Goal: Communication & Community: Answer question/provide support

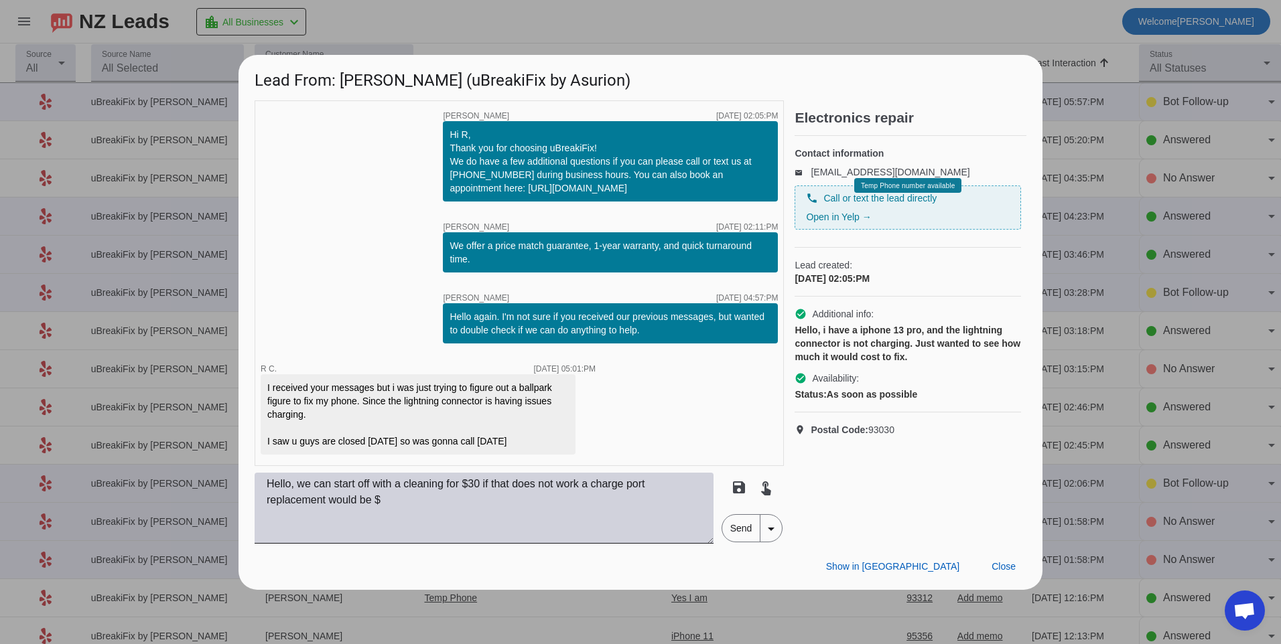
click at [431, 509] on textarea "Hello, we can start off with a cleaning for $30 if that does not work a charge …" at bounding box center [484, 508] width 459 height 71
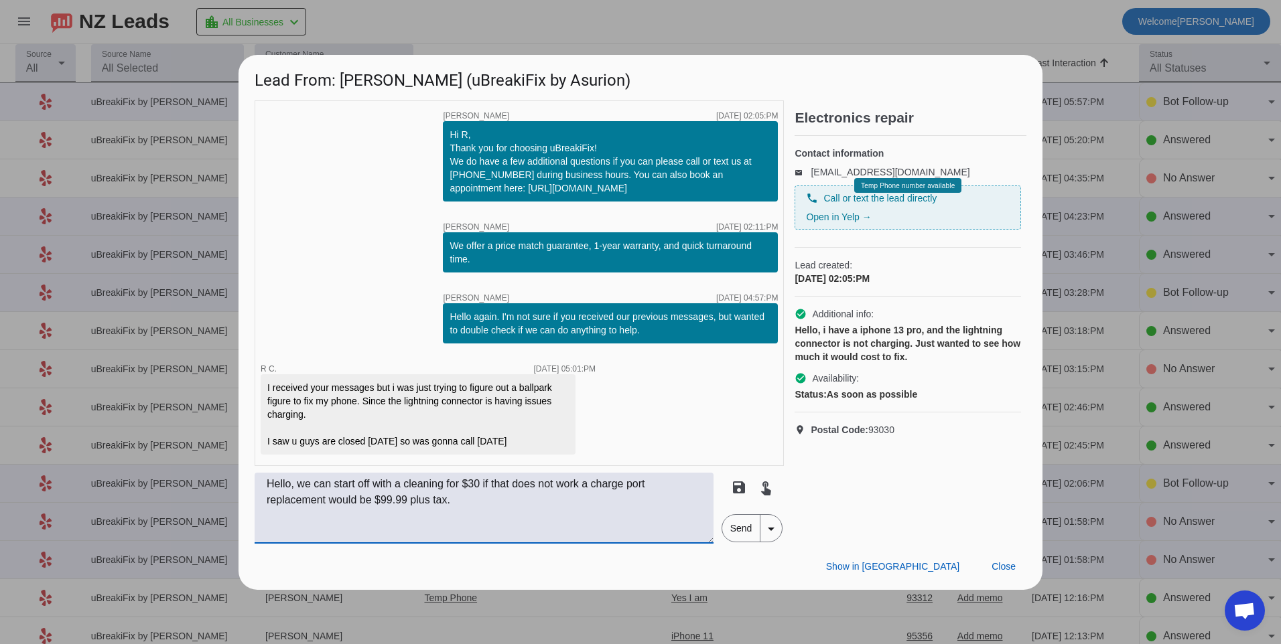
type textarea "Hello, we can start off with a cleaning for $30 if that does not work a charge …"
click at [724, 537] on span "Send" at bounding box center [741, 528] width 38 height 27
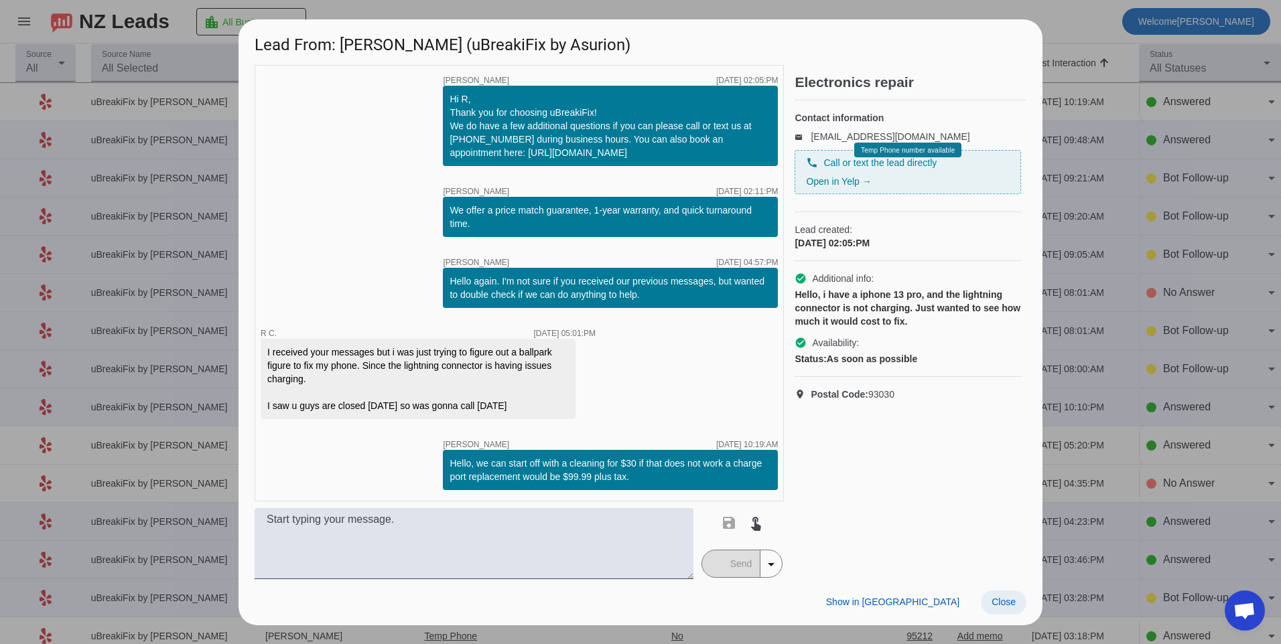
click at [989, 600] on span at bounding box center [1004, 603] width 46 height 24
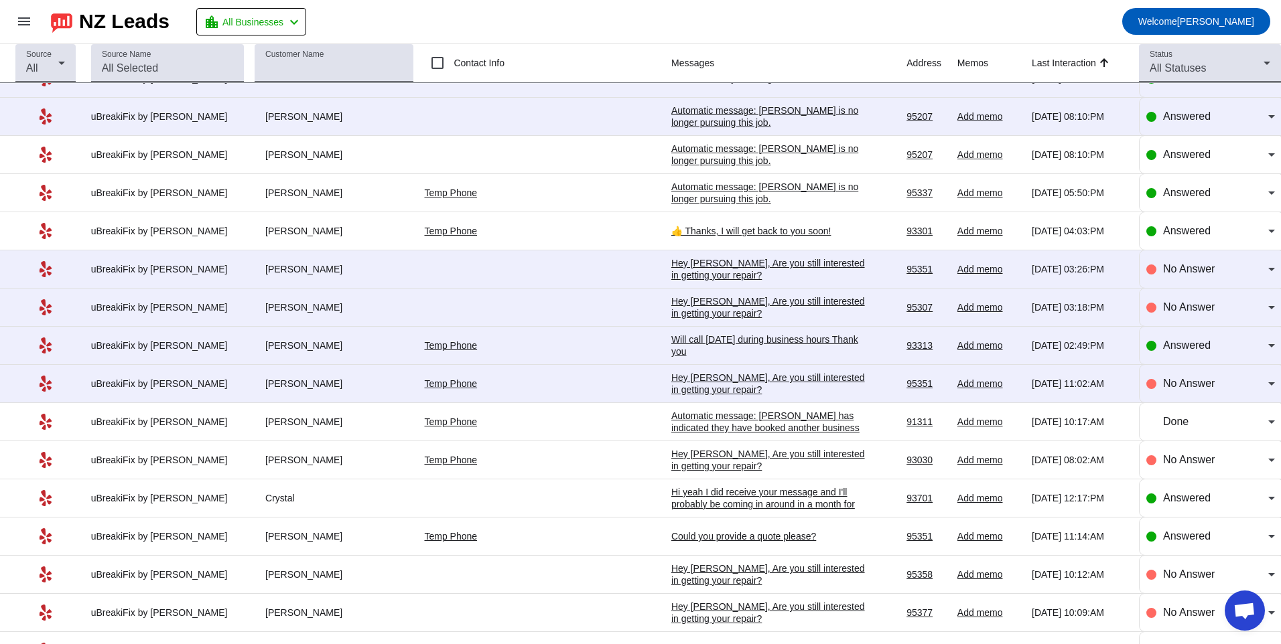
scroll to position [1750, 0]
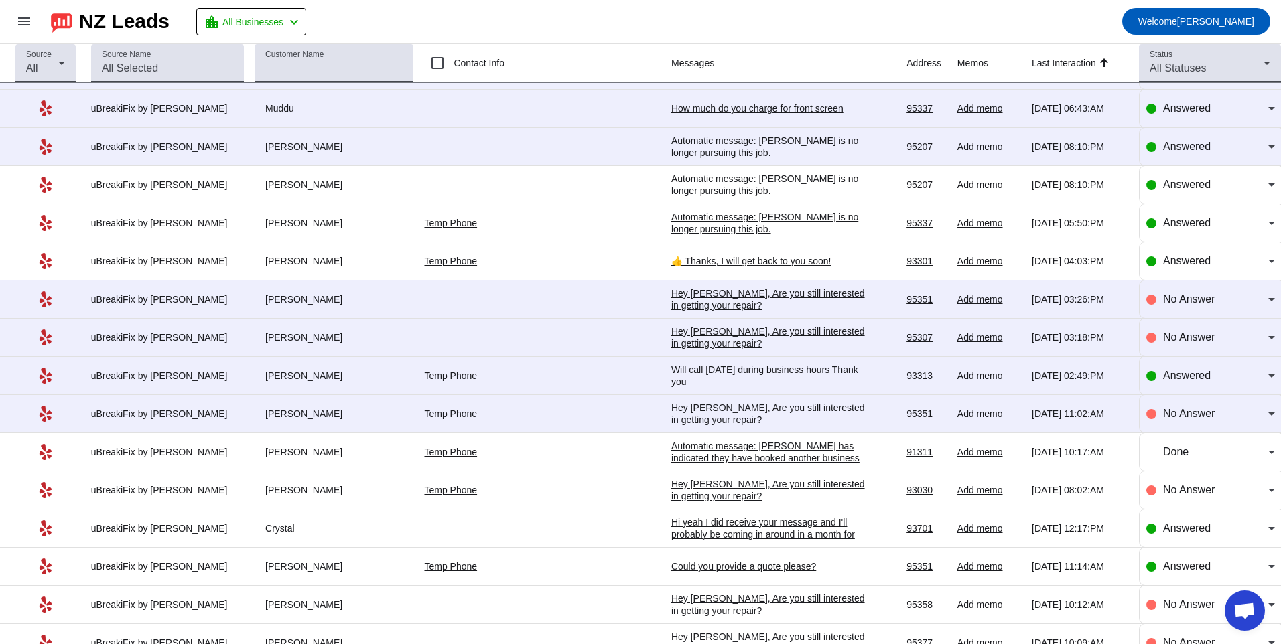
click at [713, 411] on div "Hey [PERSON_NAME], Are you still interested in getting your repair?​" at bounding box center [771, 414] width 201 height 24
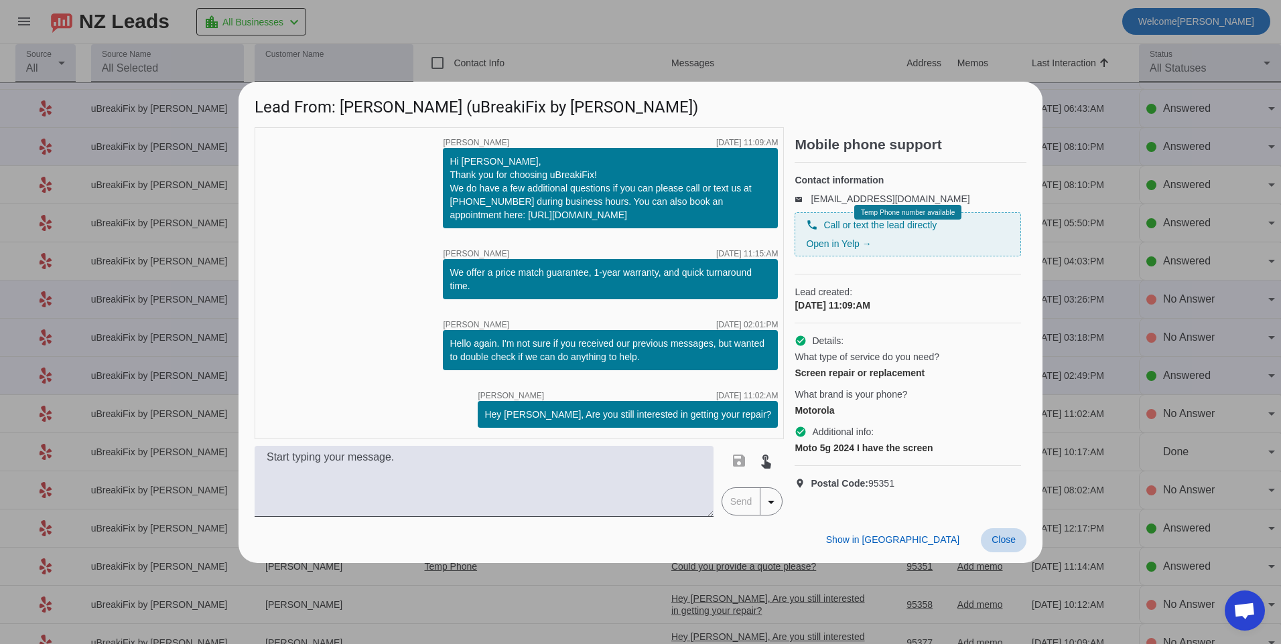
click at [997, 545] on span "Close" at bounding box center [1003, 540] width 24 height 11
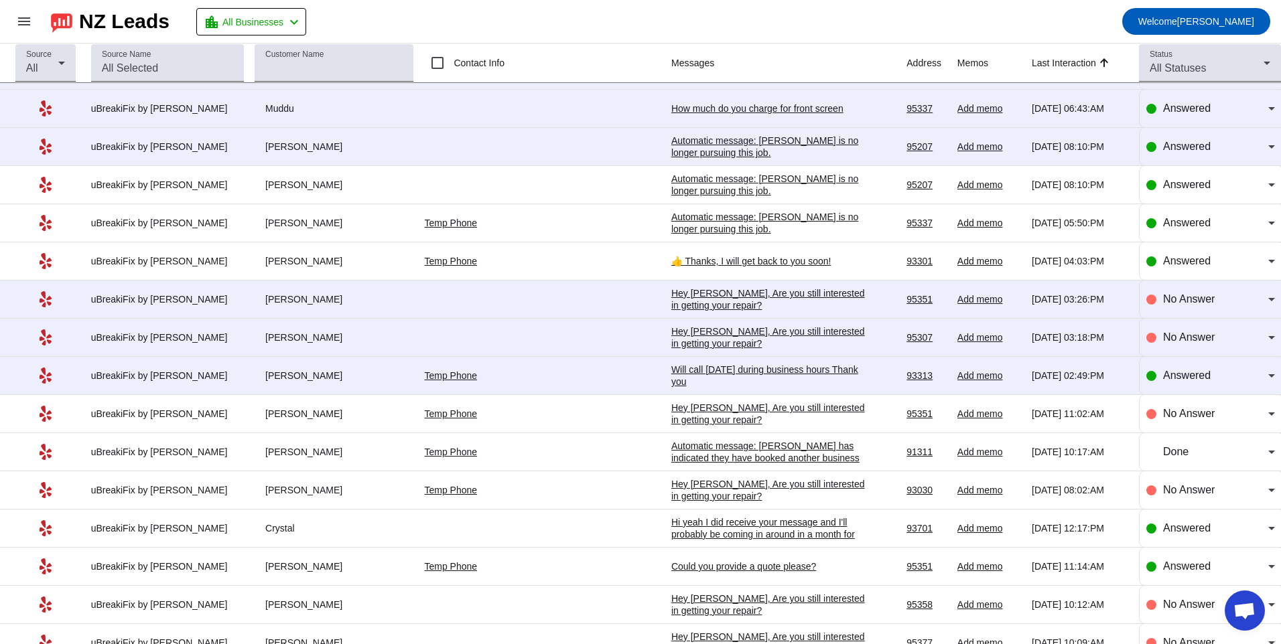
click at [684, 374] on div "Will call [DATE] during business hours Thank you" at bounding box center [771, 376] width 201 height 24
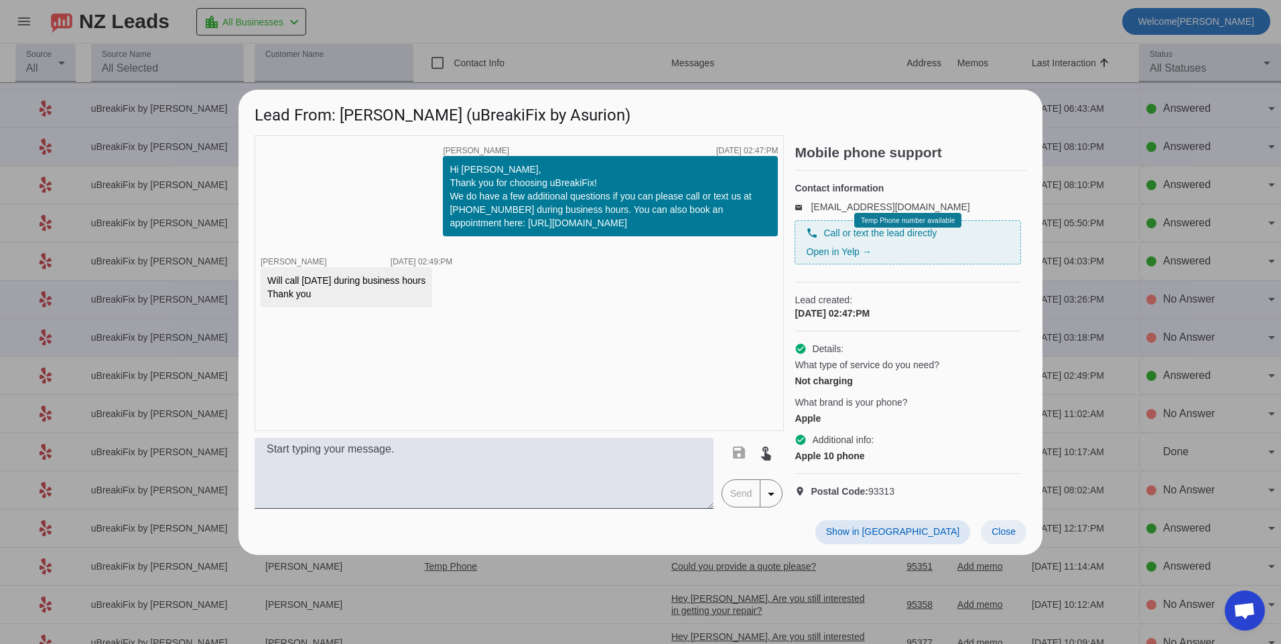
click at [1003, 545] on span at bounding box center [1004, 532] width 46 height 24
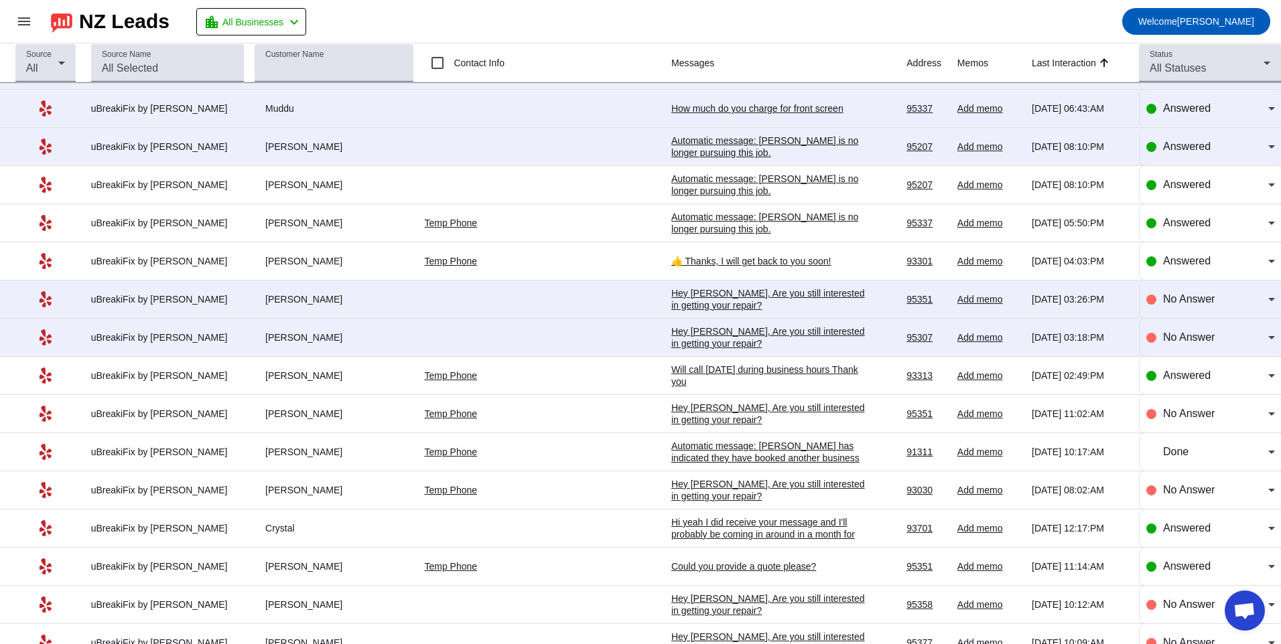
click at [671, 341] on div "Hey [PERSON_NAME], Are you still interested in getting your repair?​" at bounding box center [771, 338] width 201 height 24
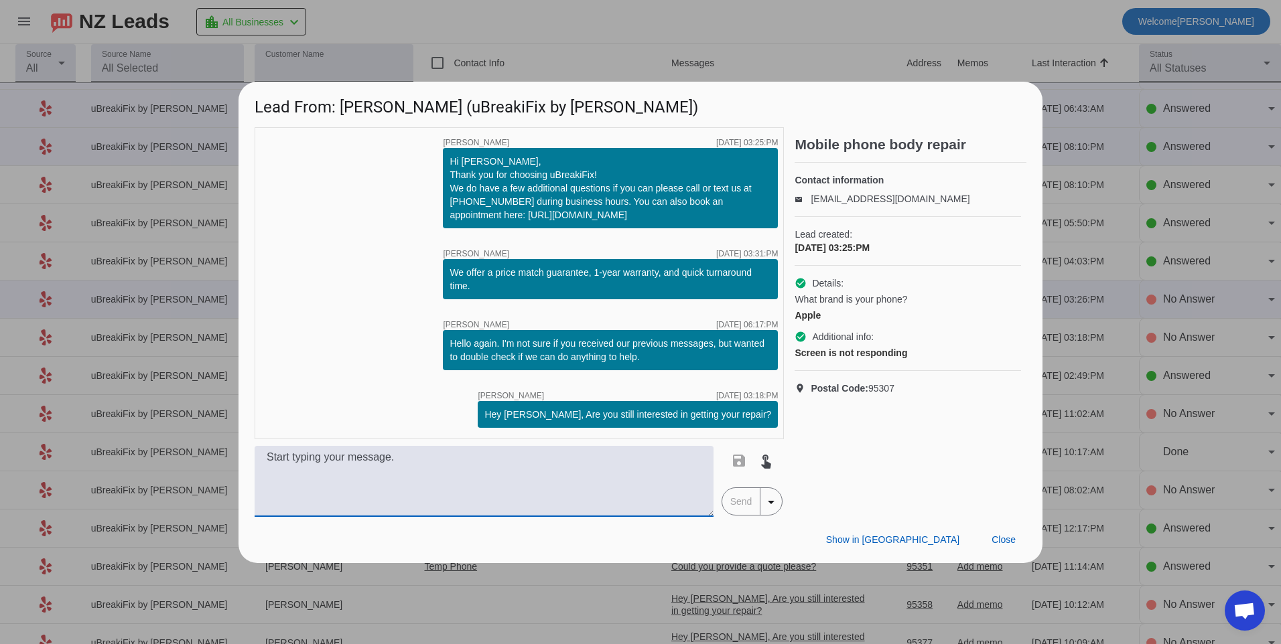
click at [631, 476] on textarea at bounding box center [484, 481] width 459 height 71
click at [633, 474] on textarea "What model" at bounding box center [484, 481] width 459 height 71
type textarea "What model of iphone do you have? Our pricing will vary depending on the model"
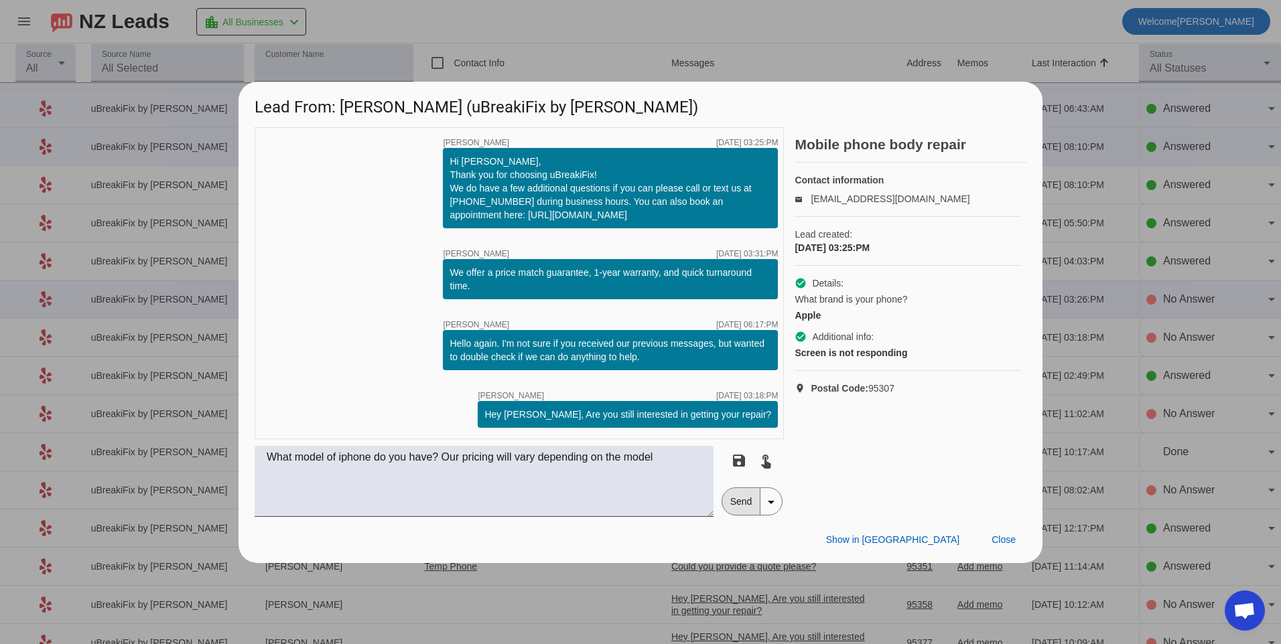
click at [746, 508] on span "Send" at bounding box center [741, 501] width 38 height 27
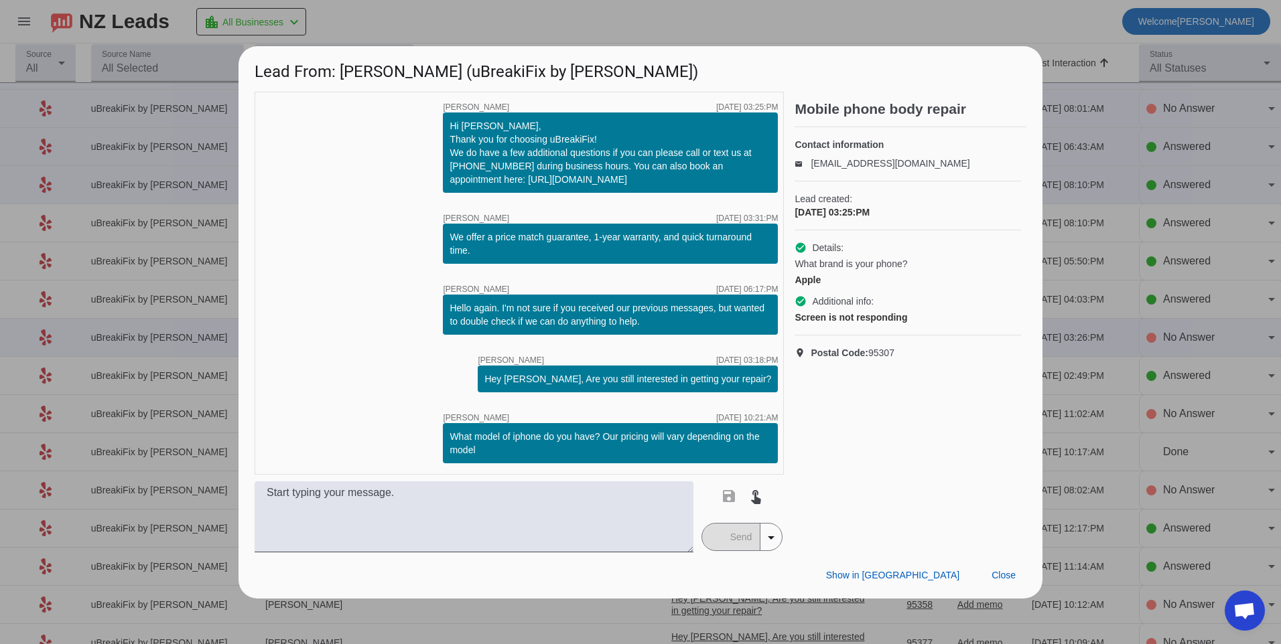
scroll to position [0, 0]
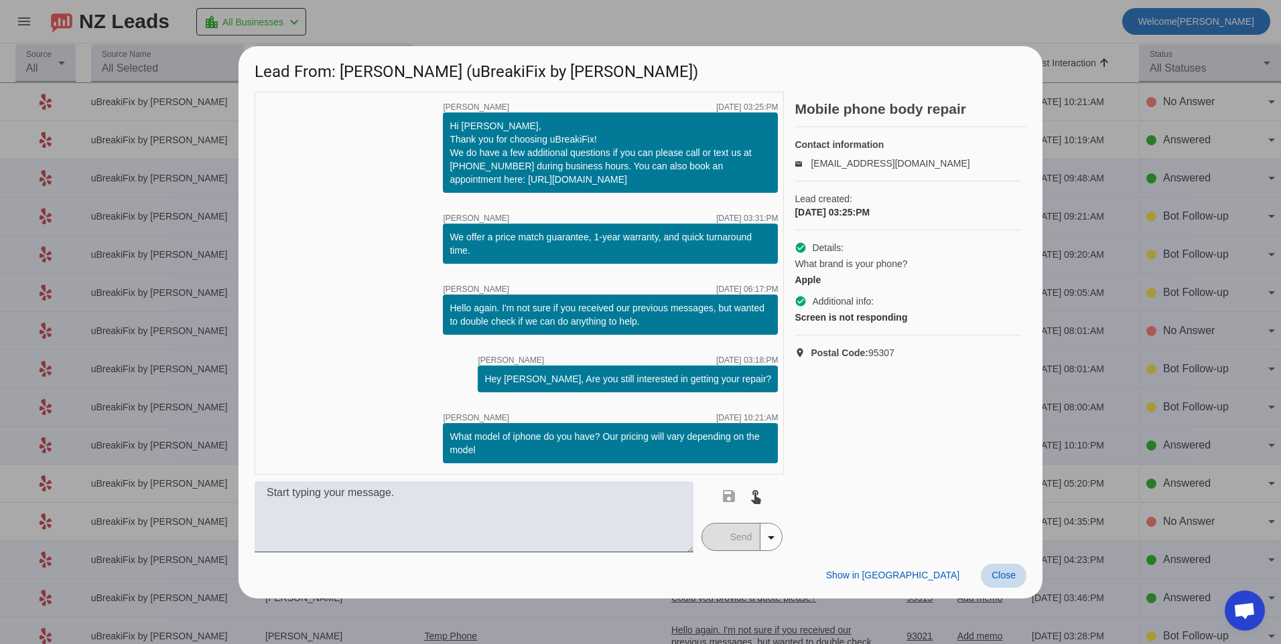
click at [991, 581] on span at bounding box center [1004, 576] width 46 height 24
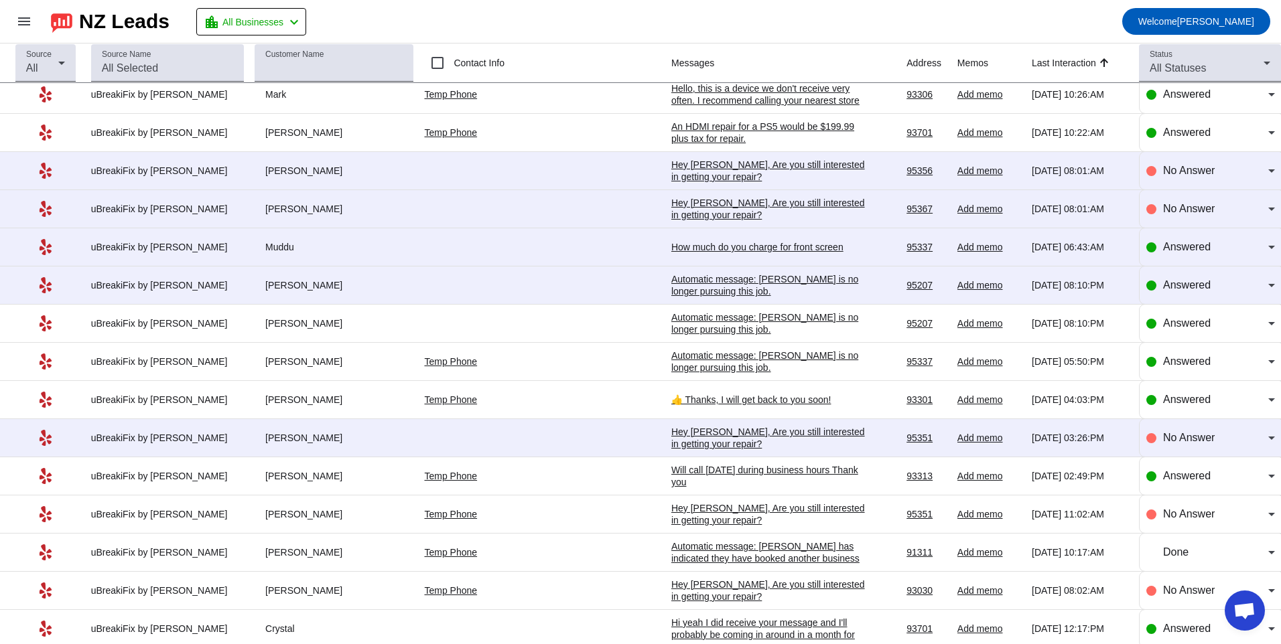
scroll to position [1616, 0]
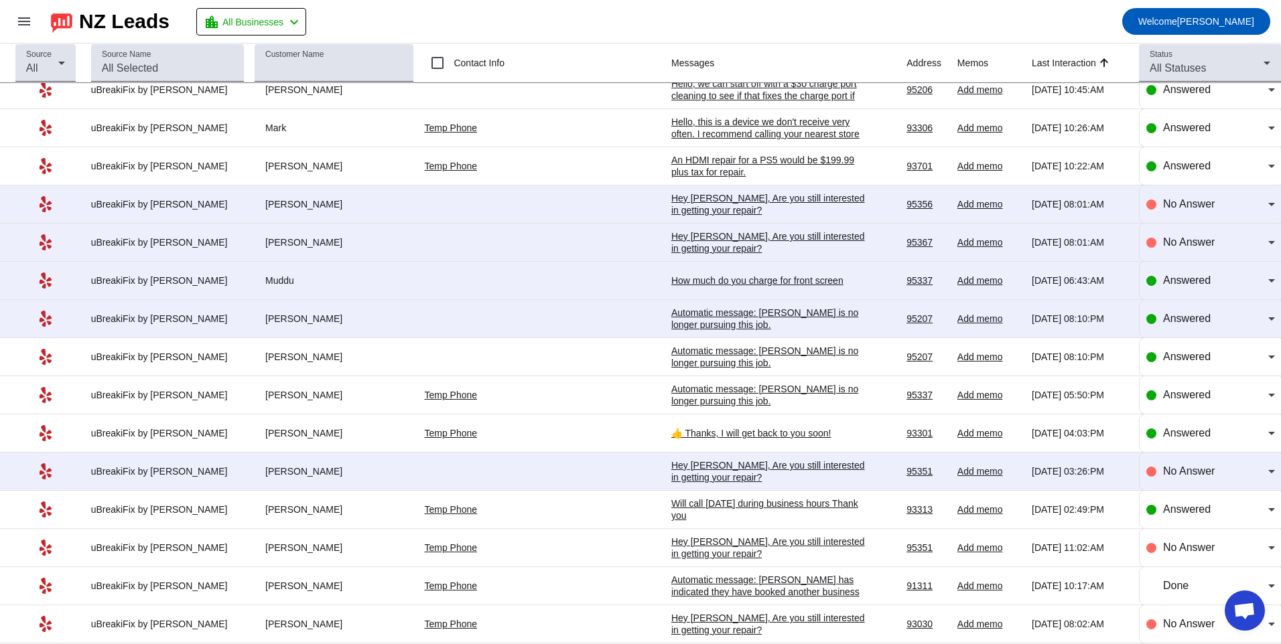
click at [671, 480] on div "Hey [PERSON_NAME], Are you still interested in getting your repair?​" at bounding box center [771, 472] width 201 height 24
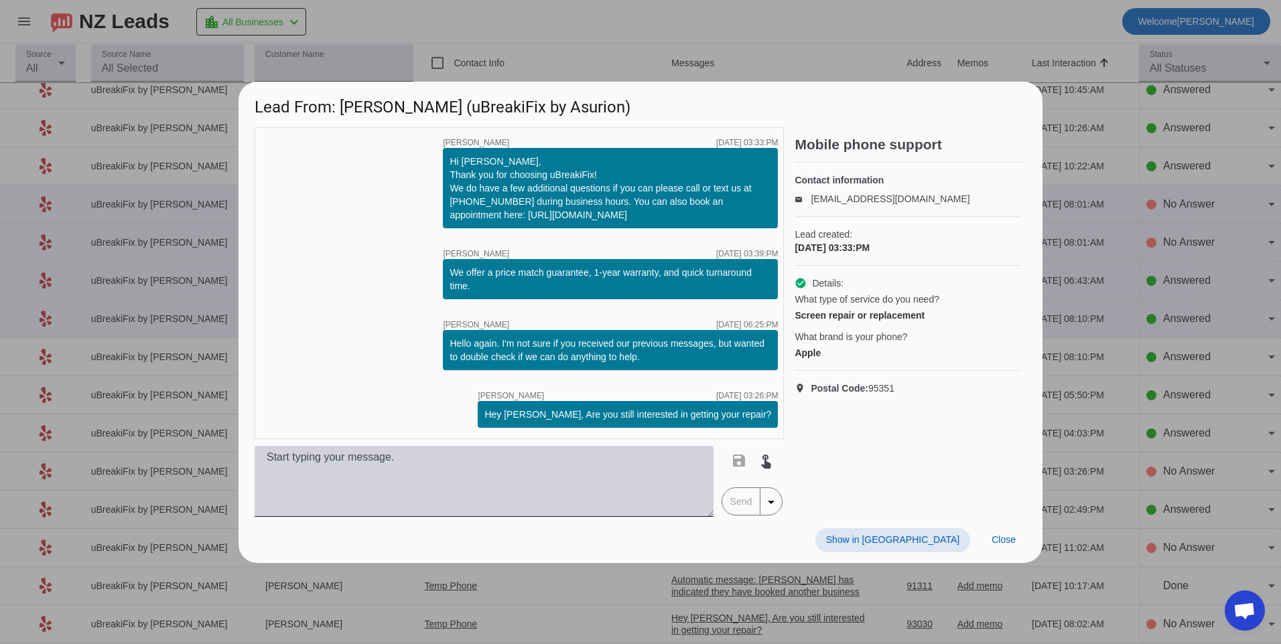
click at [685, 489] on textarea at bounding box center [484, 481] width 459 height 71
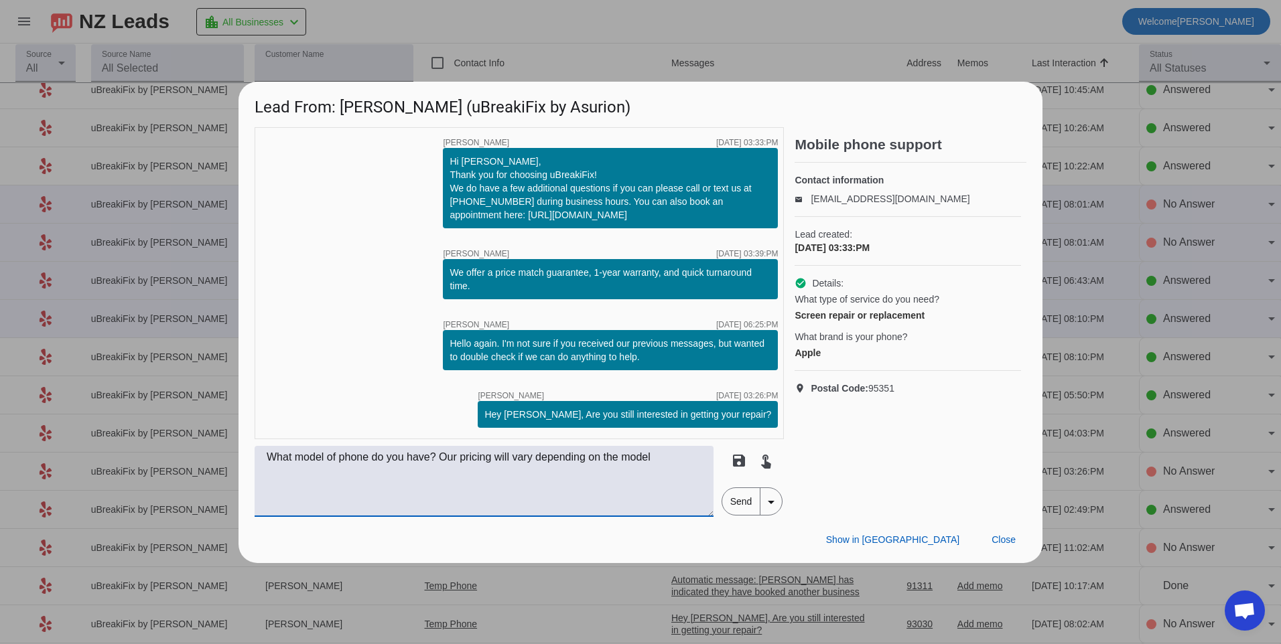
type textarea "What model of phone do you have? Our pricing will vary depending on the model"
click at [725, 495] on span "Send" at bounding box center [741, 501] width 38 height 27
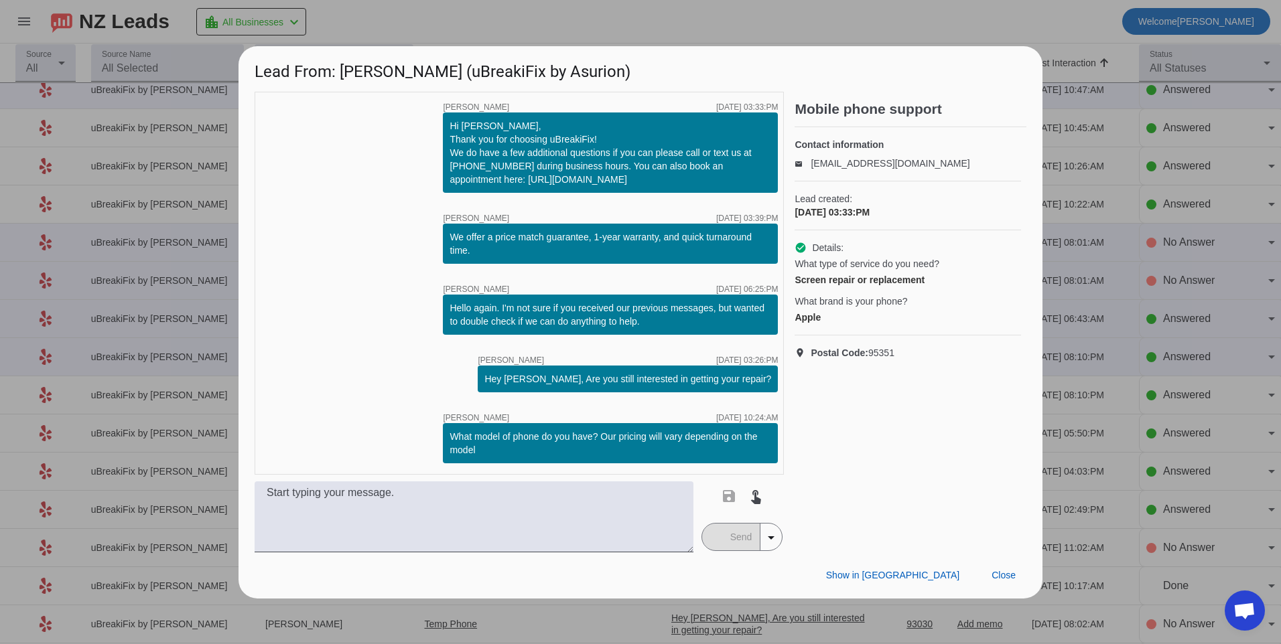
scroll to position [0, 0]
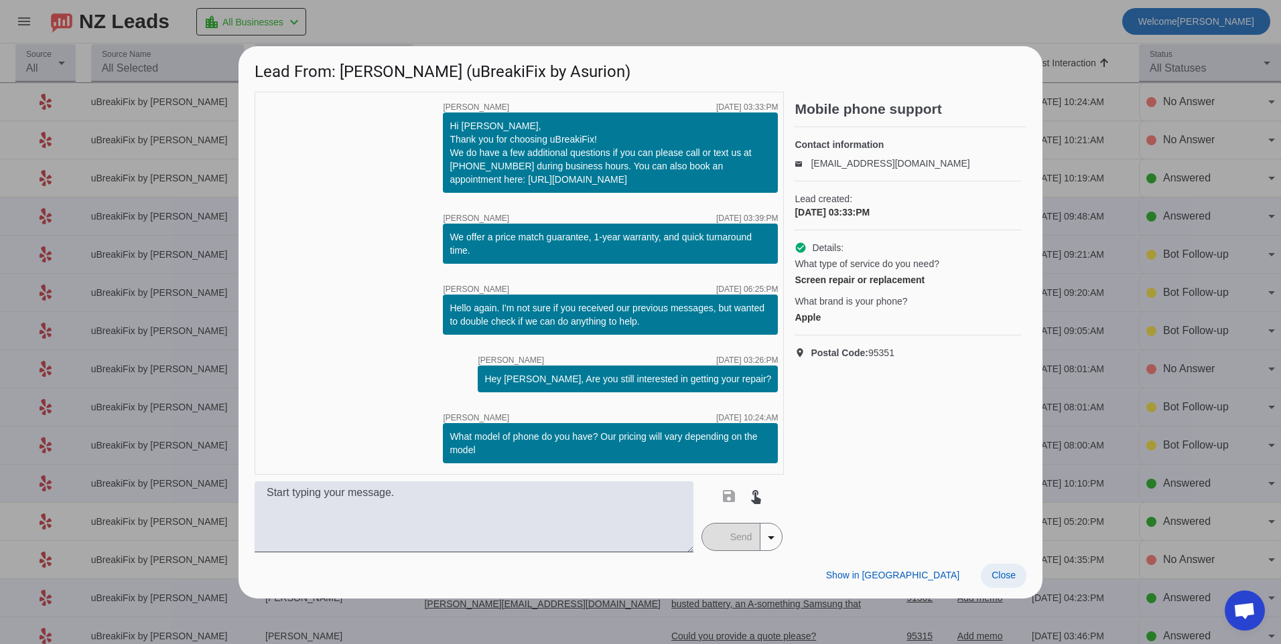
click at [1007, 572] on span "Close" at bounding box center [1003, 575] width 24 height 11
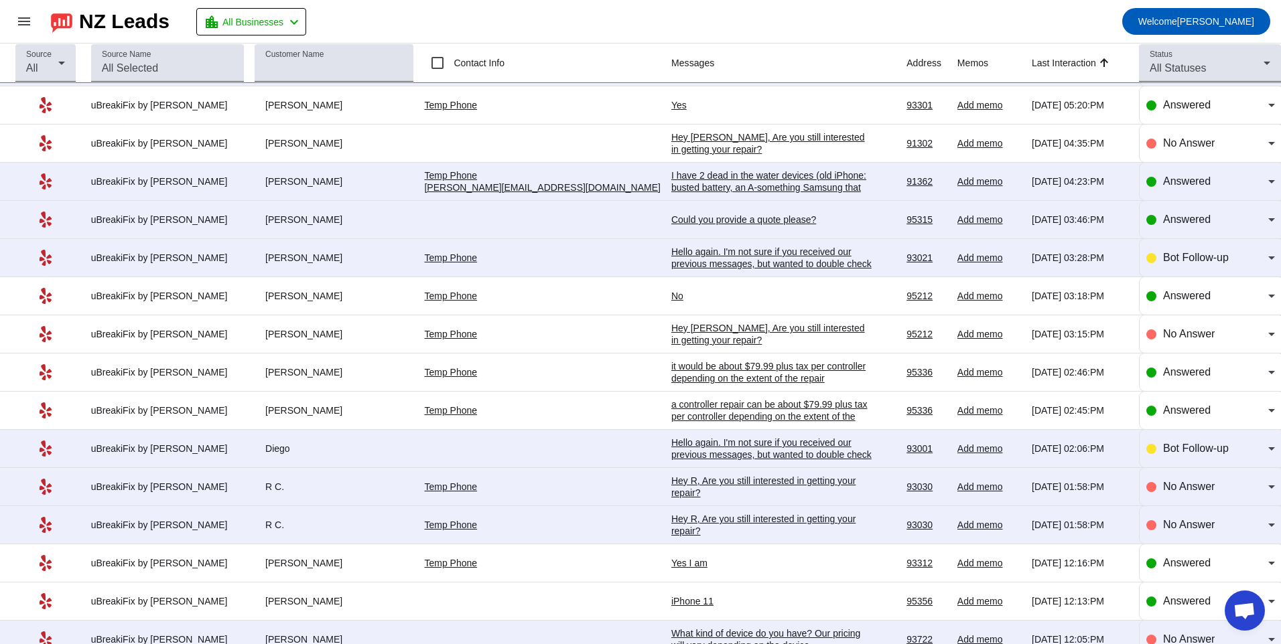
scroll to position [393, 0]
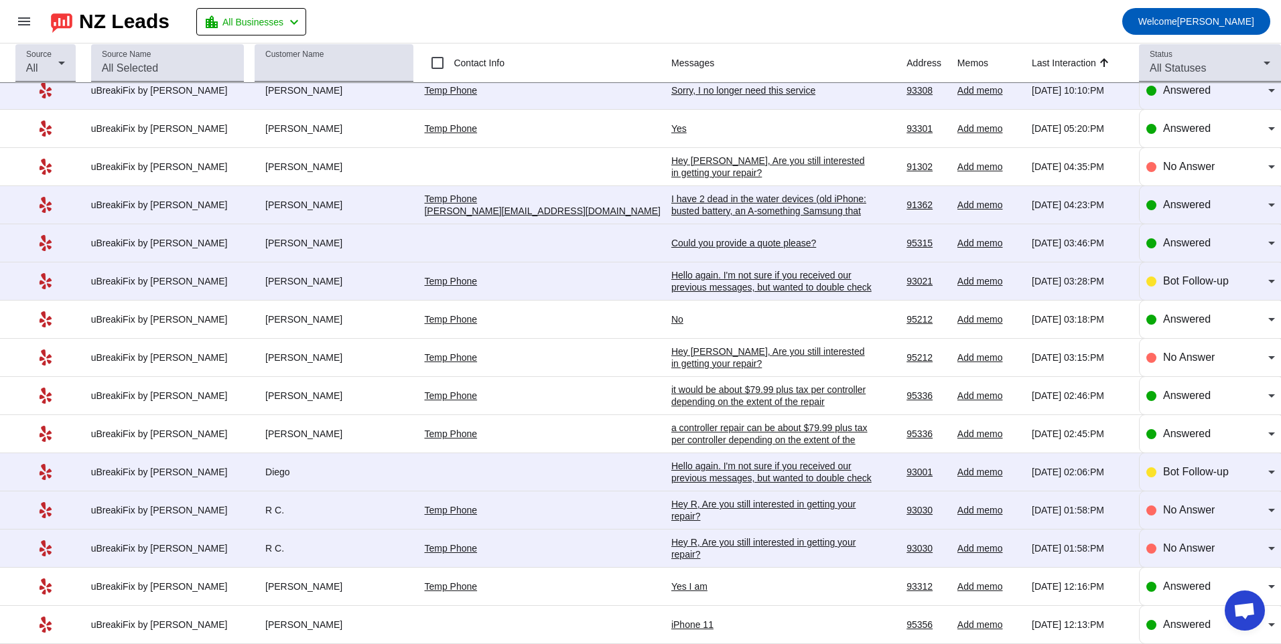
click at [719, 202] on div "I have 2 dead in the water devices (old iPhone: busted battery, an A-something …" at bounding box center [771, 241] width 201 height 96
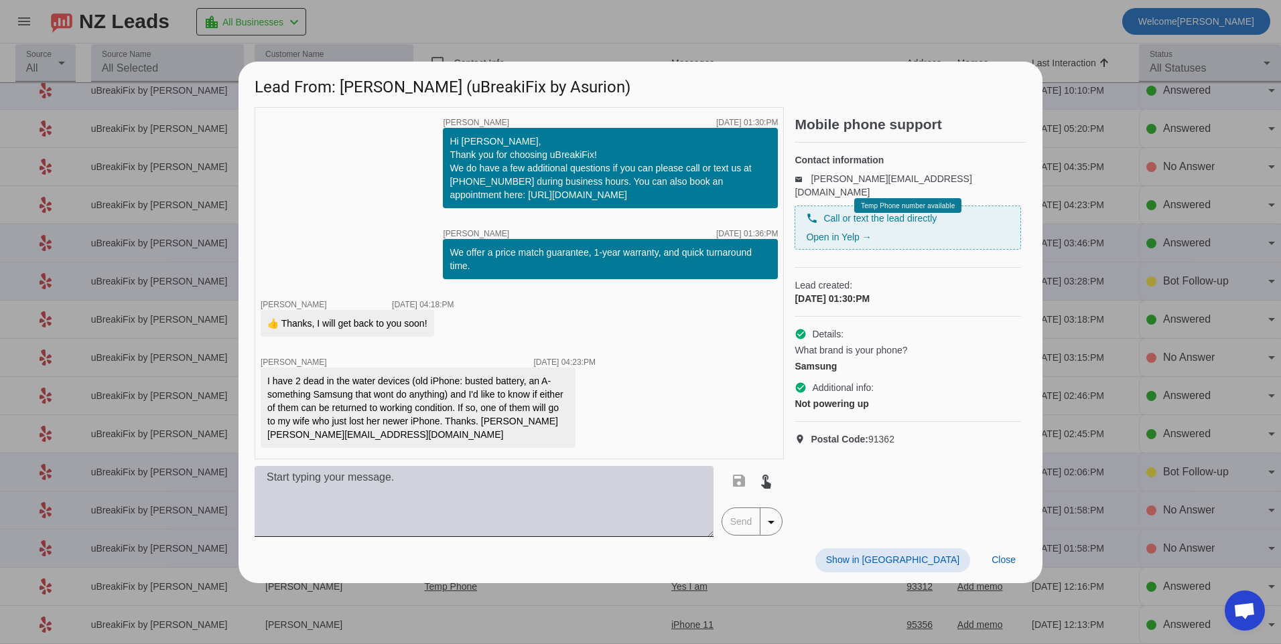
click at [537, 500] on textarea at bounding box center [484, 501] width 459 height 71
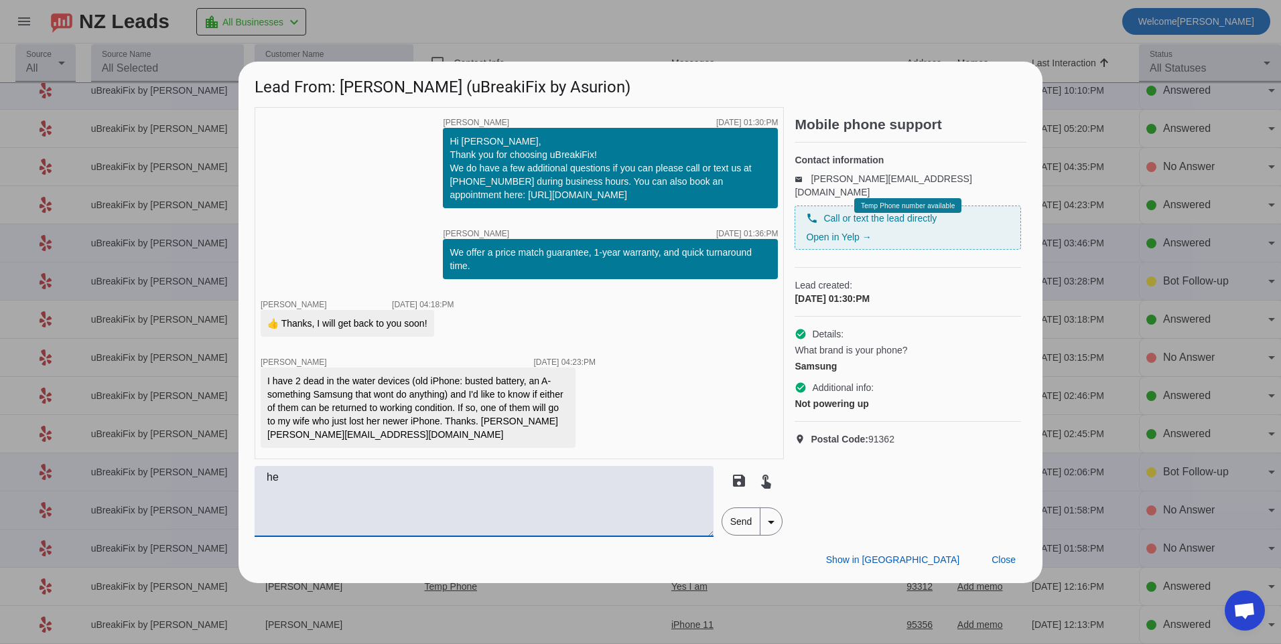
type textarea "h"
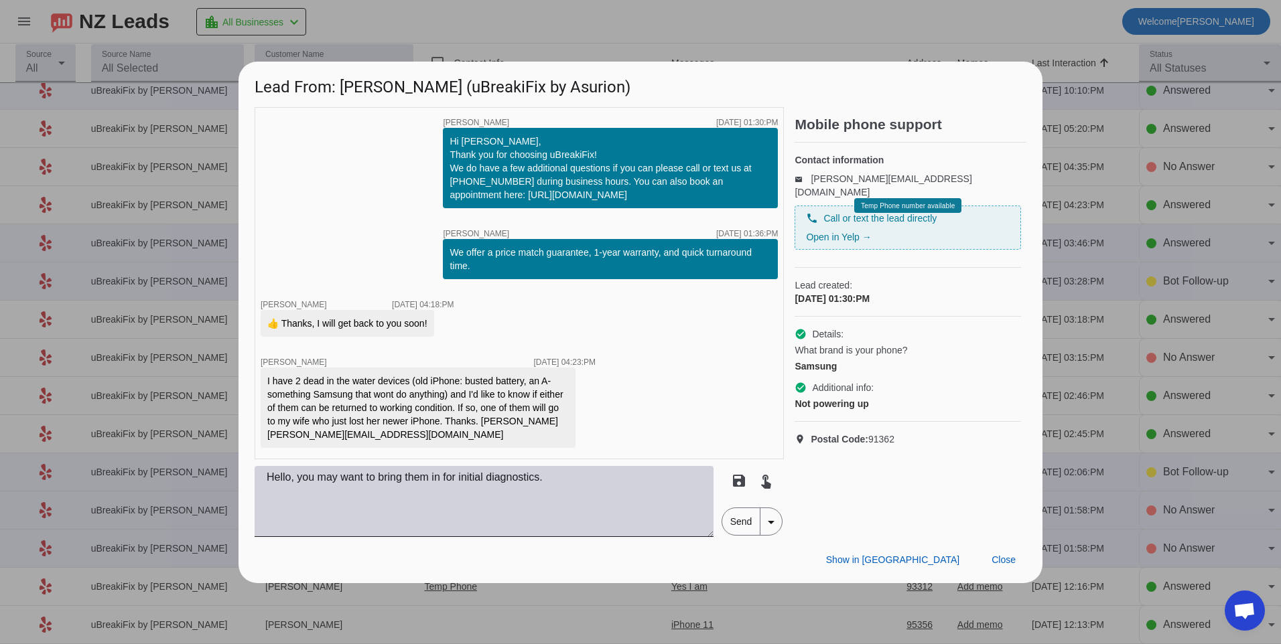
click at [574, 483] on textarea "Hello, you may want to bring them in for initial diagnostics." at bounding box center [484, 501] width 459 height 71
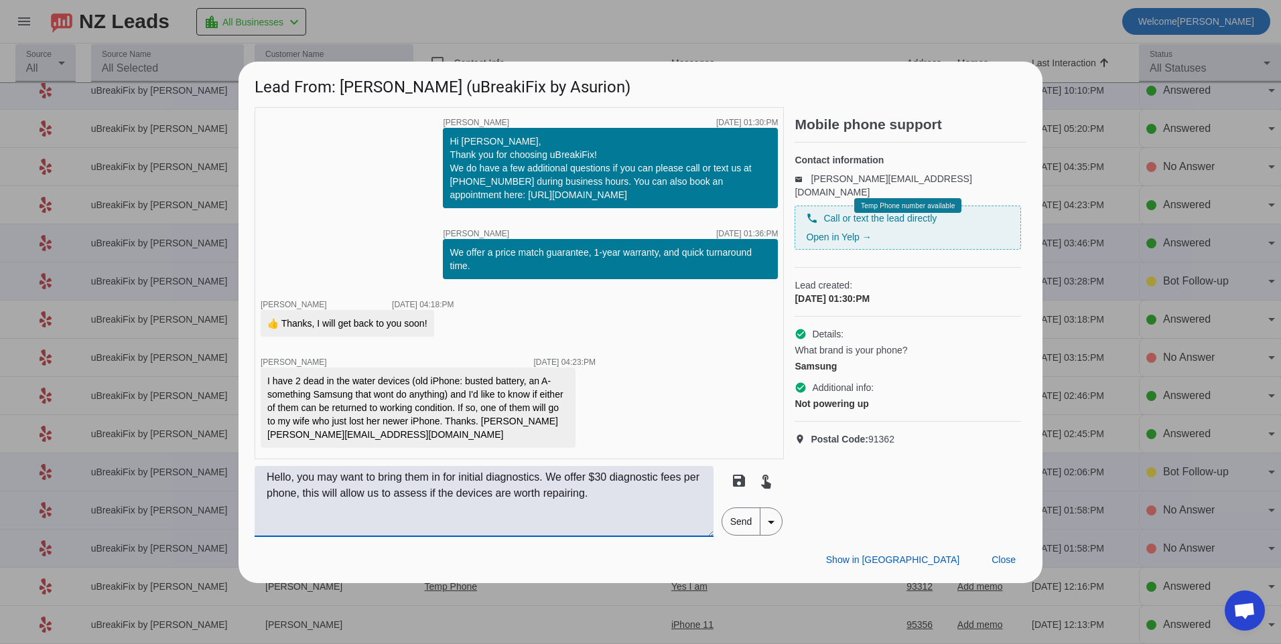
type textarea "Hello, you may want to bring them in for initial diagnostics. We offer $30 diag…"
click at [729, 519] on span "Send" at bounding box center [741, 521] width 38 height 27
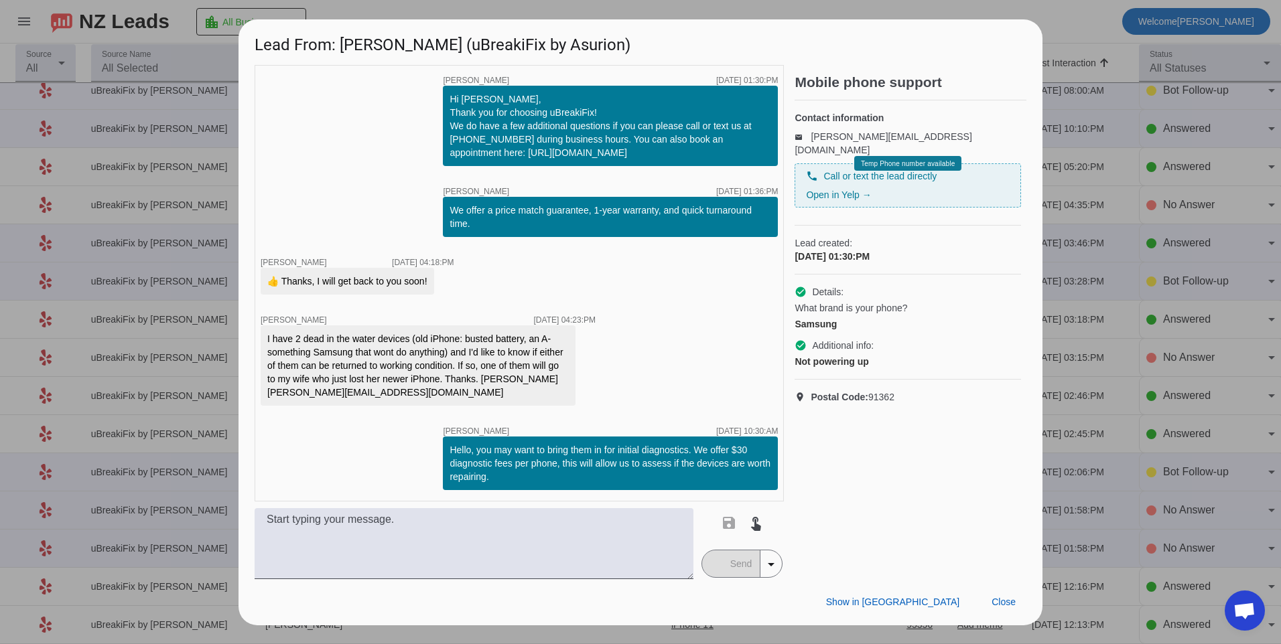
scroll to position [0, 0]
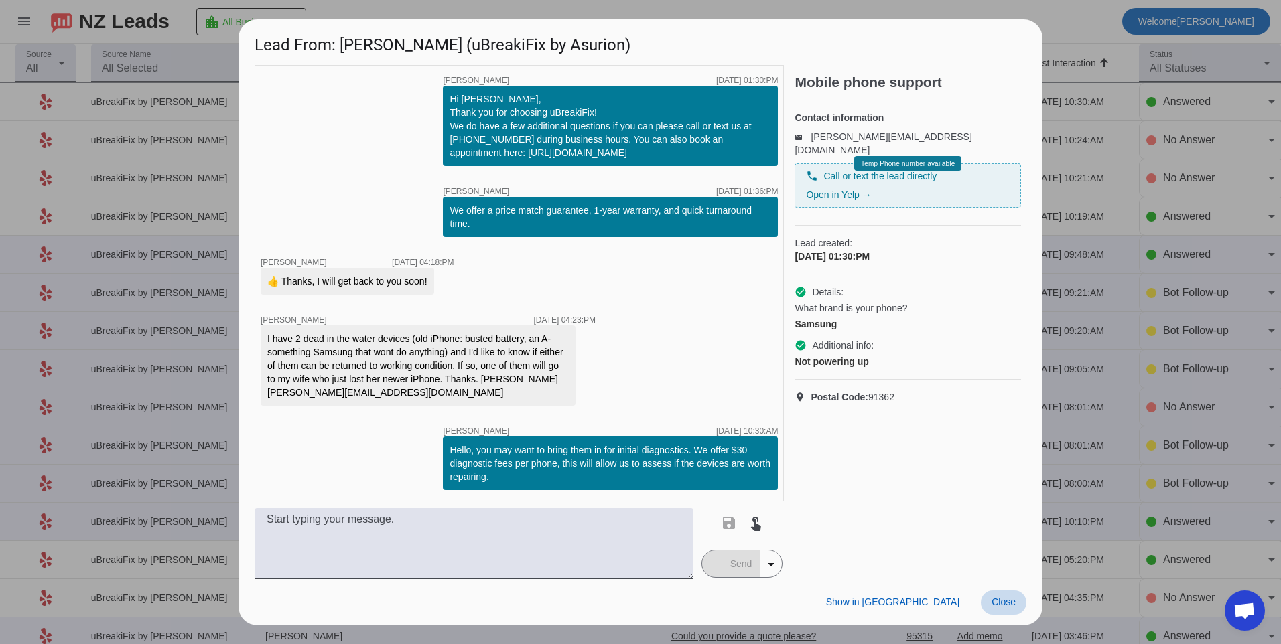
click at [995, 599] on span "Close" at bounding box center [1003, 602] width 24 height 11
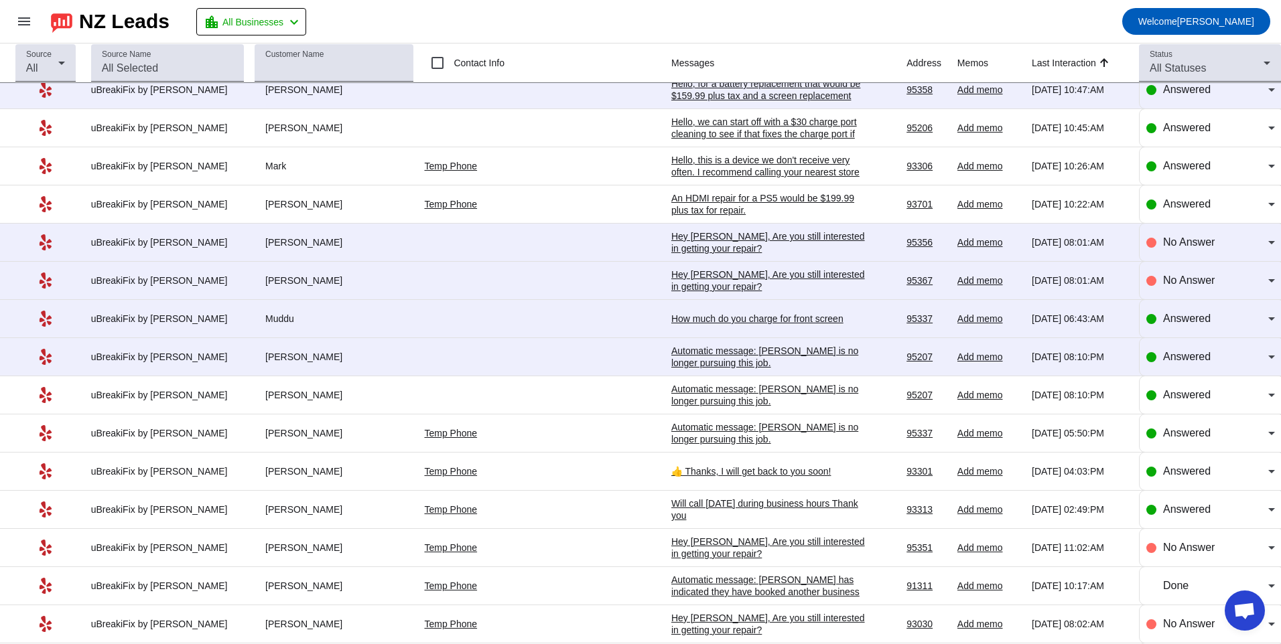
scroll to position [1482, 0]
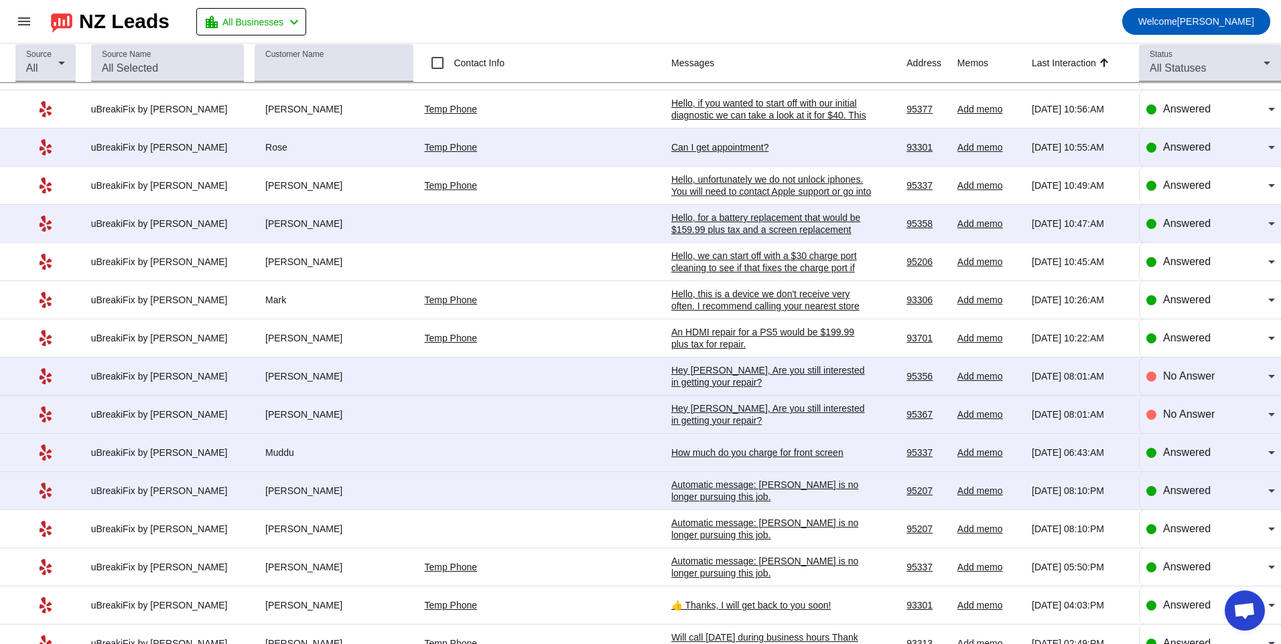
click at [671, 497] on div "Automatic message: [PERSON_NAME] is no longer pursuing this job." at bounding box center [771, 491] width 201 height 24
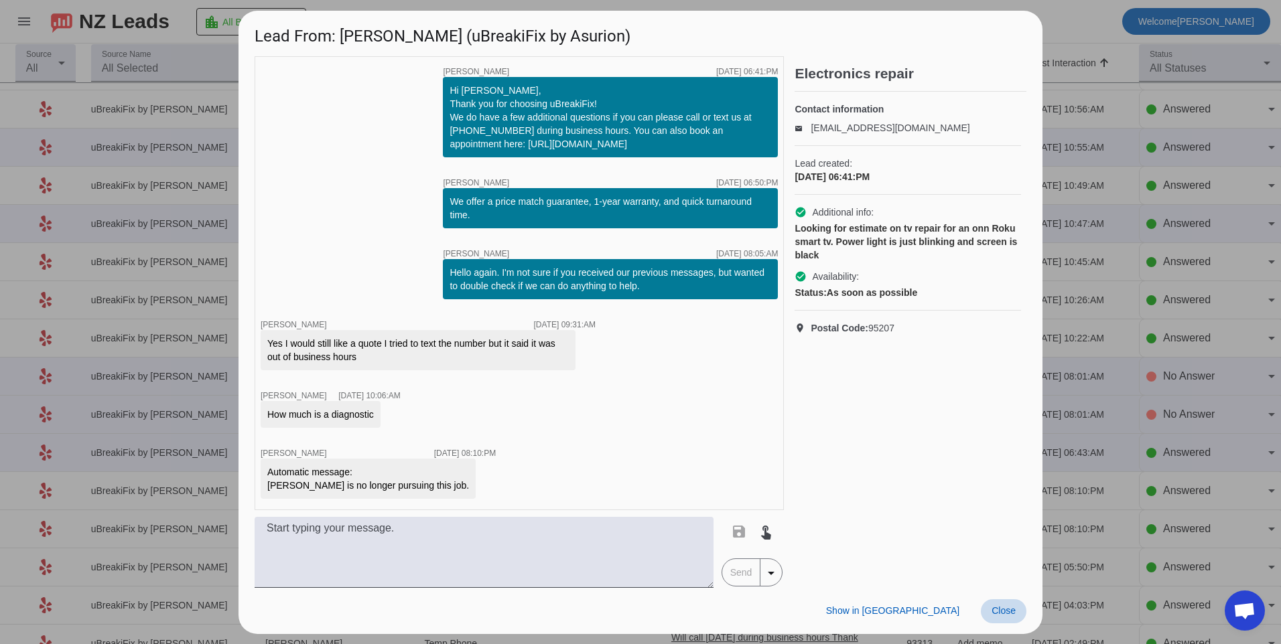
click at [1009, 608] on span "Close" at bounding box center [1003, 611] width 24 height 11
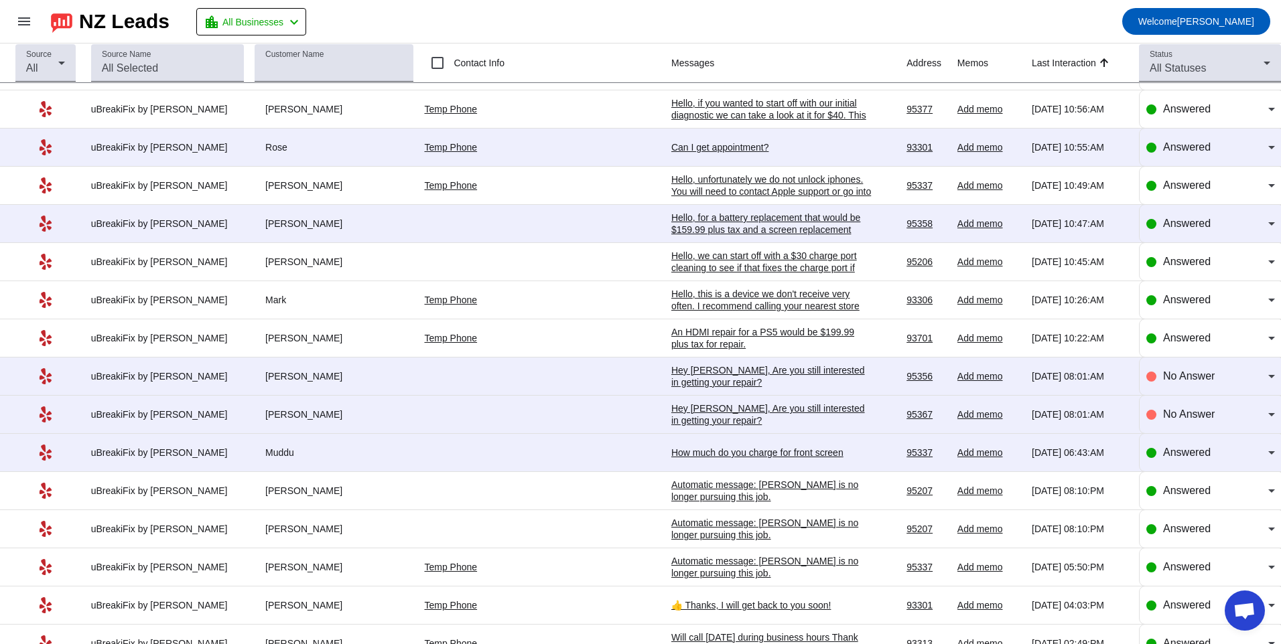
click at [671, 461] on td "How much do you charge for front screen [DATE] 06:43:AM" at bounding box center [788, 453] width 235 height 38
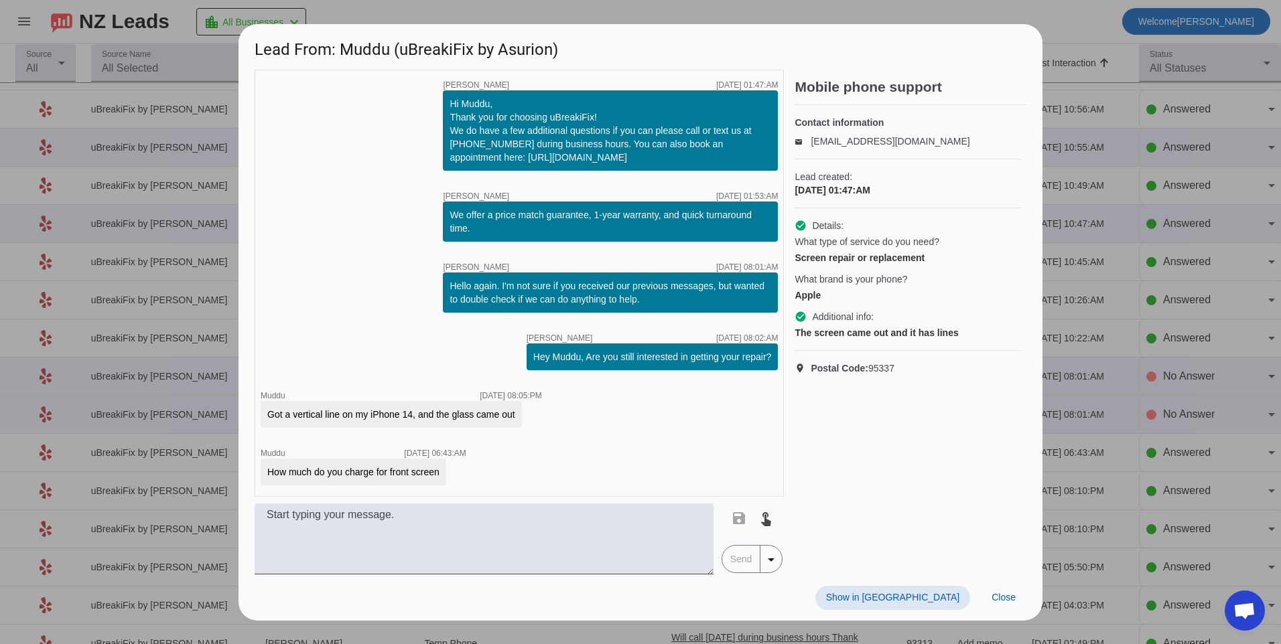
scroll to position [0, 0]
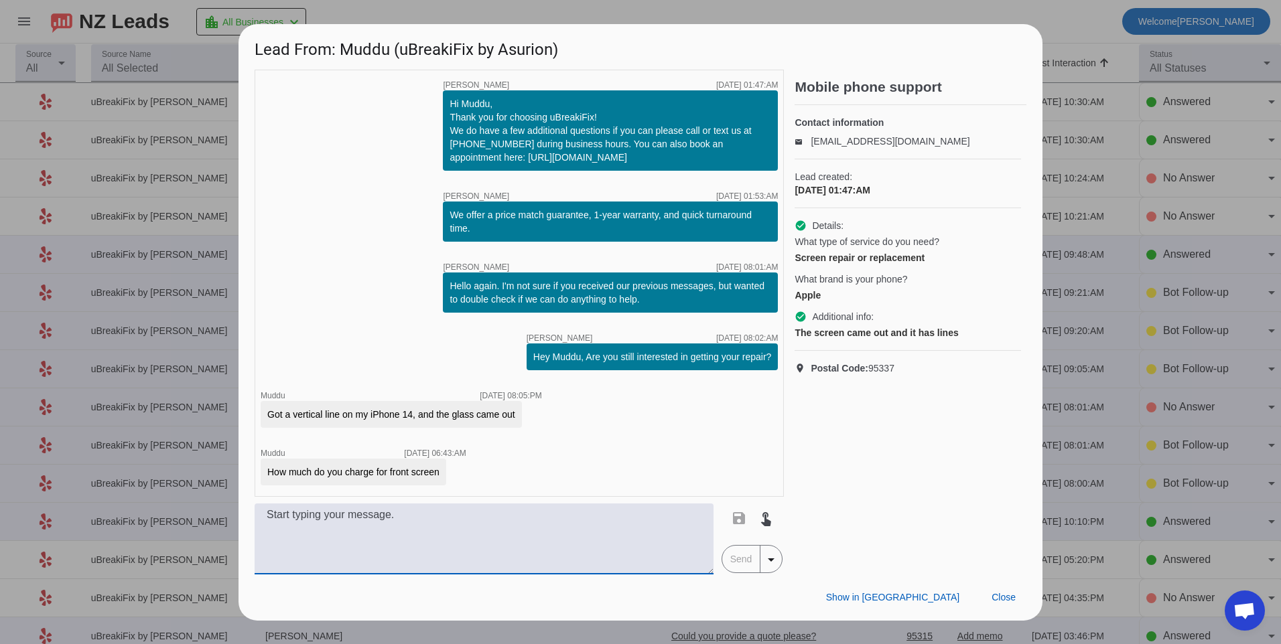
drag, startPoint x: 583, startPoint y: 510, endPoint x: 583, endPoint y: 518, distance: 8.7
click at [583, 514] on textarea at bounding box center [484, 539] width 459 height 71
type textarea "For an iphone 14 we offer a few options. We offer an LCD screen for $109.99, an…"
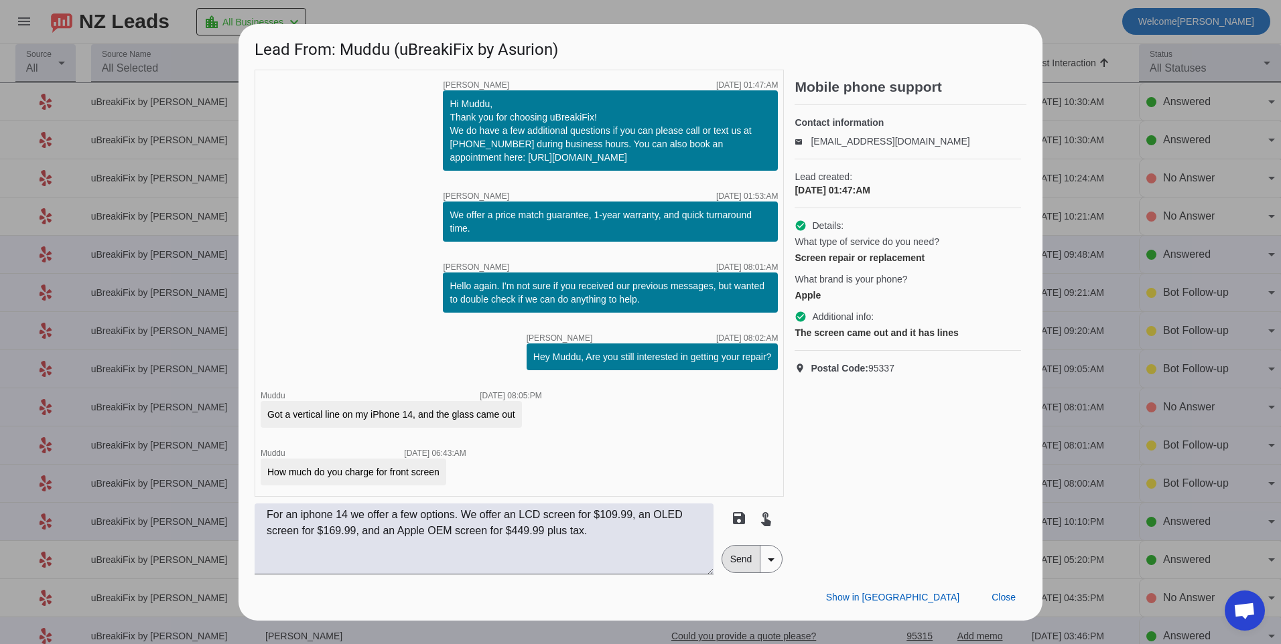
click at [724, 567] on span "Send" at bounding box center [741, 559] width 38 height 27
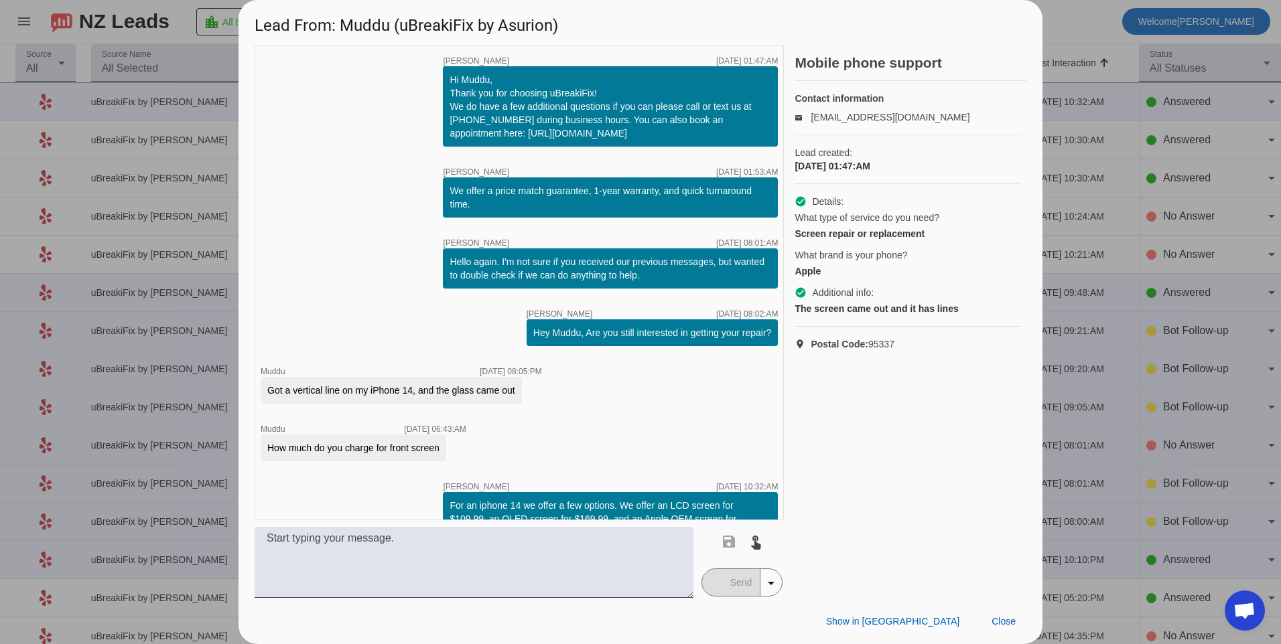
scroll to position [37, 0]
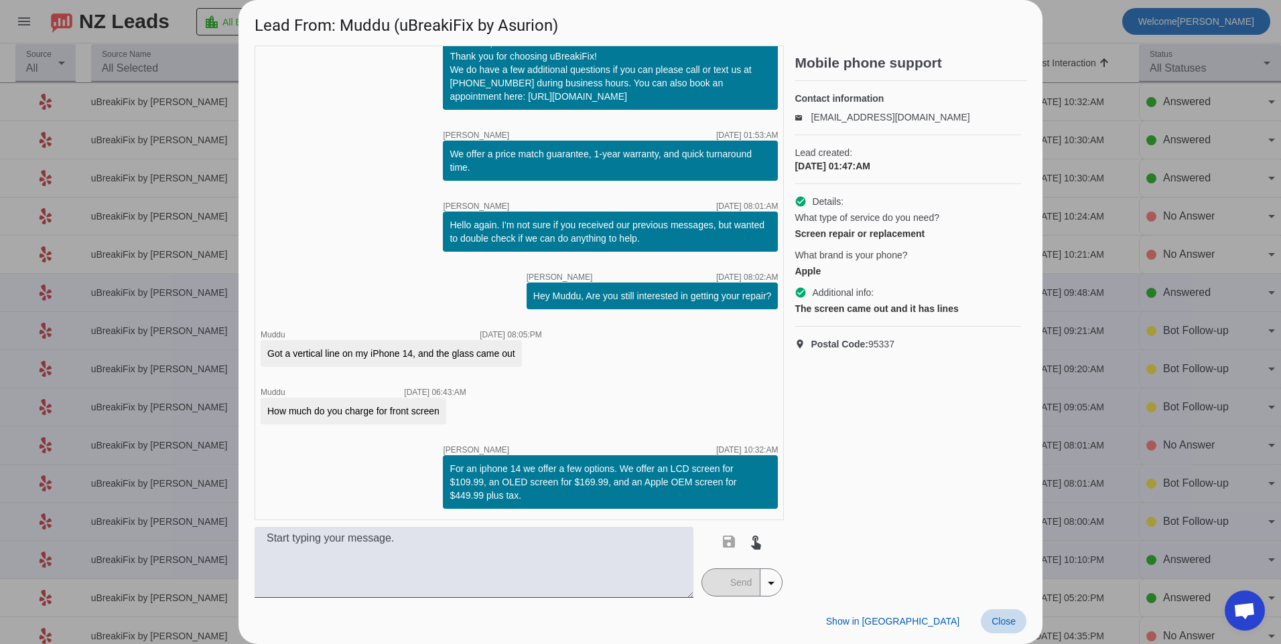
click at [1007, 613] on span at bounding box center [1004, 622] width 46 height 24
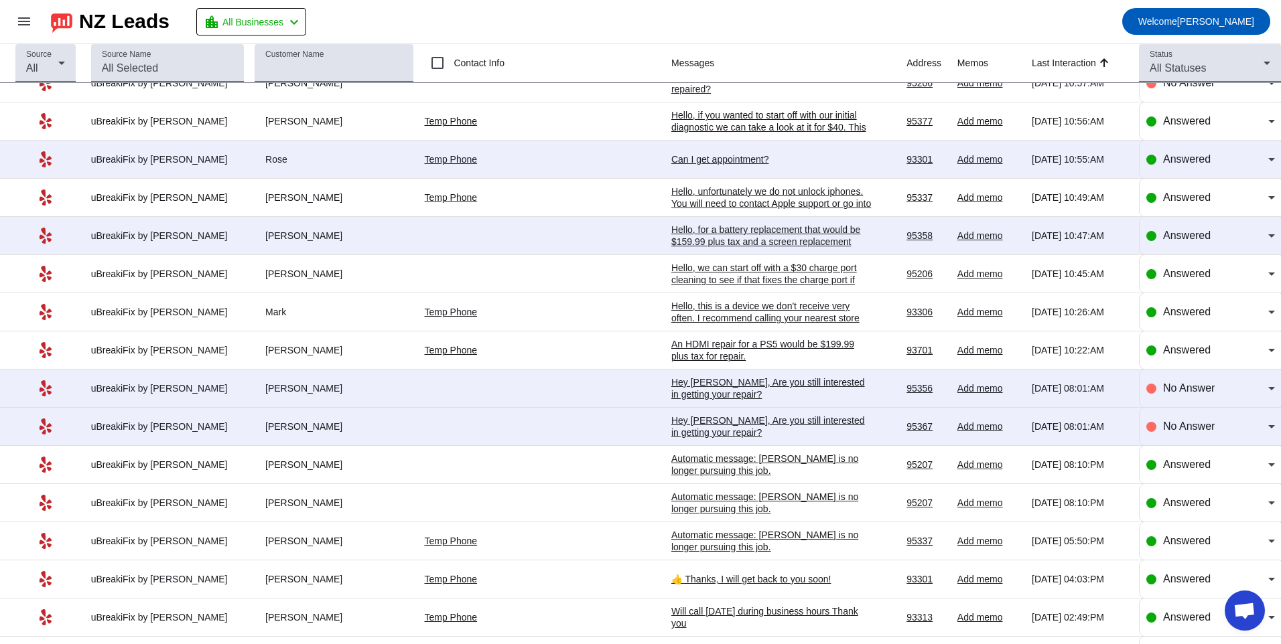
scroll to position [1482, 0]
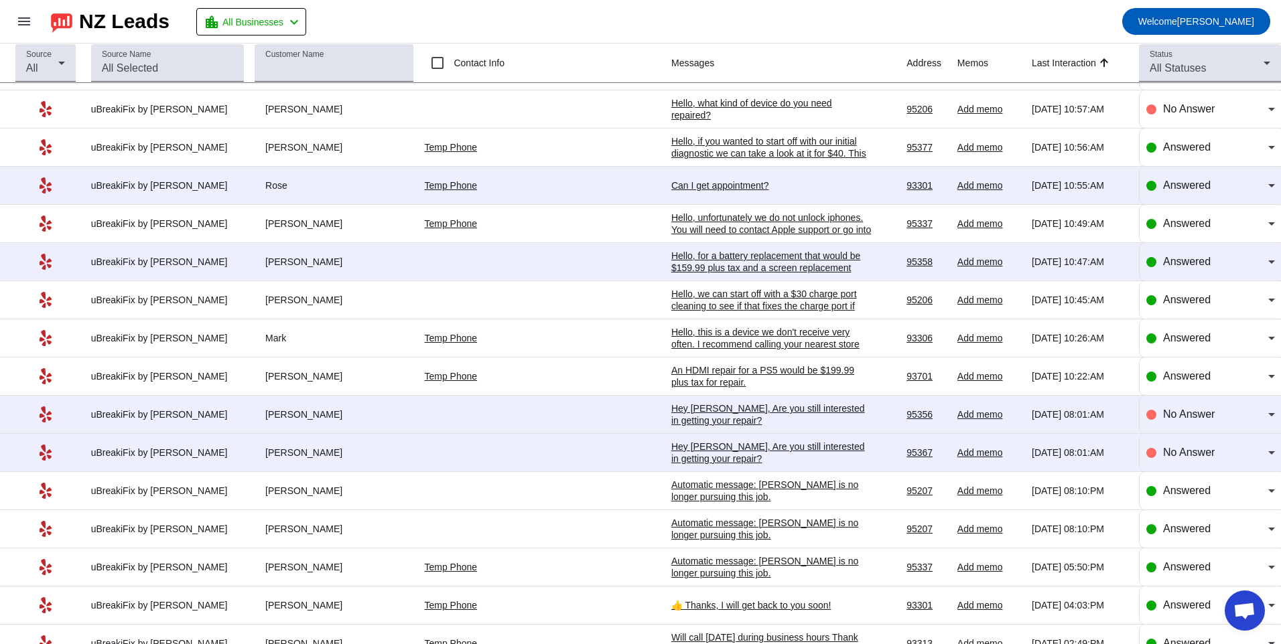
click at [710, 462] on div "Hey [PERSON_NAME], Are you still interested in getting your repair?​" at bounding box center [771, 453] width 201 height 24
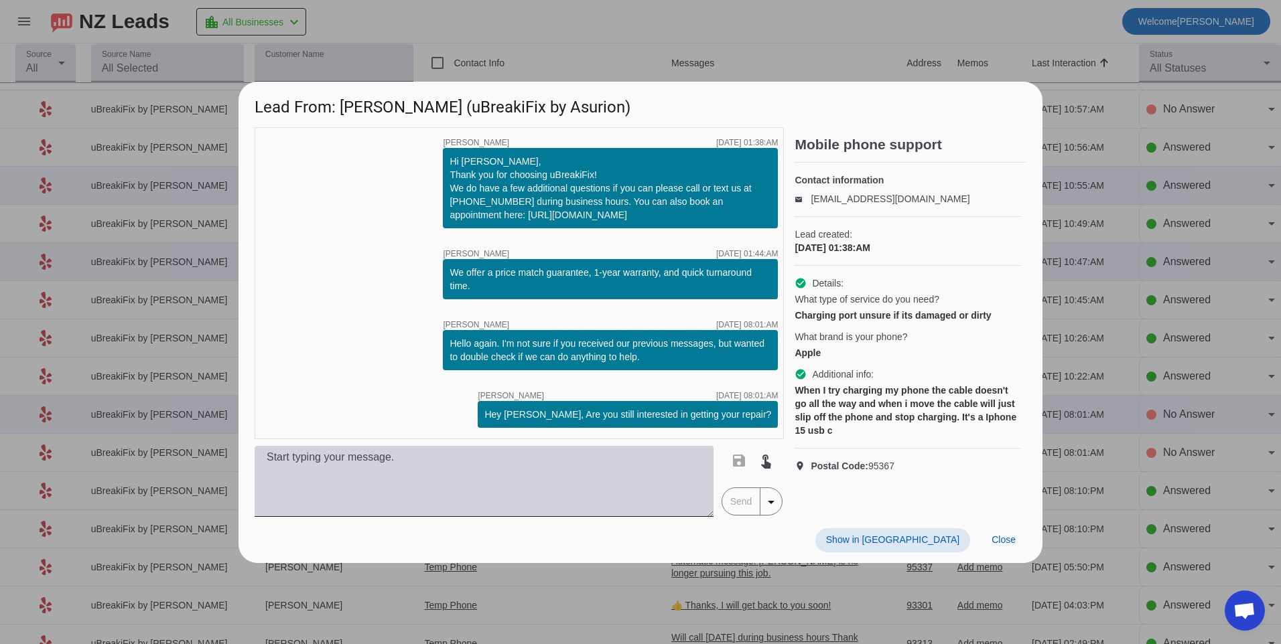
click at [406, 482] on textarea at bounding box center [484, 481] width 459 height 71
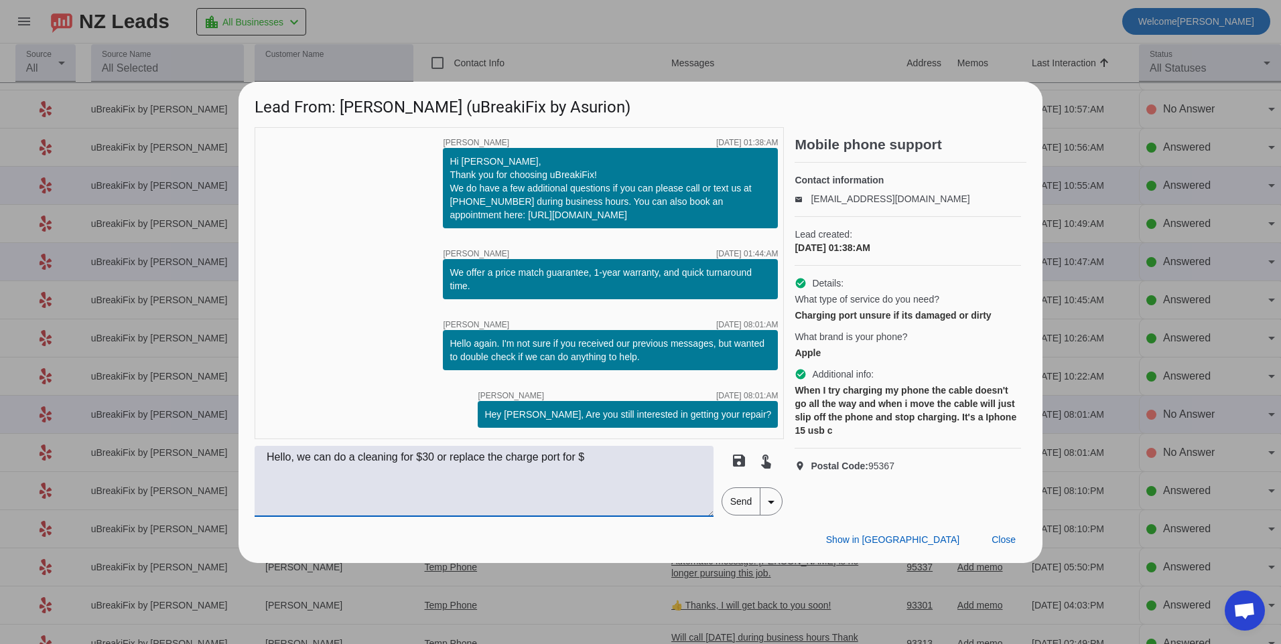
click at [633, 456] on textarea "Hello, we can do a cleaning for $30 or replace the charge port for $" at bounding box center [484, 481] width 459 height 71
type textarea "Hello, we can do a cleaning for $30 or replace the charge port for $119.99 plus…"
click at [736, 510] on span "Send" at bounding box center [741, 501] width 38 height 27
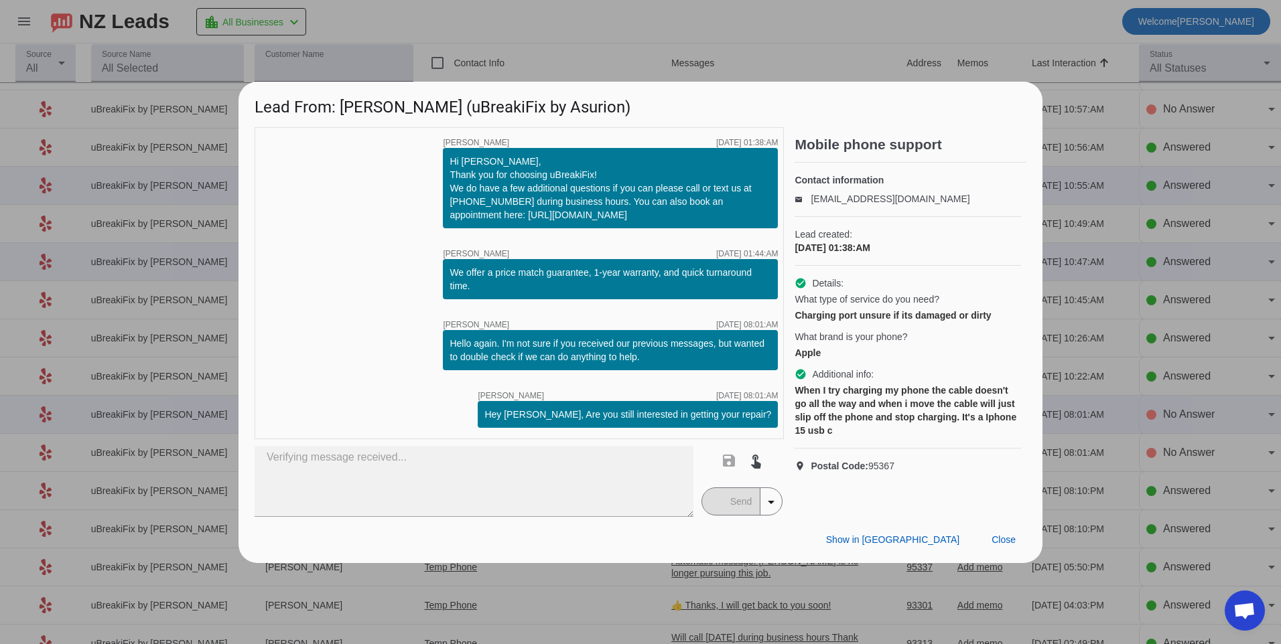
scroll to position [0, 0]
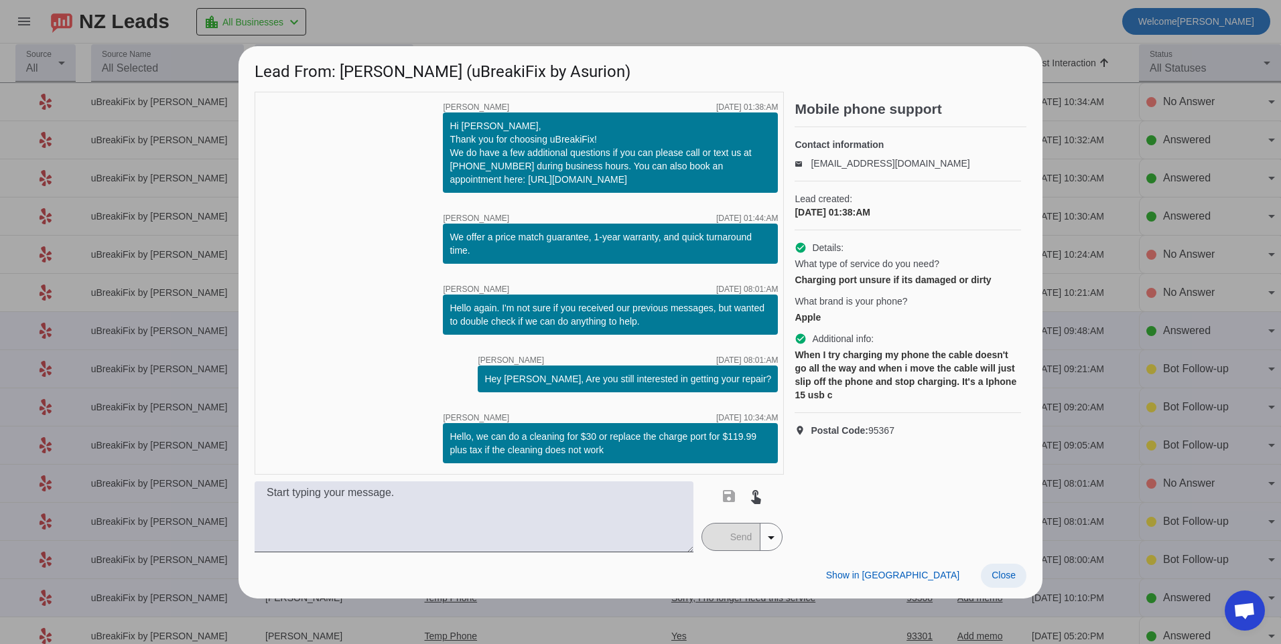
click at [1000, 571] on span "Close" at bounding box center [1003, 575] width 24 height 11
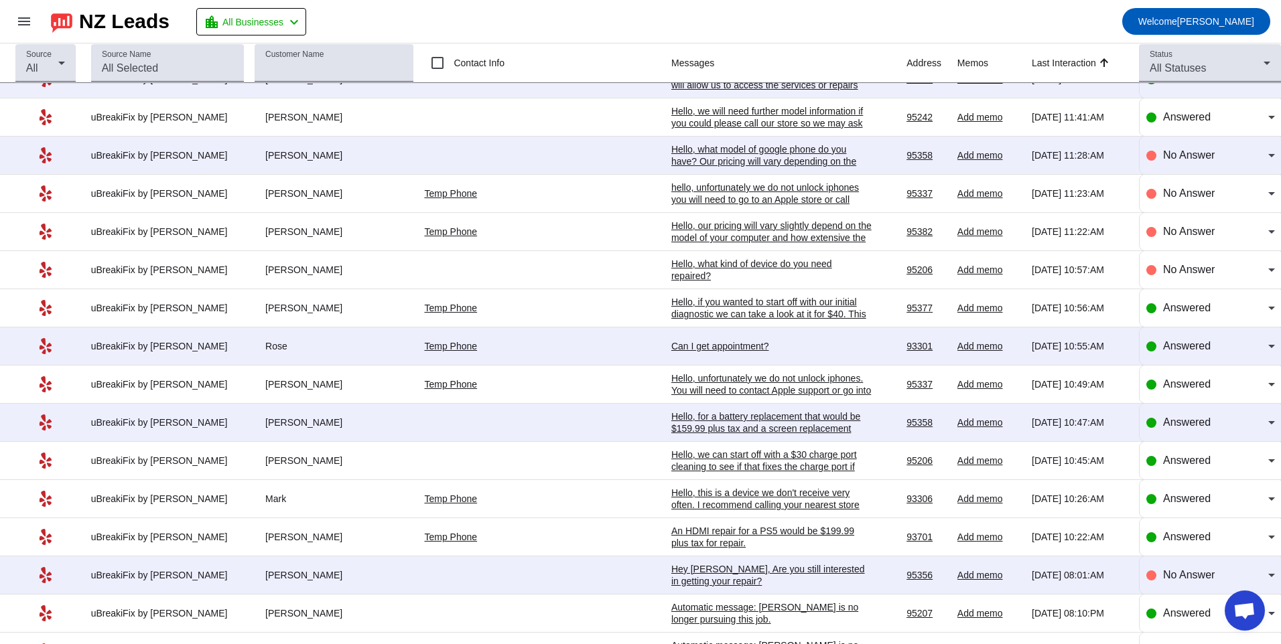
scroll to position [1348, 0]
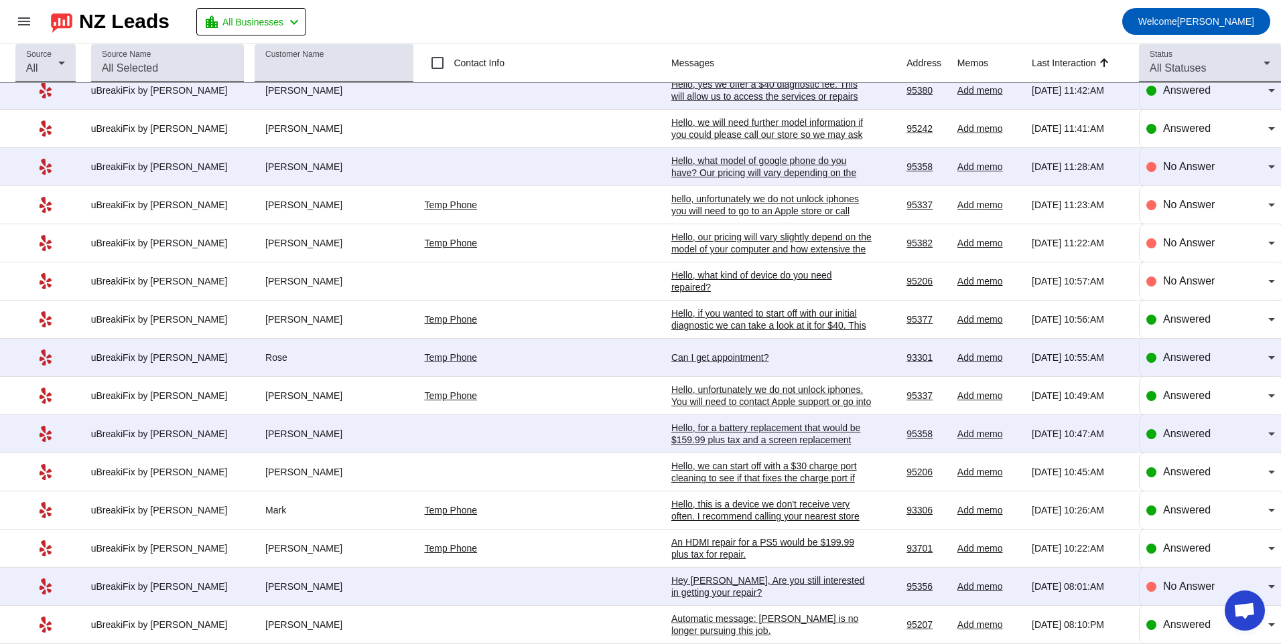
click at [754, 577] on div "Hey [PERSON_NAME], Are you still interested in getting your repair?​" at bounding box center [771, 587] width 201 height 24
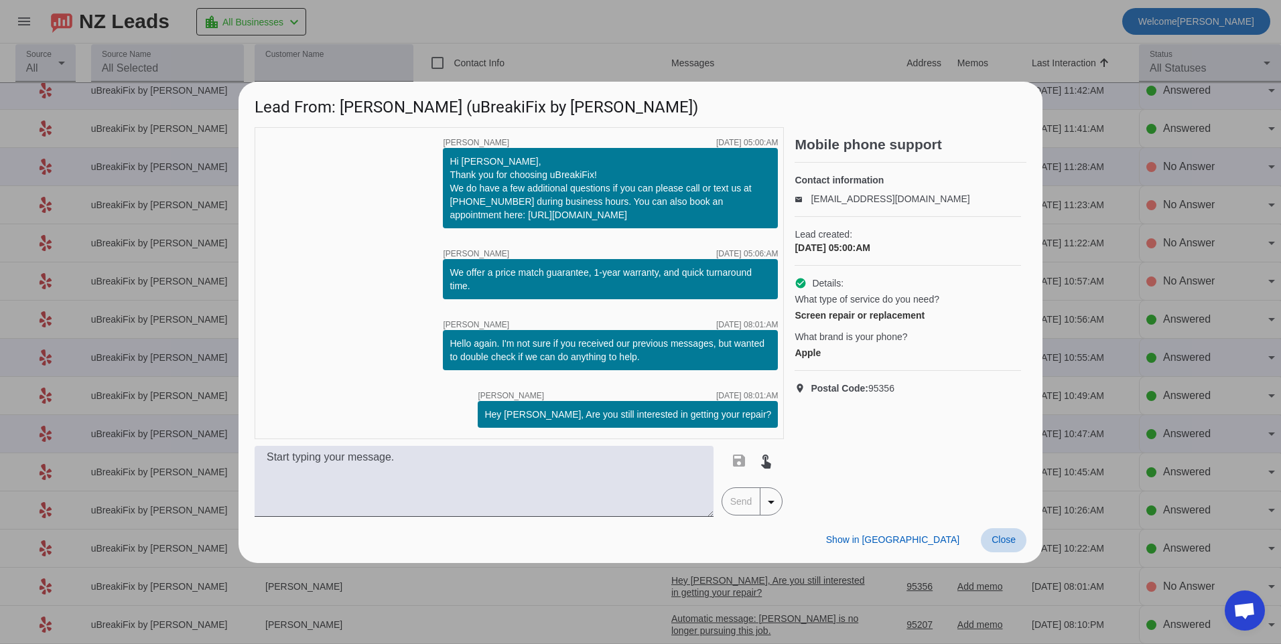
click at [1018, 535] on span at bounding box center [1004, 541] width 46 height 24
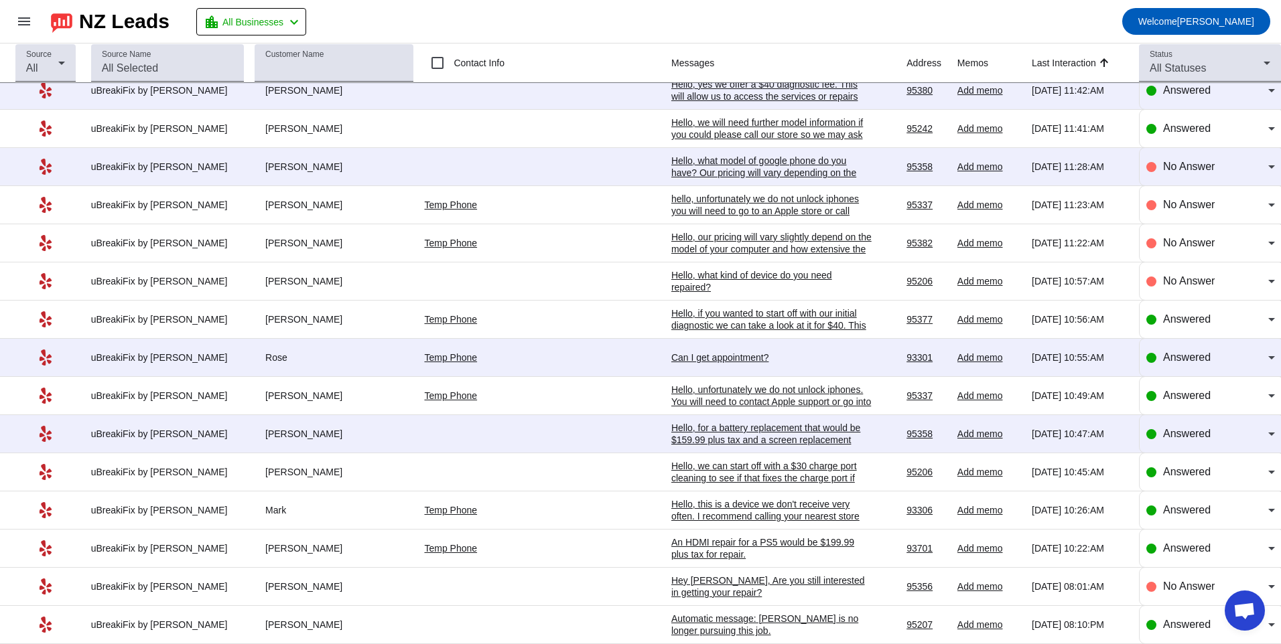
click at [689, 431] on div "Hello, for a battery replacement that would be $159.99 plus tax and a screen re…" at bounding box center [771, 440] width 201 height 36
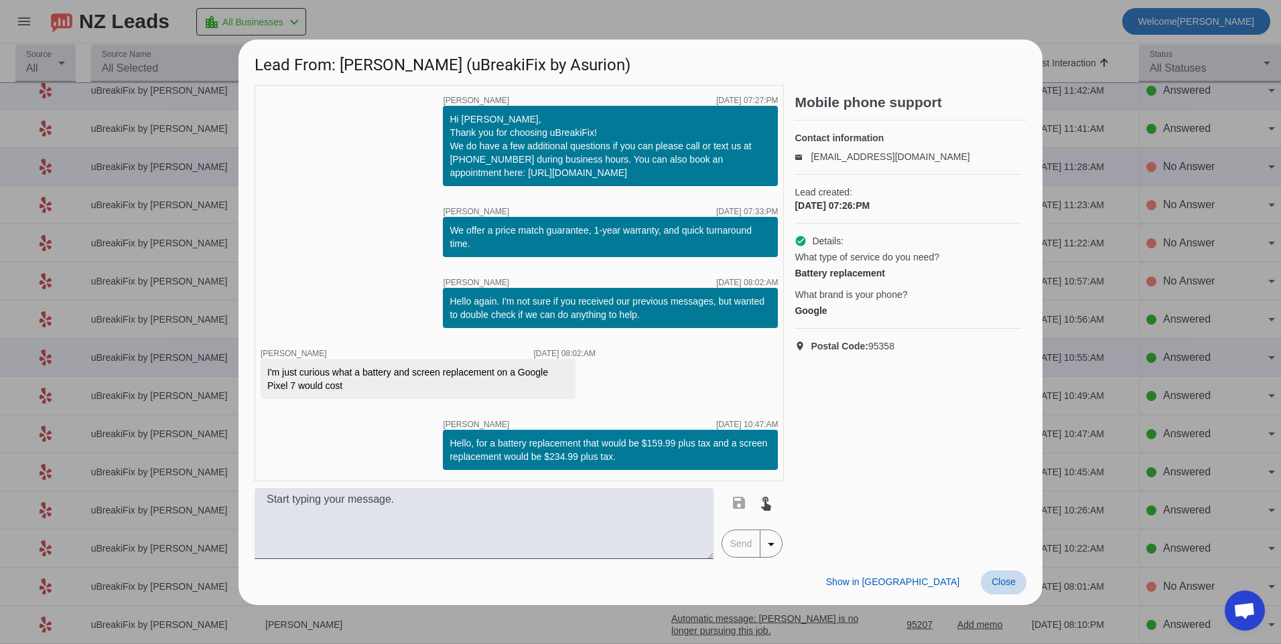
click at [1011, 584] on span "Close" at bounding box center [1003, 582] width 24 height 11
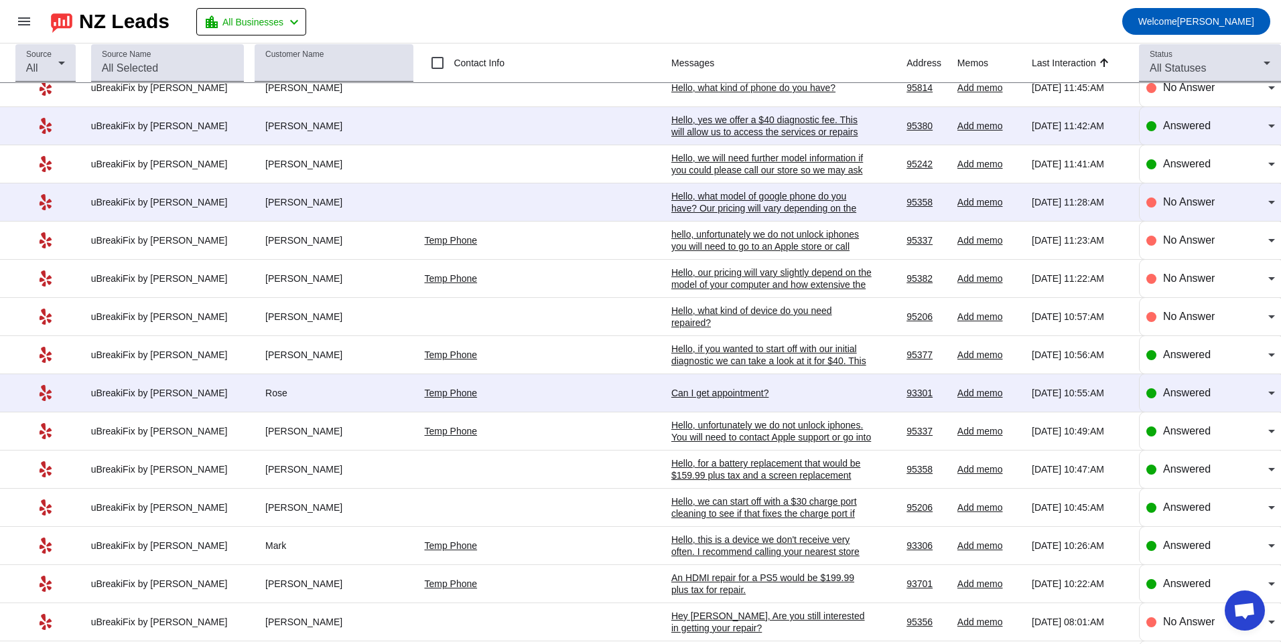
scroll to position [1281, 0]
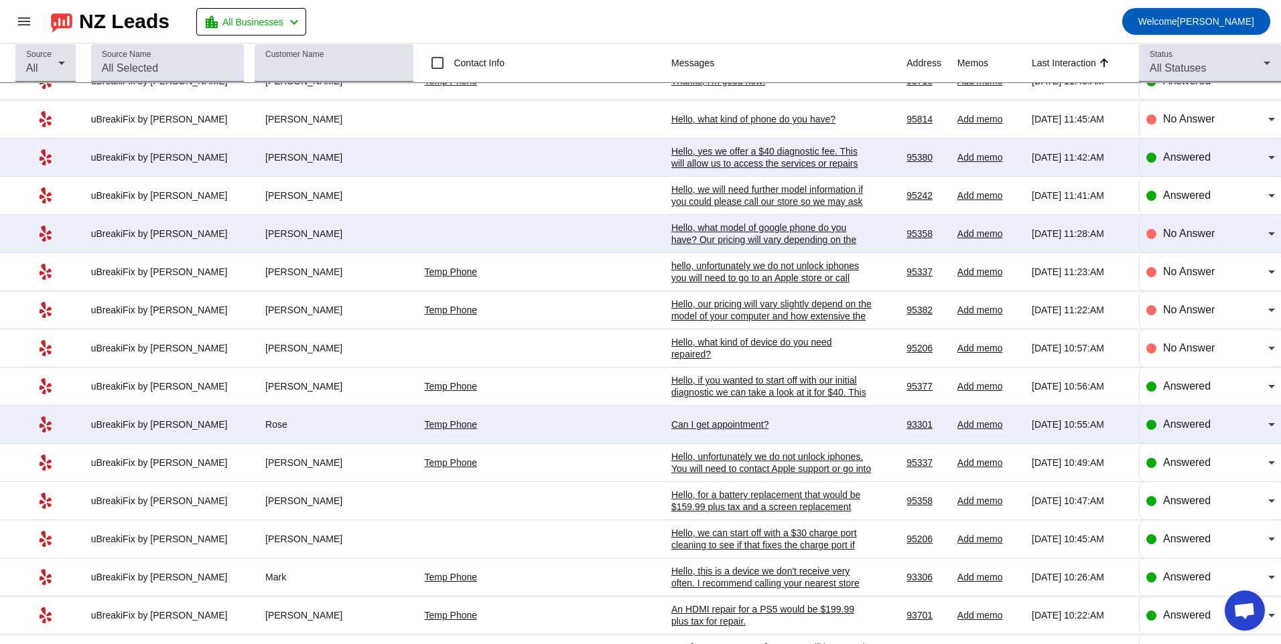
click at [671, 430] on div "Can I get appointment?" at bounding box center [771, 425] width 201 height 12
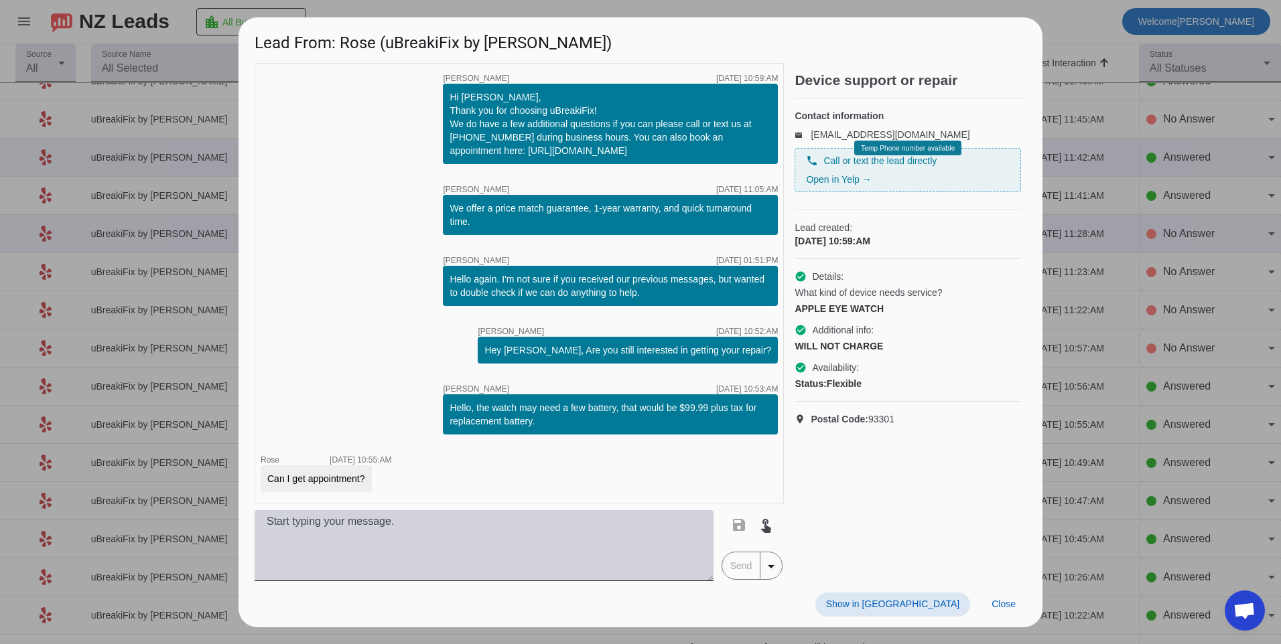
click at [644, 535] on textarea at bounding box center [484, 545] width 459 height 71
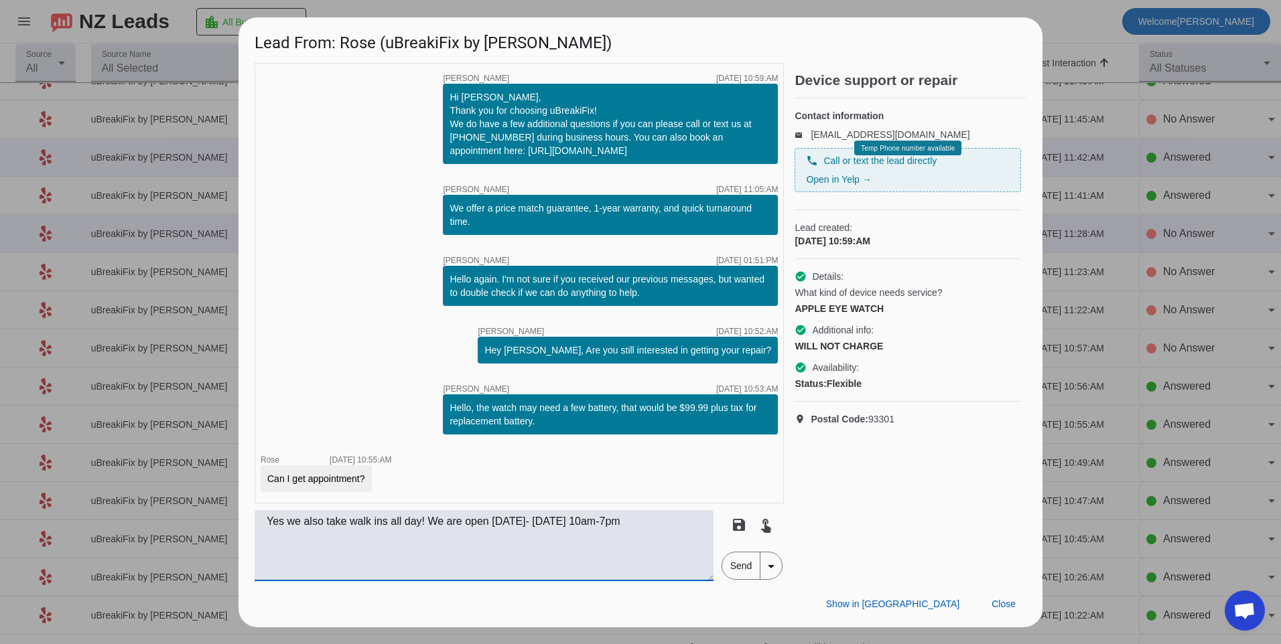
click at [662, 516] on textarea "Yes we also take walk ins all day! We are open [DATE]- [DATE] 10am-7pm" at bounding box center [484, 545] width 459 height 71
type textarea "Yes we also take walk ins all day! We are open [DATE]- [DATE] 10am-7pm"
click at [738, 563] on span "Send" at bounding box center [741, 566] width 38 height 27
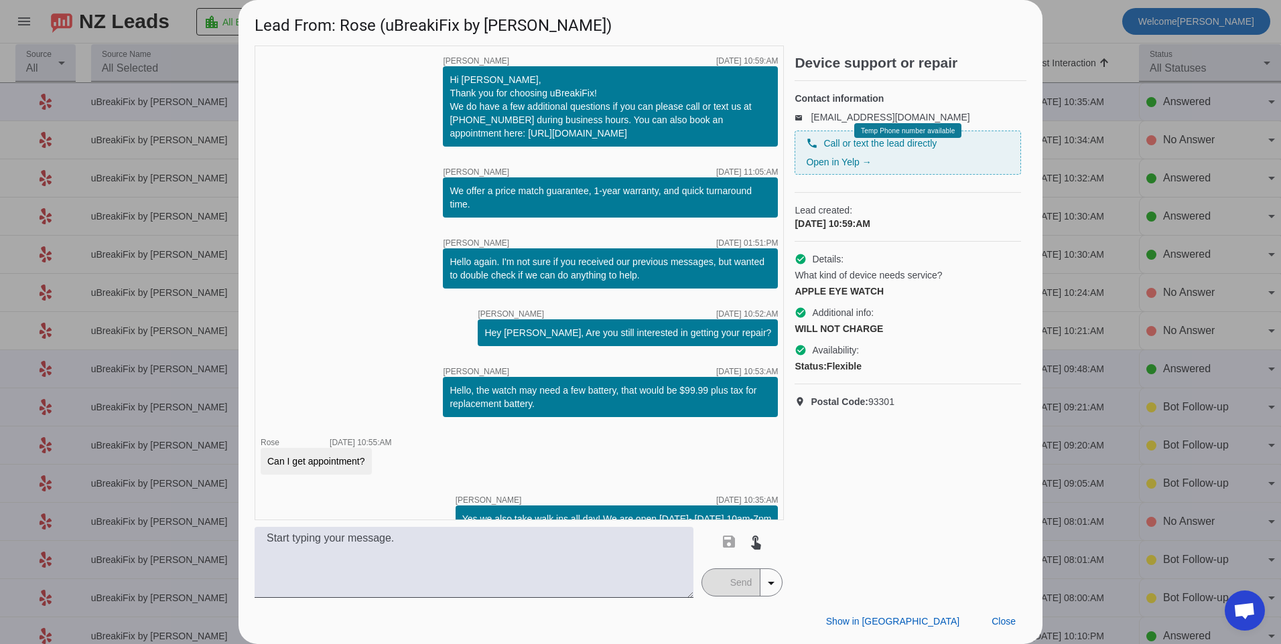
scroll to position [23, 0]
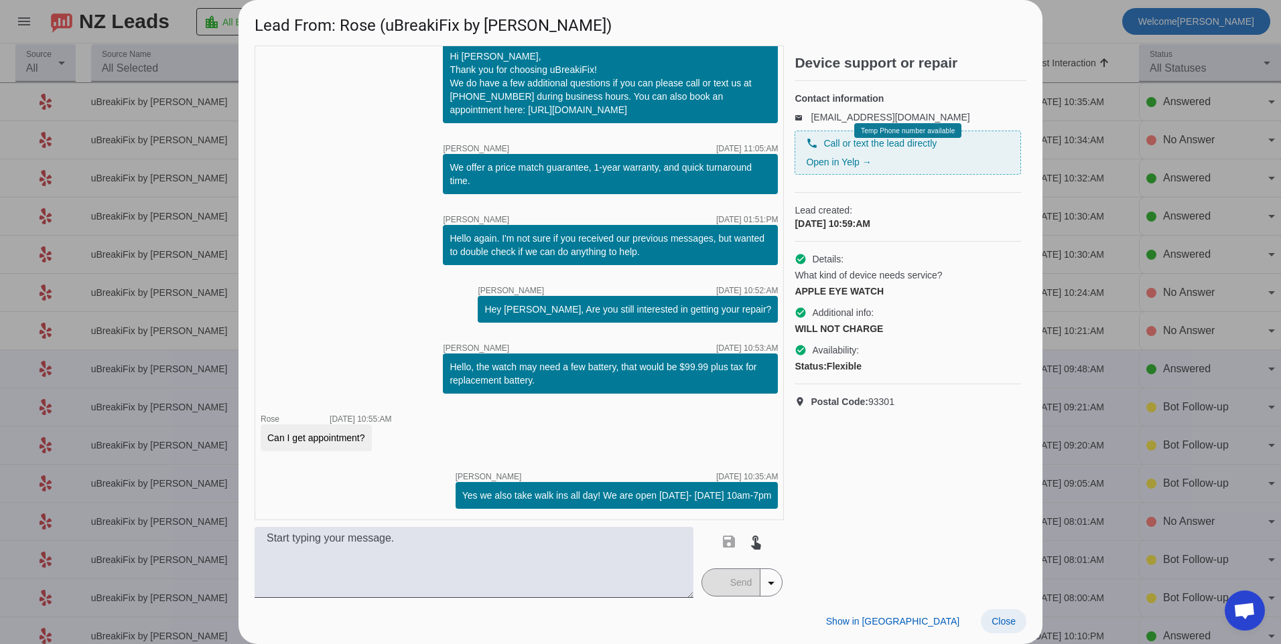
click at [1002, 624] on span "Close" at bounding box center [1003, 621] width 24 height 11
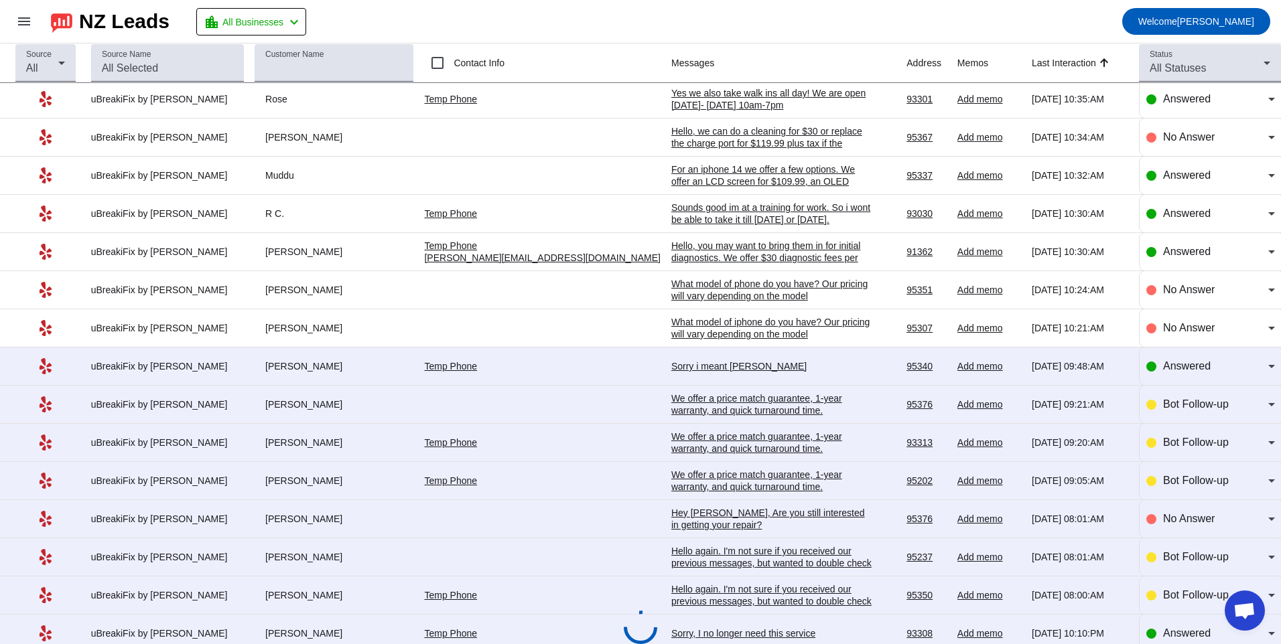
scroll to position [0, 0]
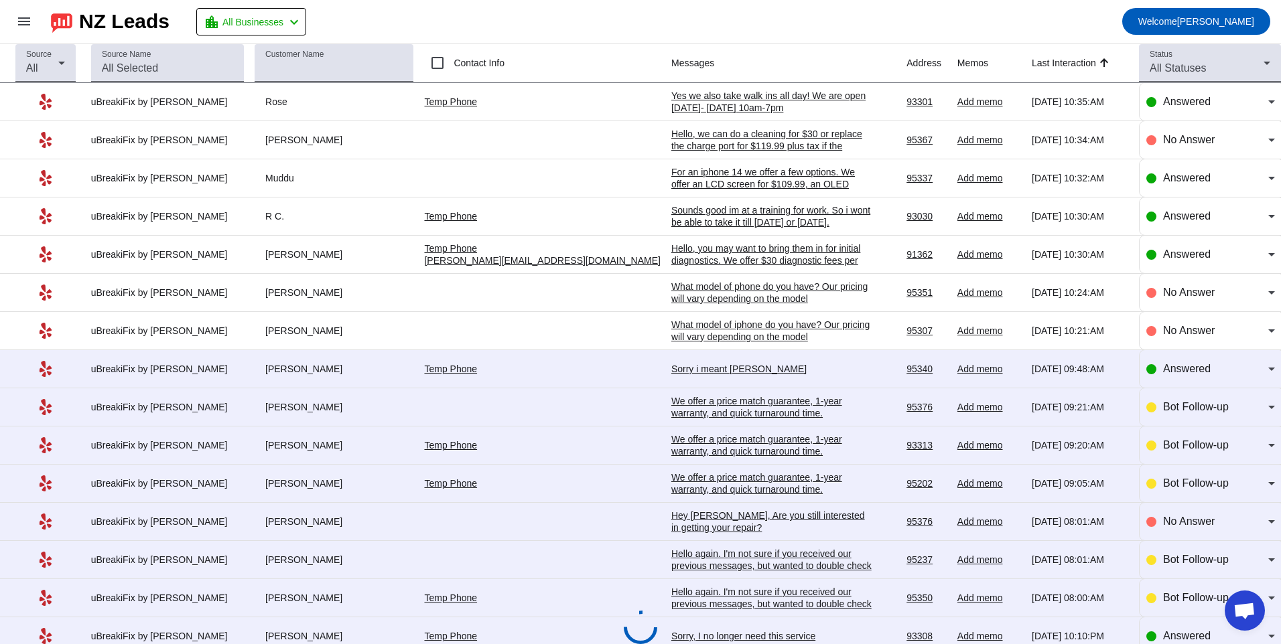
drag, startPoint x: 849, startPoint y: 21, endPoint x: 846, endPoint y: 28, distance: 7.8
click at [849, 21] on mat-toolbar-row "menu NZ Leads location_city All Businesses chevron_left Welcome [PERSON_NAME]" at bounding box center [640, 21] width 1281 height 43
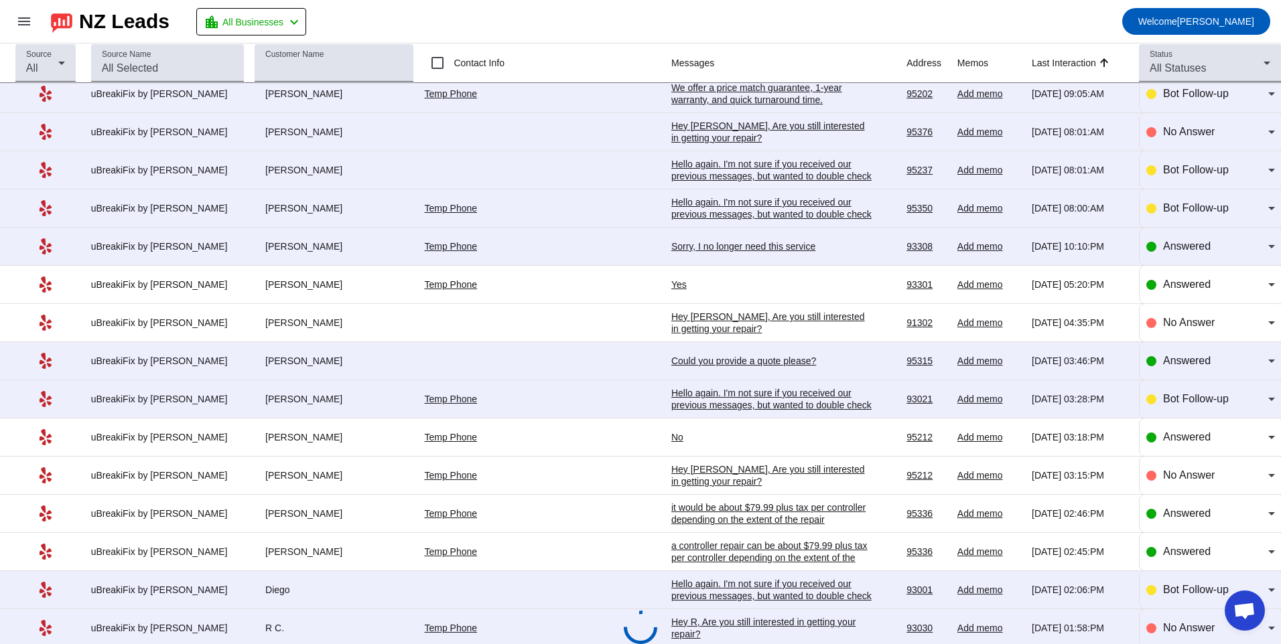
scroll to position [393, 0]
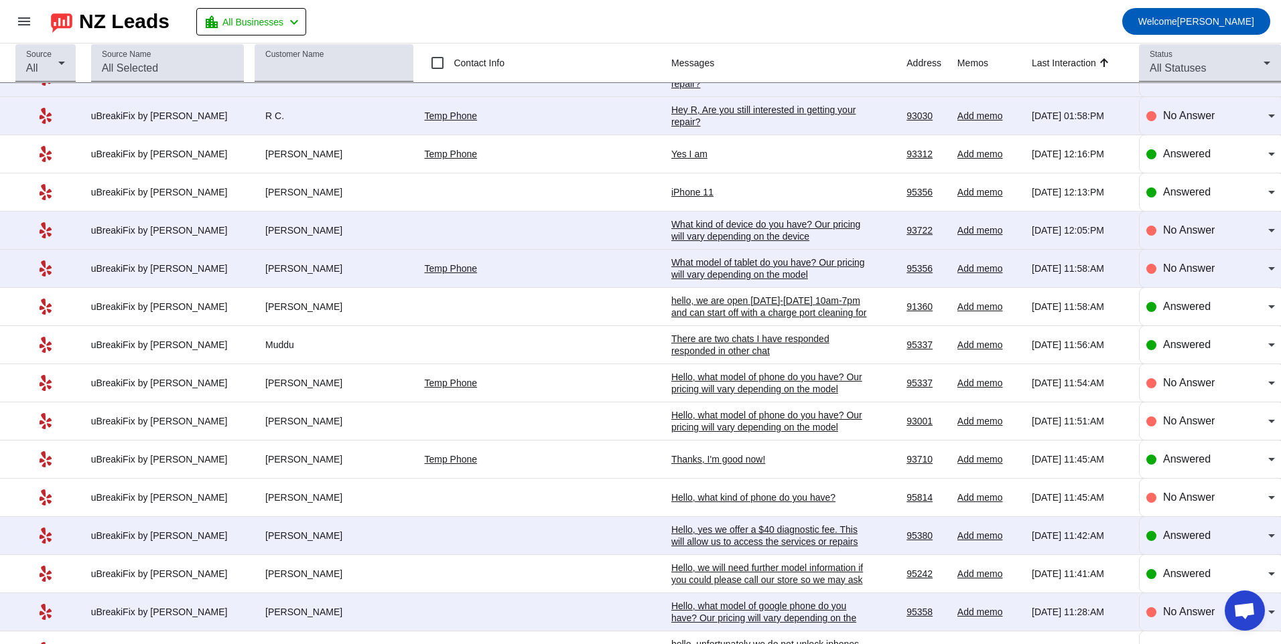
scroll to position [1005, 0]
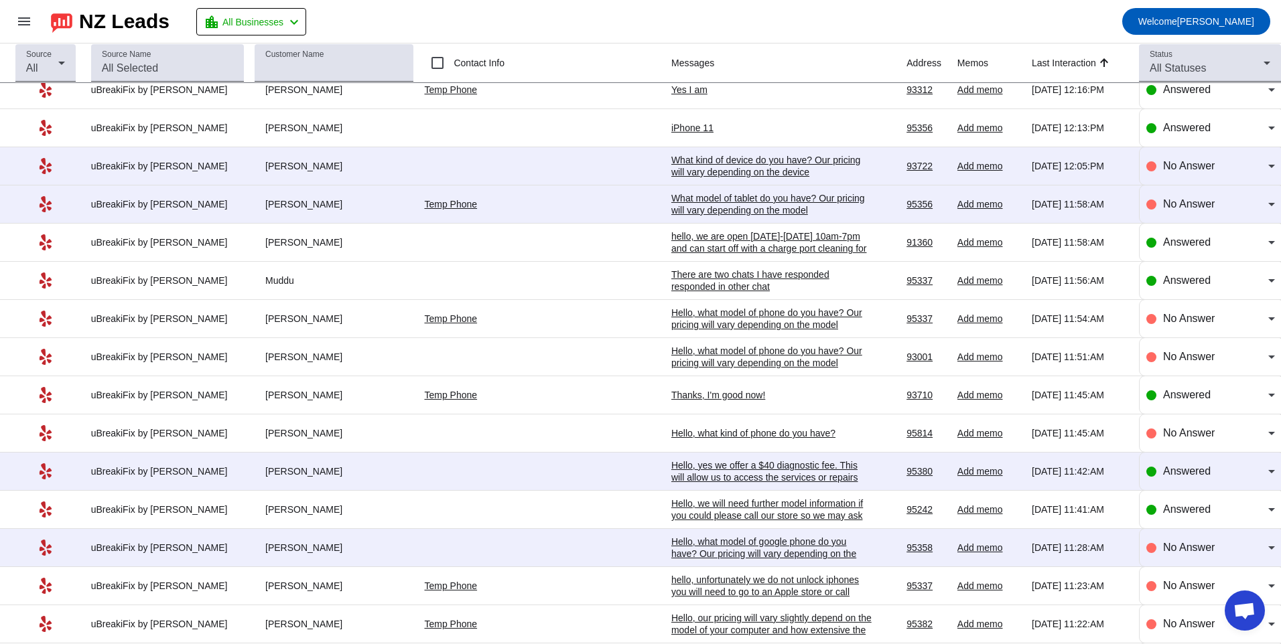
click at [683, 476] on div "Hello, yes we offer a $40 diagnostic fee. This will allow us to access the serv…" at bounding box center [771, 490] width 201 height 60
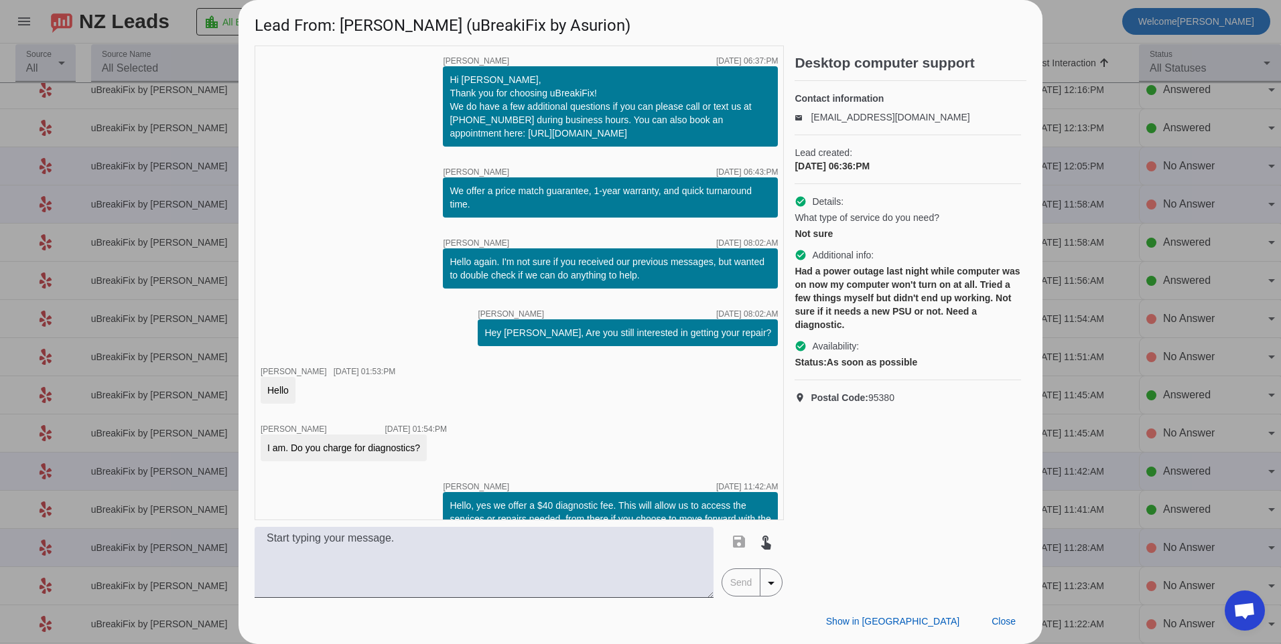
scroll to position [37, 0]
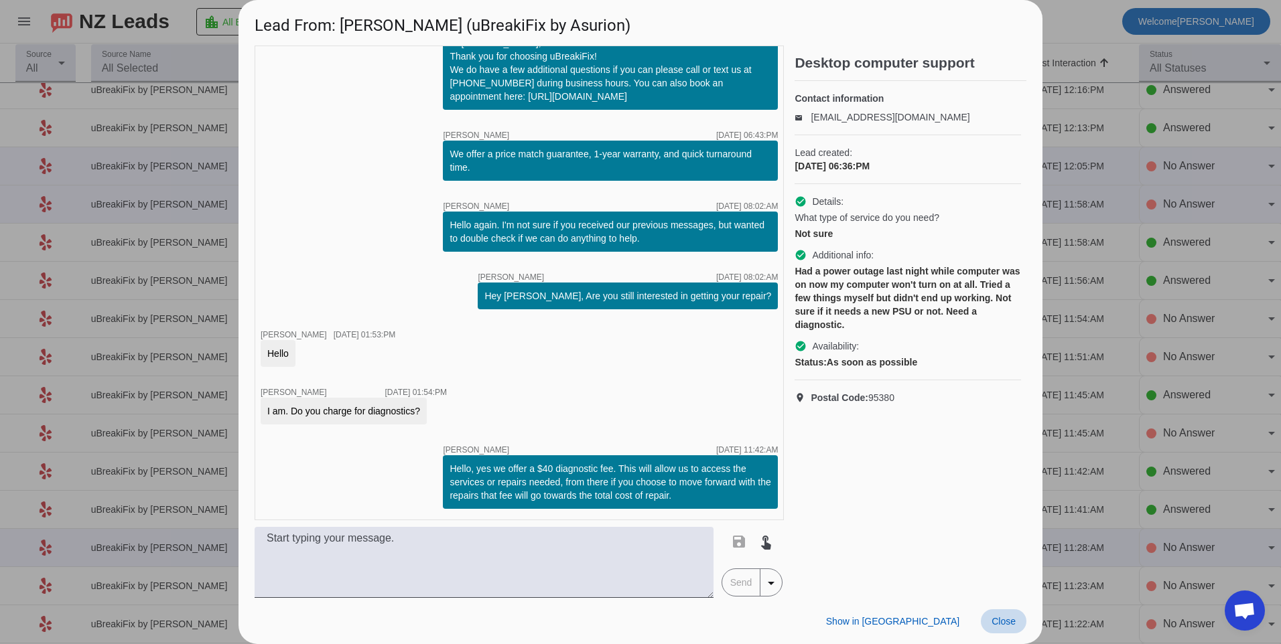
click at [1007, 627] on span "Close" at bounding box center [1003, 621] width 24 height 11
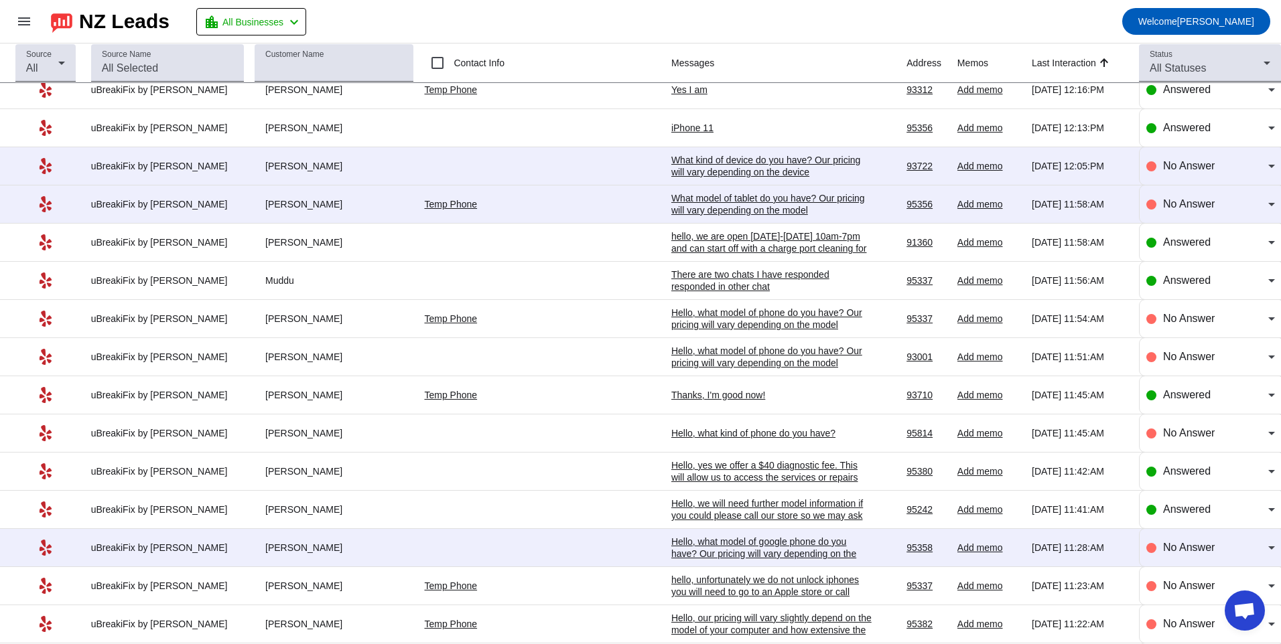
click at [736, 544] on div "Hello, what model of google phone do you have? Our pricing will vary depending …" at bounding box center [771, 554] width 201 height 36
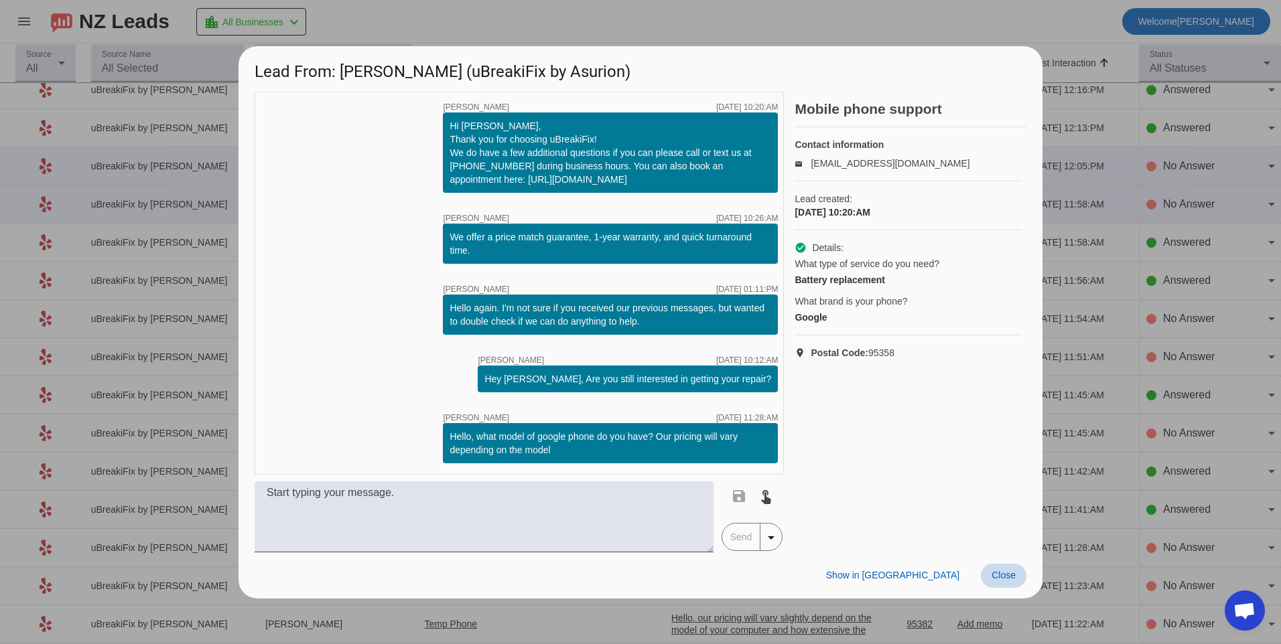
click at [1016, 581] on span at bounding box center [1004, 576] width 46 height 24
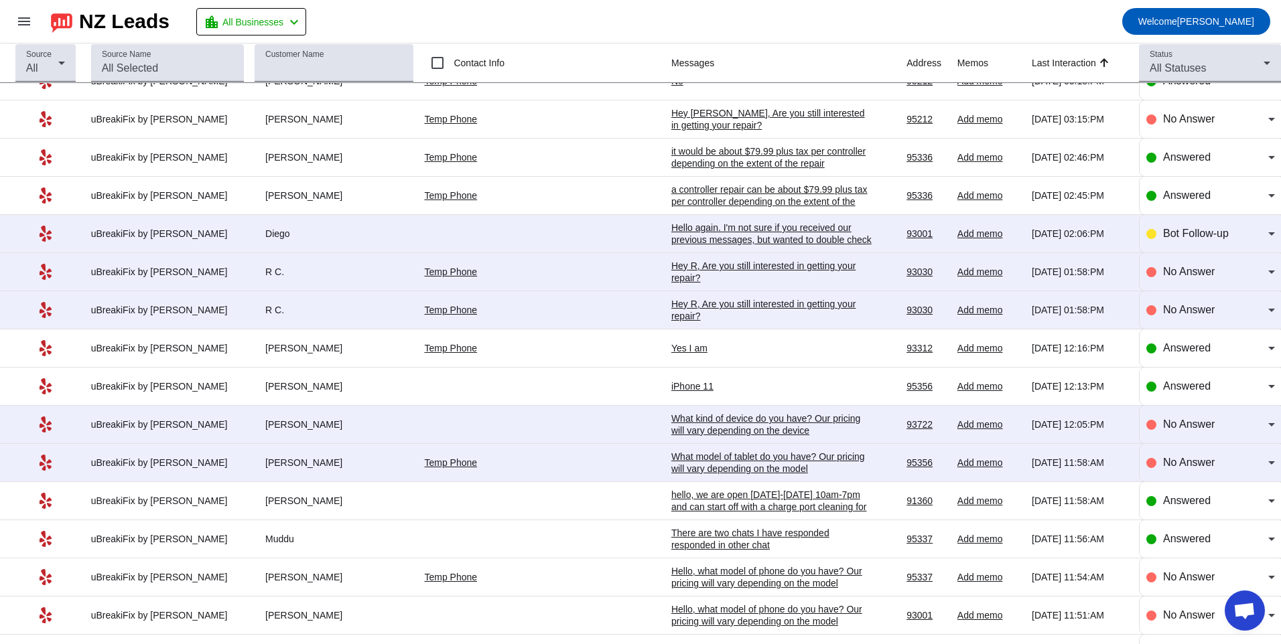
scroll to position [745, 0]
click at [726, 464] on div "What model of tablet do you have? Our pricing will vary depending on the model" at bounding box center [771, 464] width 201 height 24
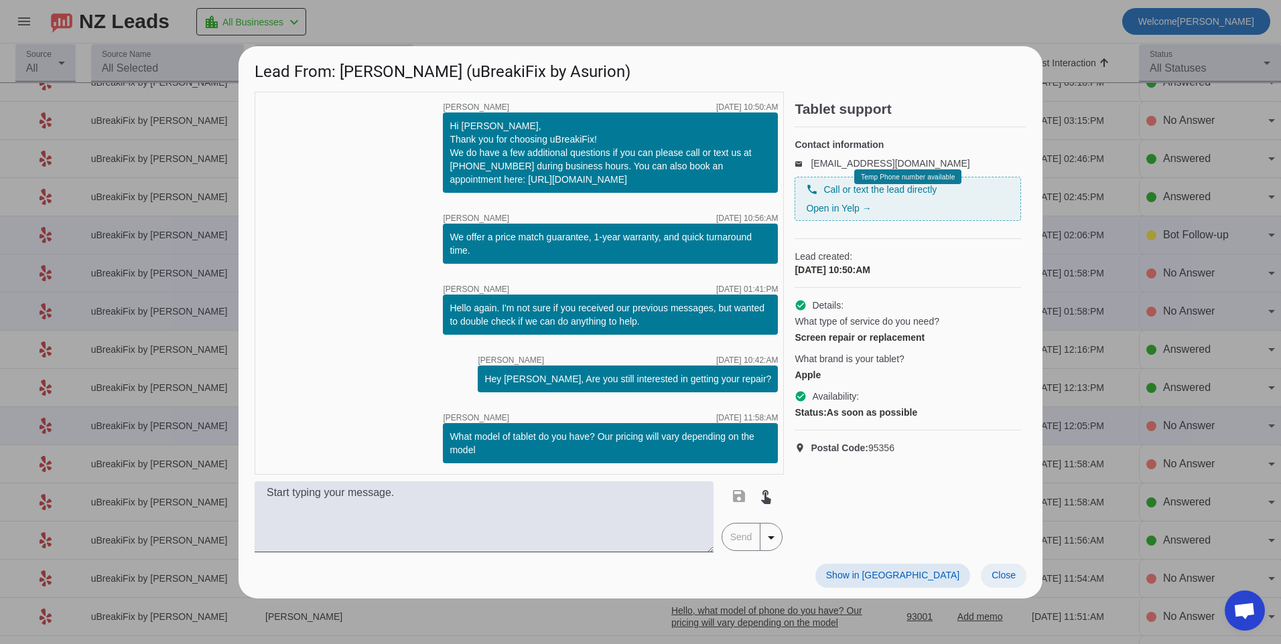
click at [1001, 569] on span at bounding box center [1004, 576] width 46 height 24
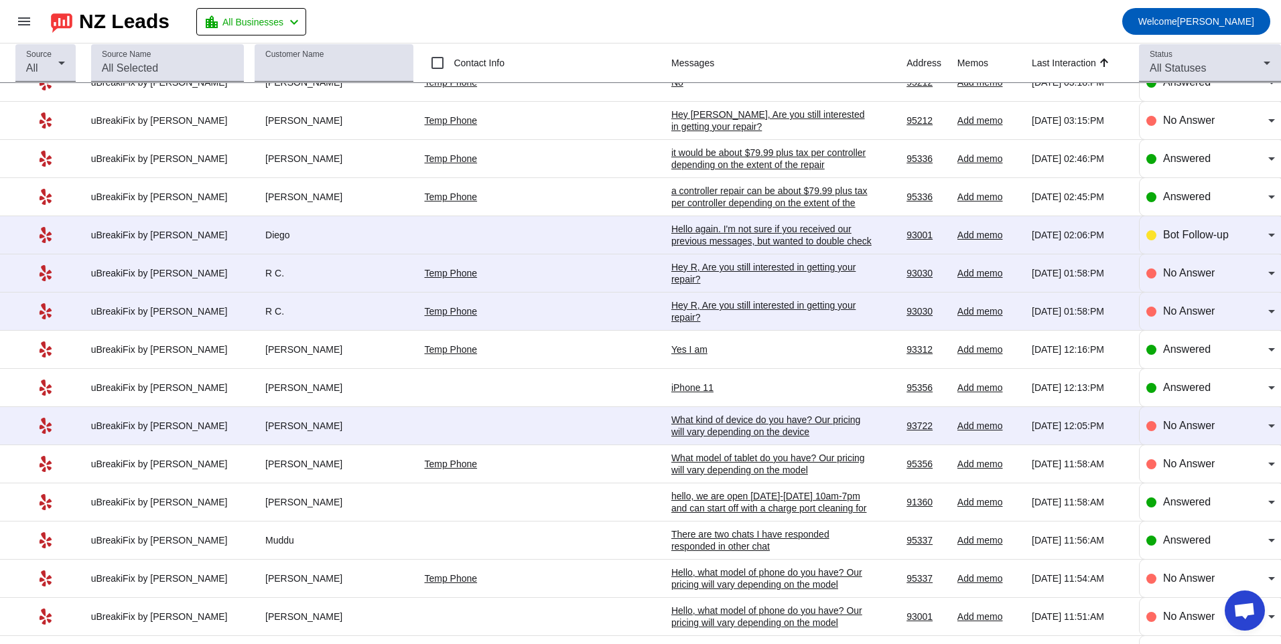
click at [684, 430] on div "What kind of device do you have? Our pricing will vary depending on the device" at bounding box center [771, 426] width 201 height 24
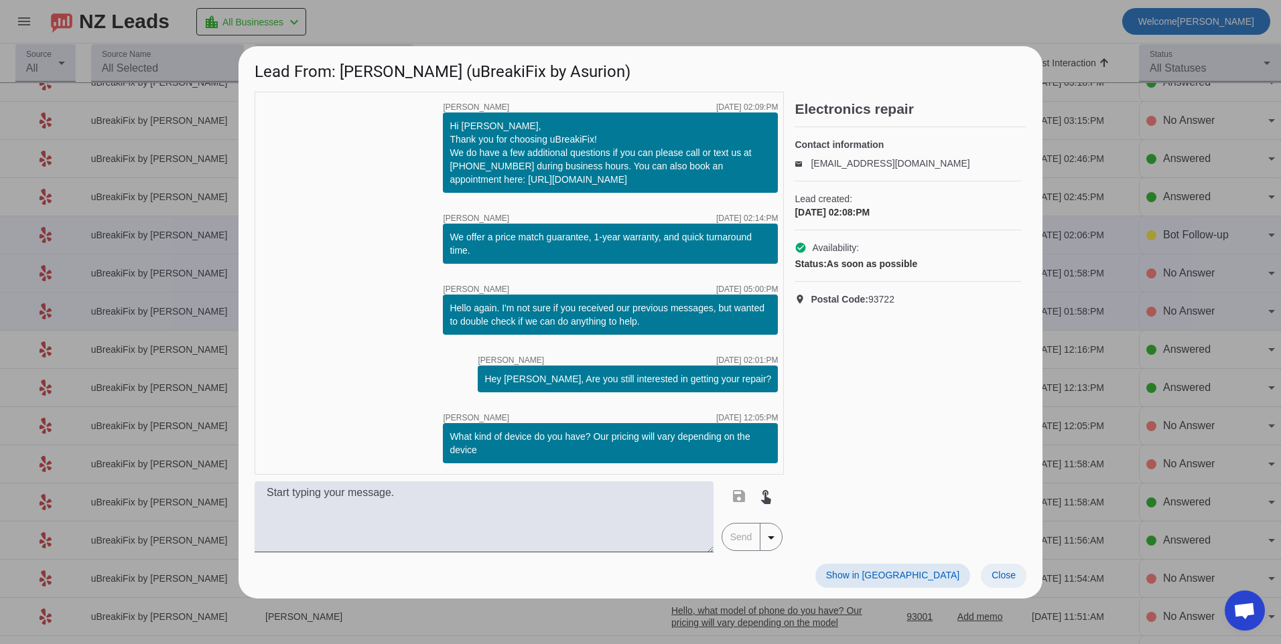
click at [998, 585] on span at bounding box center [1004, 576] width 46 height 24
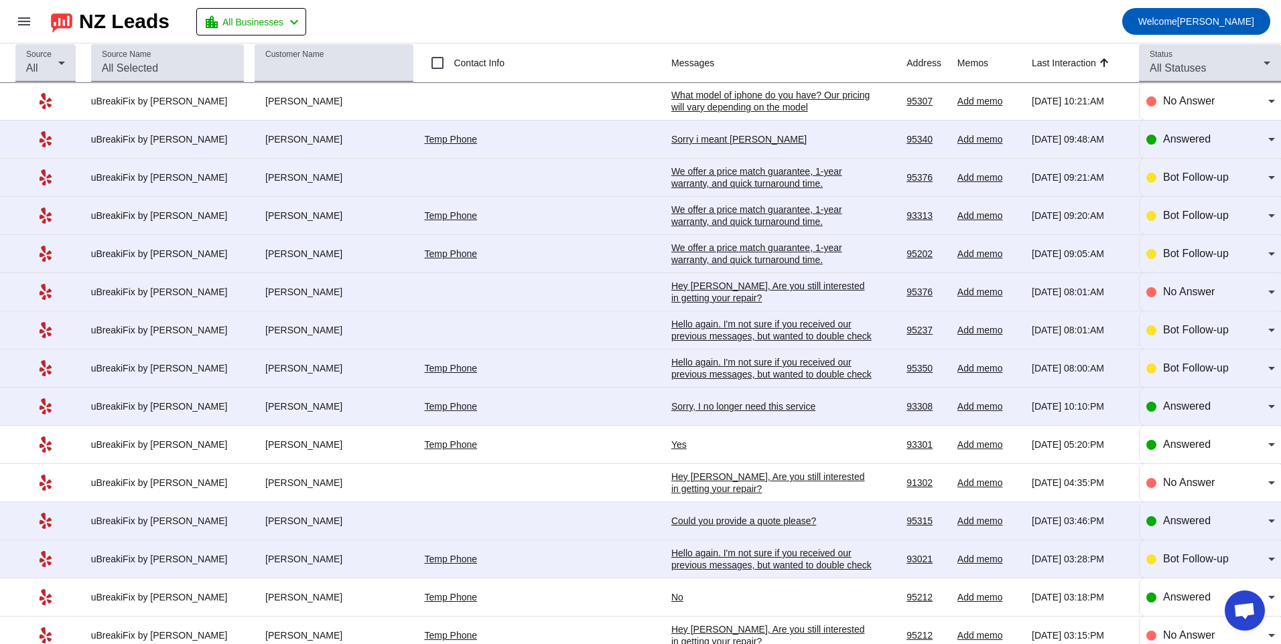
scroll to position [0, 0]
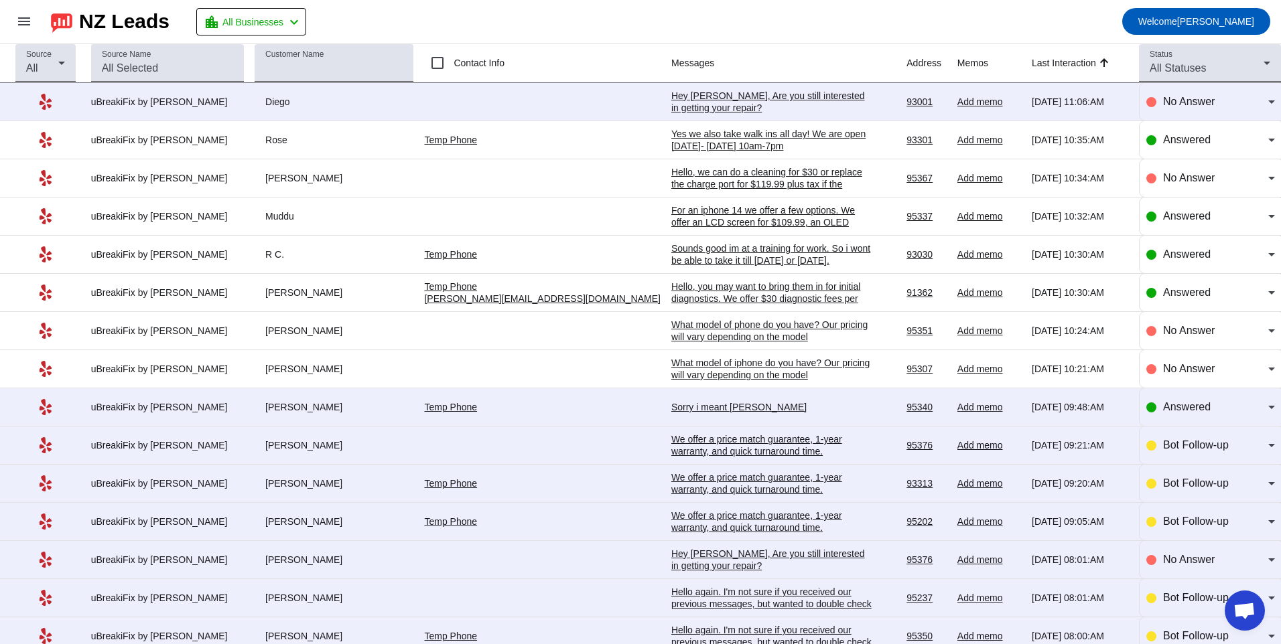
click at [708, 102] on div "Hey Diego, Are you still interested in getting your repair?​" at bounding box center [771, 102] width 201 height 24
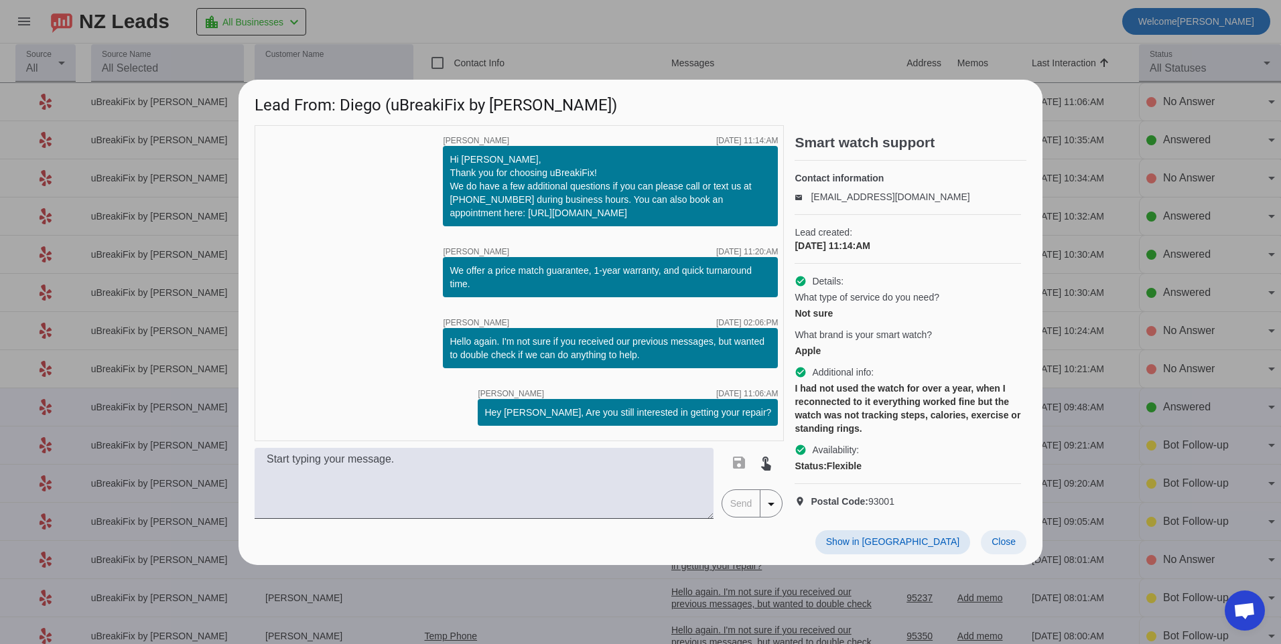
click at [995, 547] on span "Close" at bounding box center [1003, 542] width 24 height 11
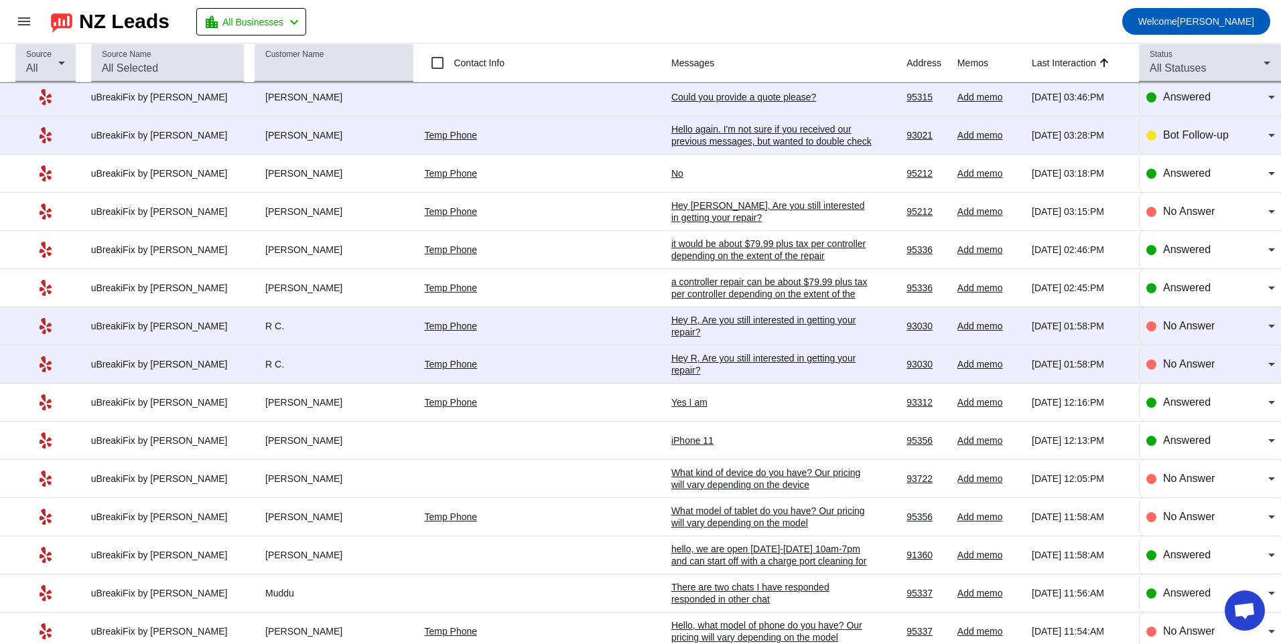
scroll to position [670, 0]
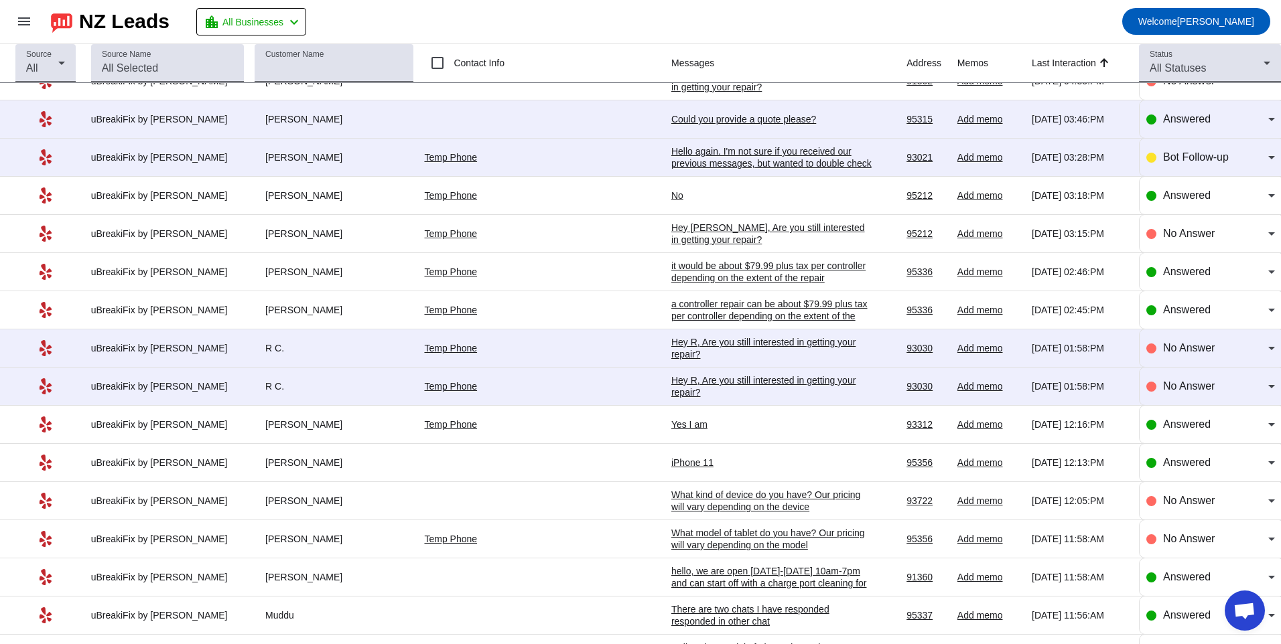
click at [671, 457] on div "iPhone 11" at bounding box center [771, 463] width 201 height 12
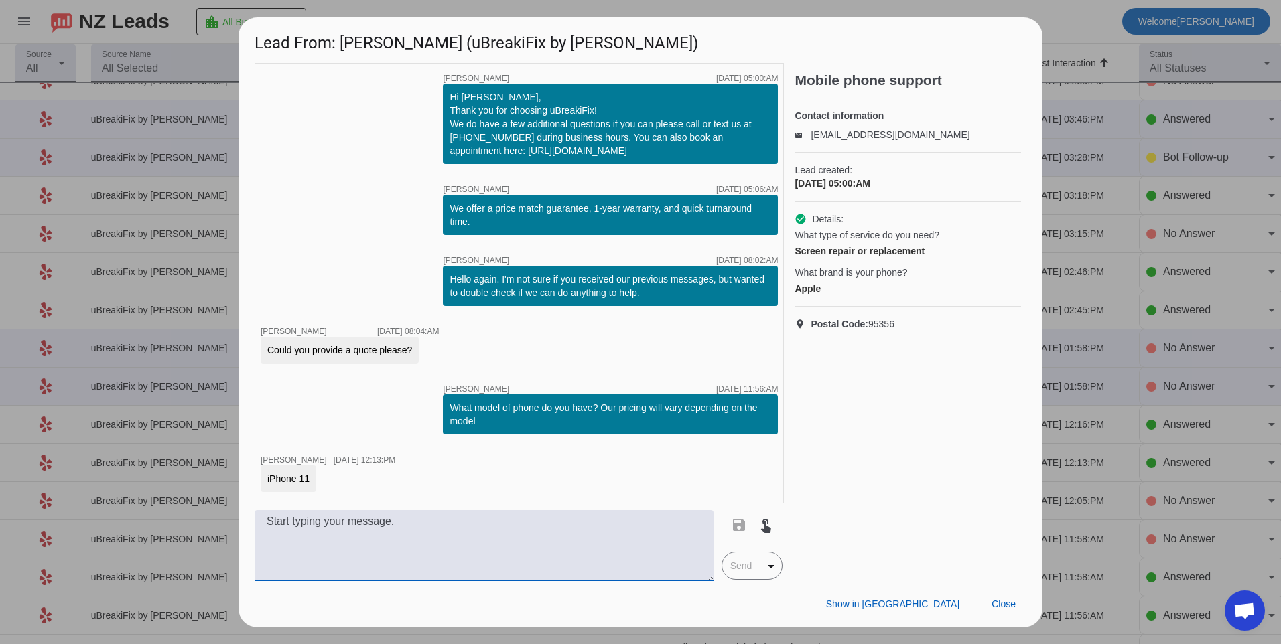
click at [368, 544] on textarea at bounding box center [484, 545] width 459 height 71
click at [409, 552] on textarea at bounding box center [484, 545] width 459 height 71
type textarea "H"
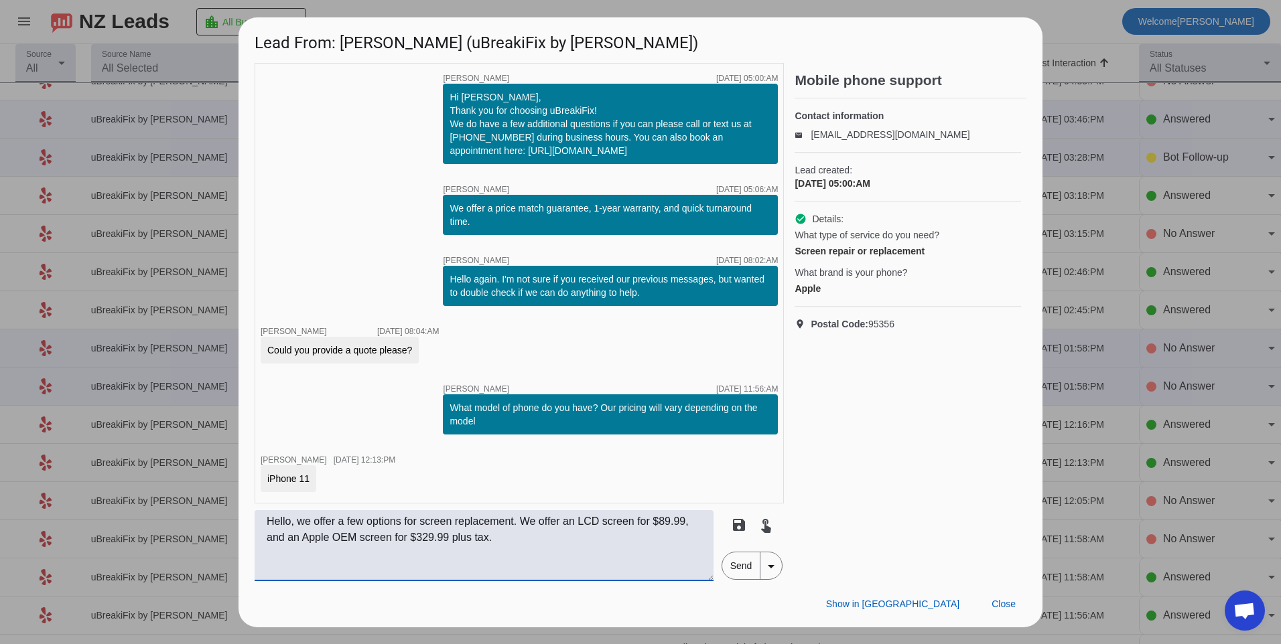
type textarea "Hello, we offer a few options for screen replacement. We offer an LCD screen fo…"
click at [731, 564] on span "Send" at bounding box center [741, 566] width 38 height 27
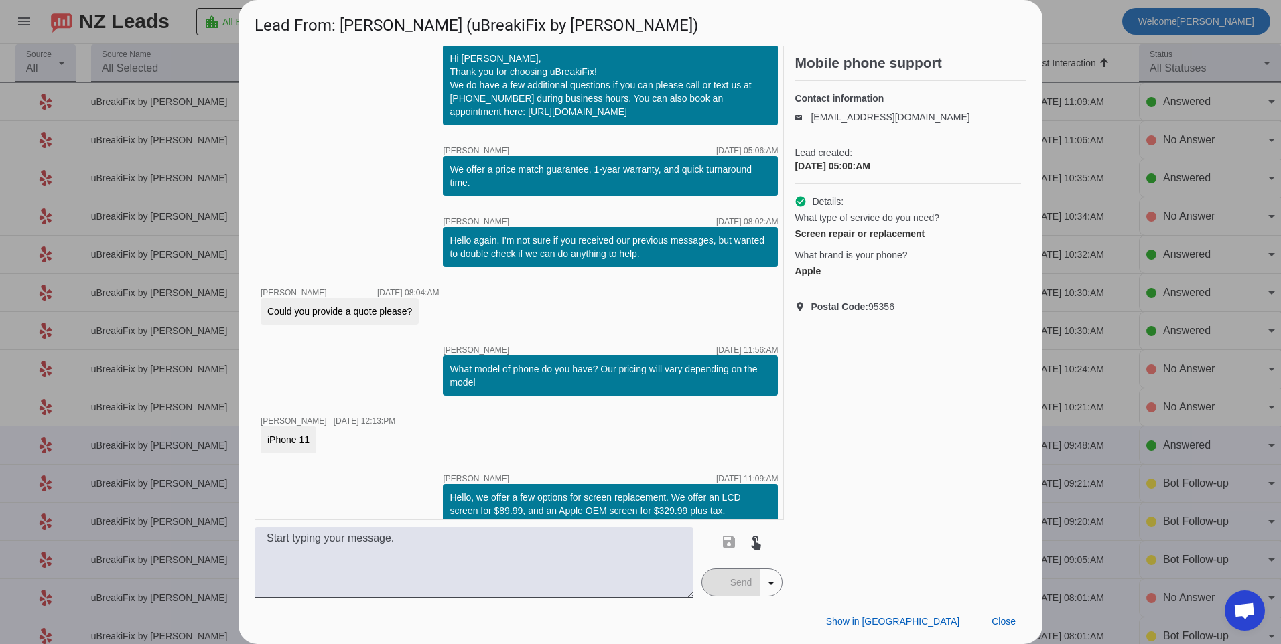
scroll to position [37, 0]
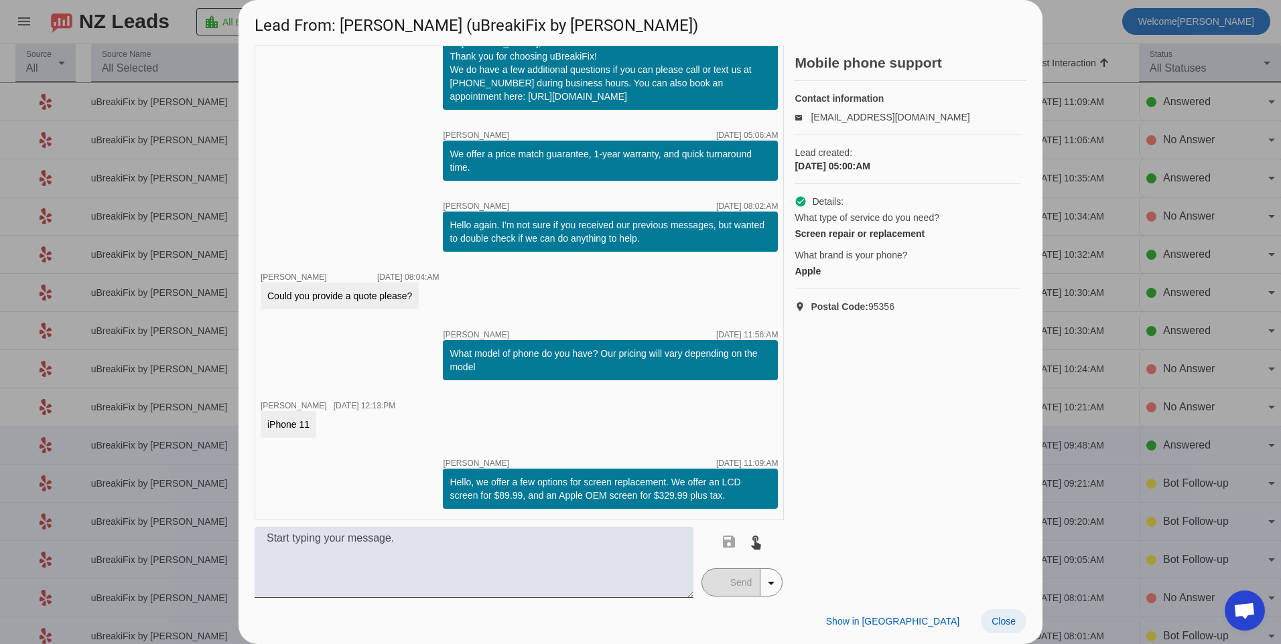
click at [985, 616] on span at bounding box center [1004, 622] width 46 height 24
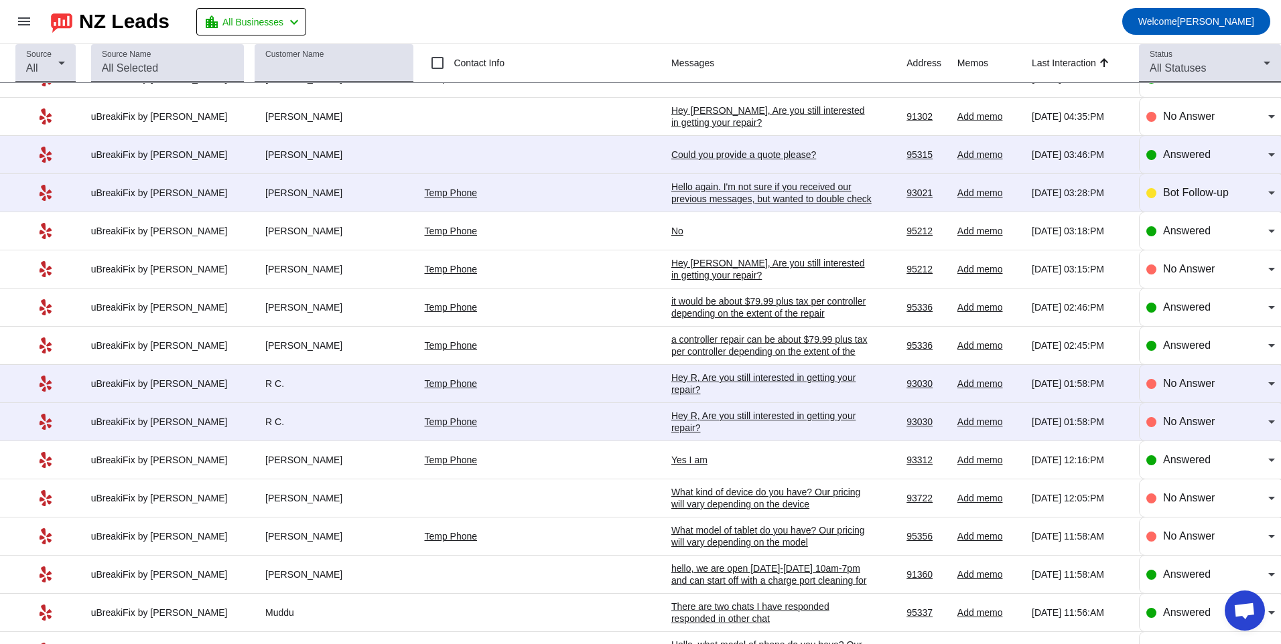
scroll to position [670, 0]
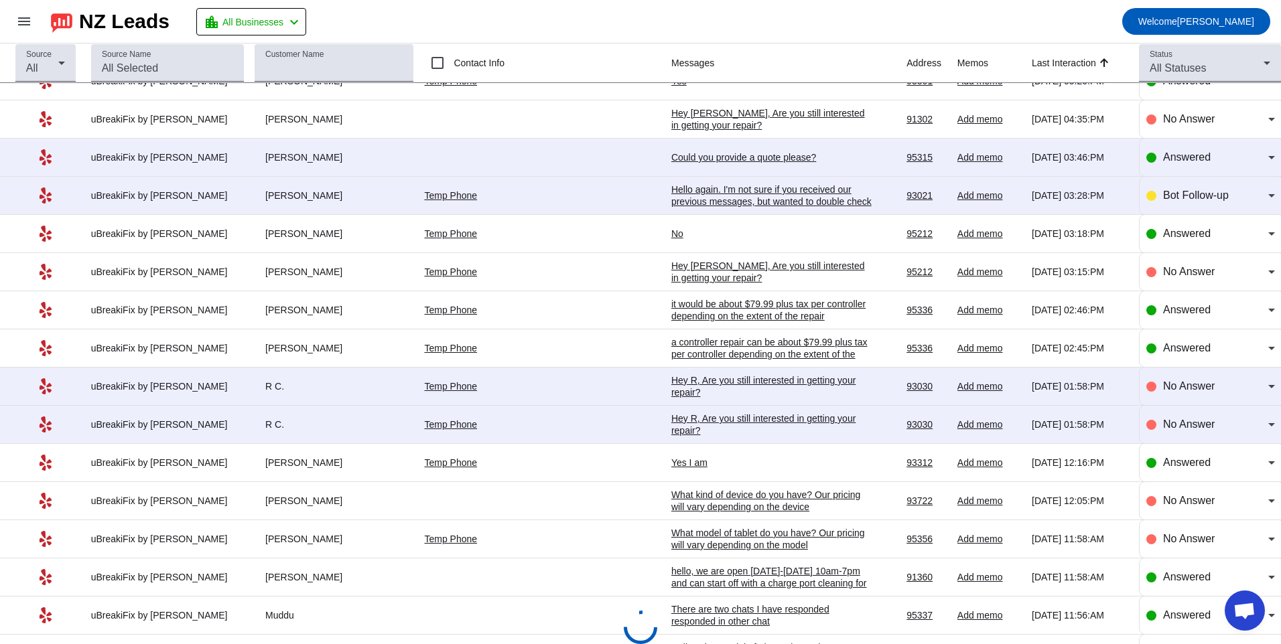
click at [671, 428] on div "Hey R, Are you still interested in getting your repair?​" at bounding box center [771, 425] width 201 height 24
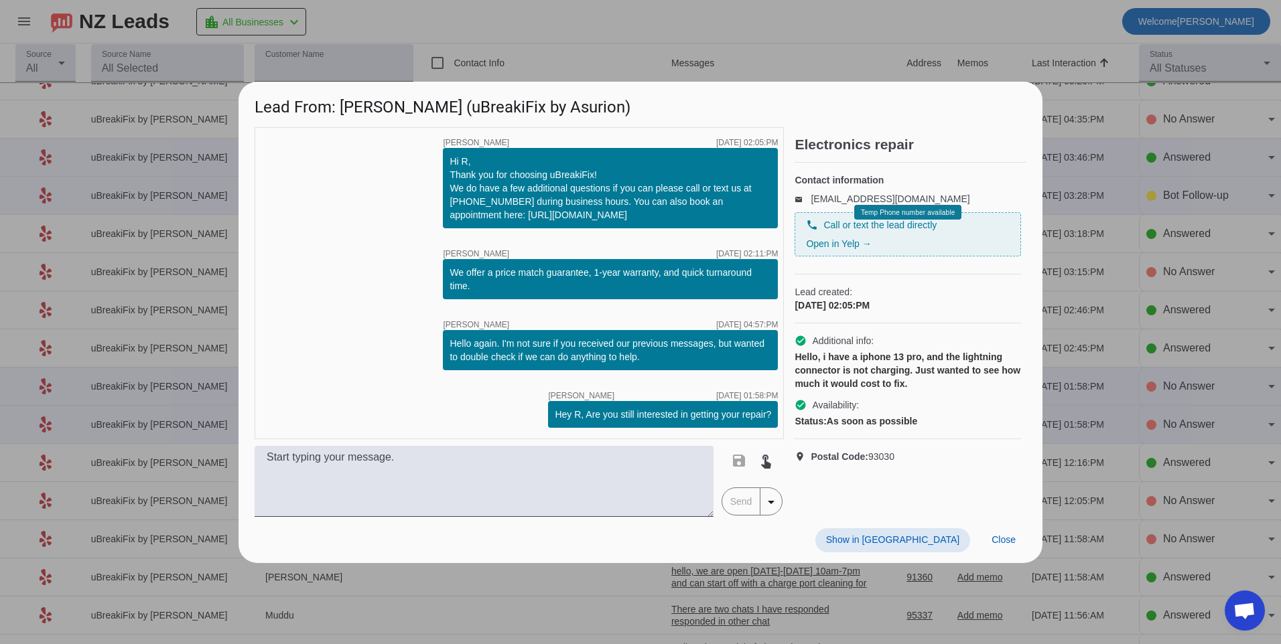
scroll to position [0, 0]
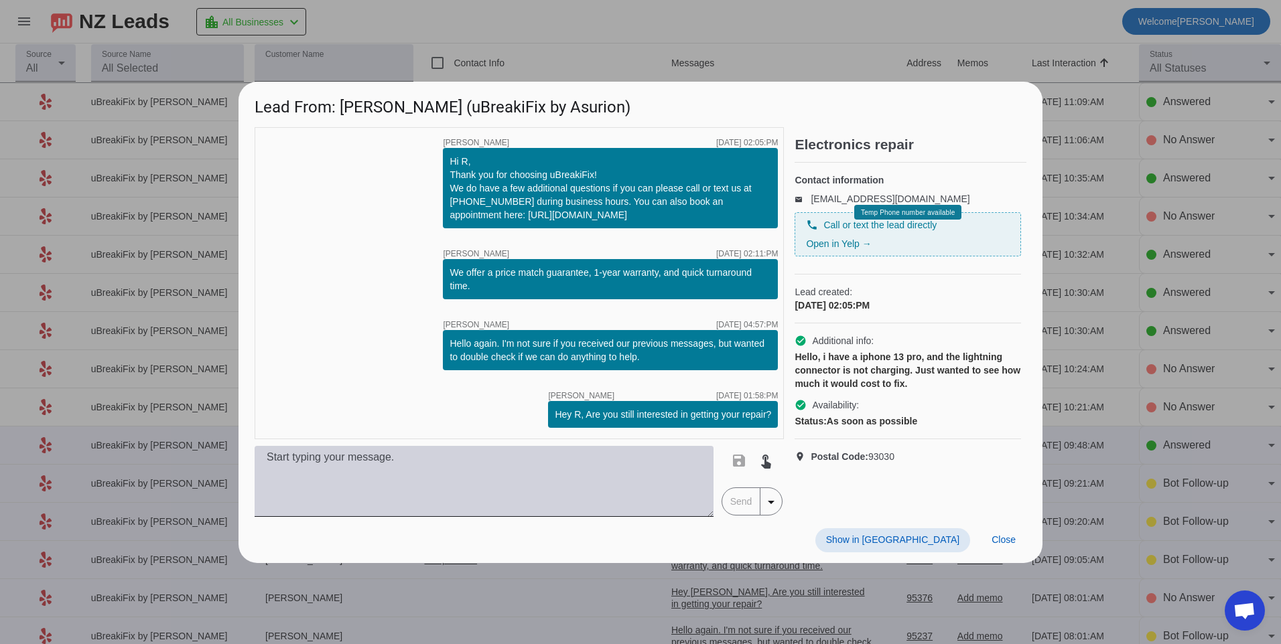
click at [663, 497] on textarea at bounding box center [484, 481] width 459 height 71
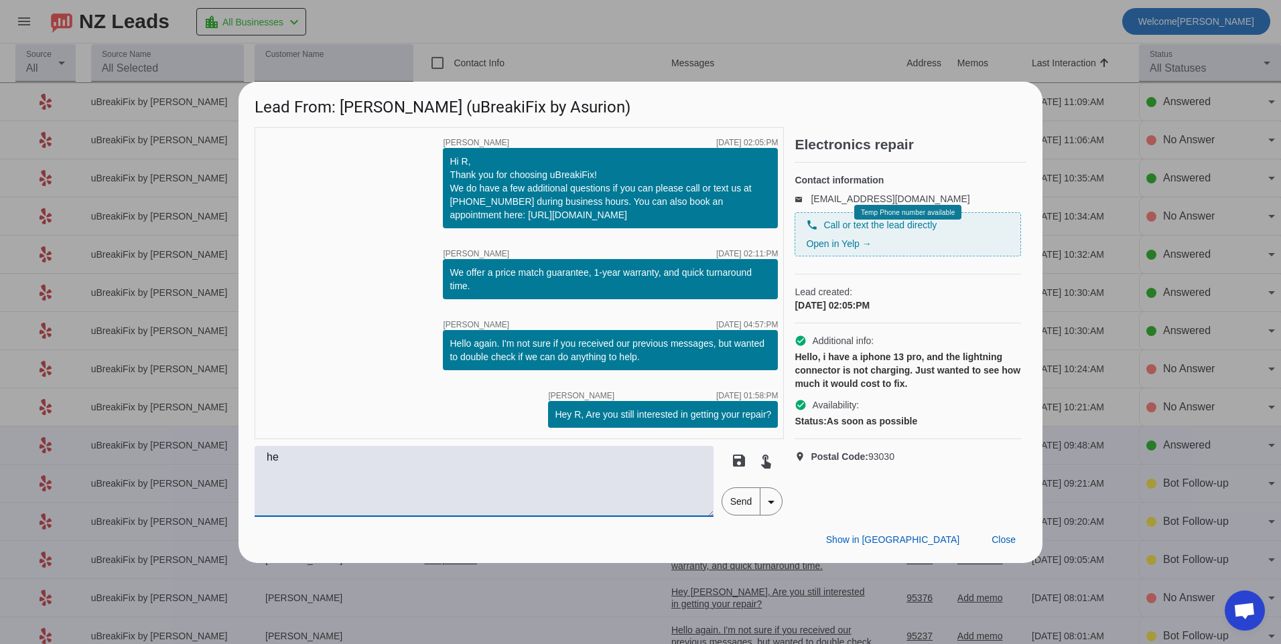
type textarea "h"
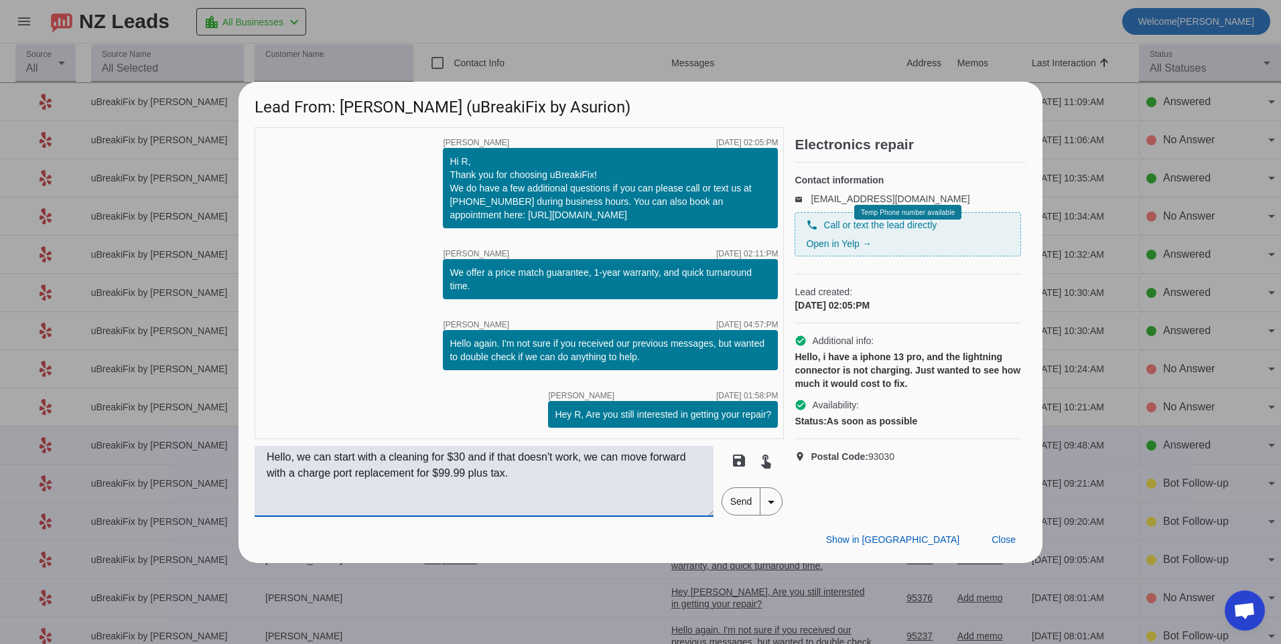
type textarea "Hello, we can start with a cleaning for $30 and if that doesn't work, we can mo…"
click at [746, 506] on span "Send" at bounding box center [741, 501] width 38 height 27
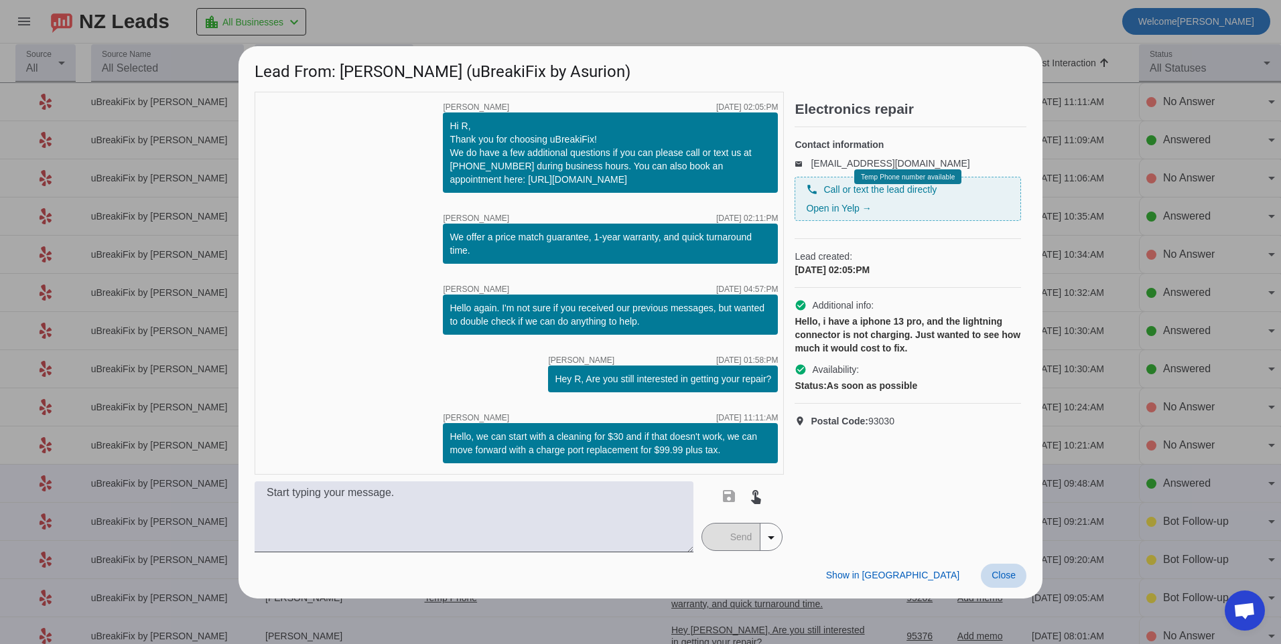
click at [1014, 572] on span "Close" at bounding box center [1003, 575] width 24 height 11
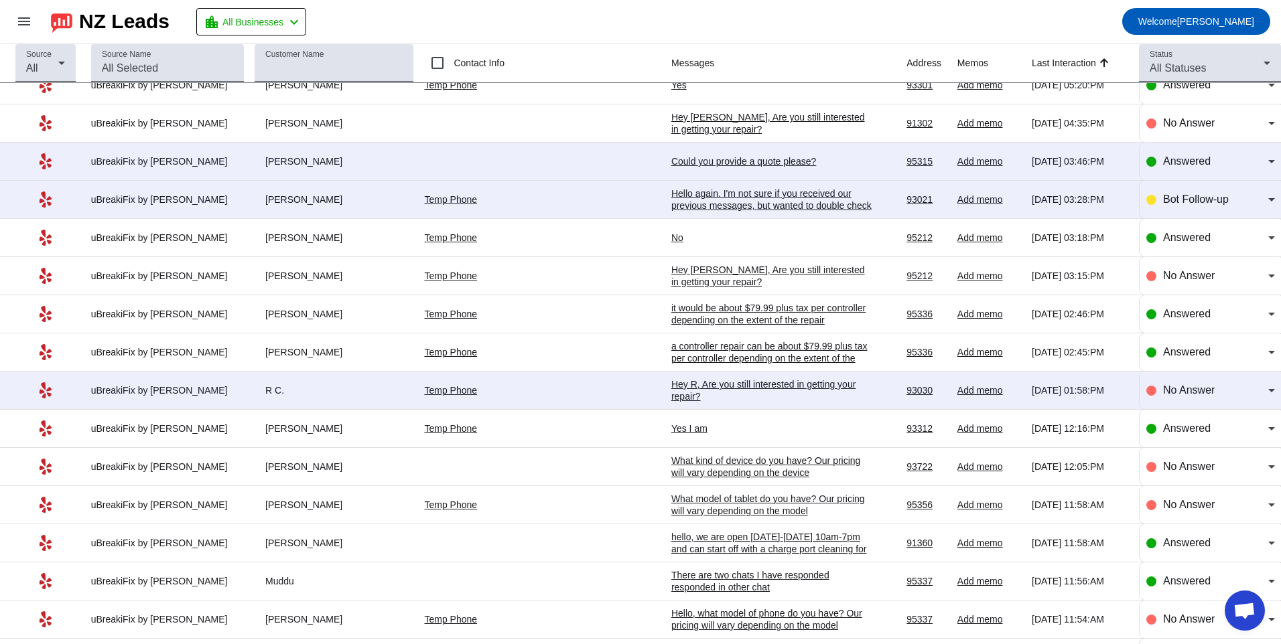
scroll to position [795, 0]
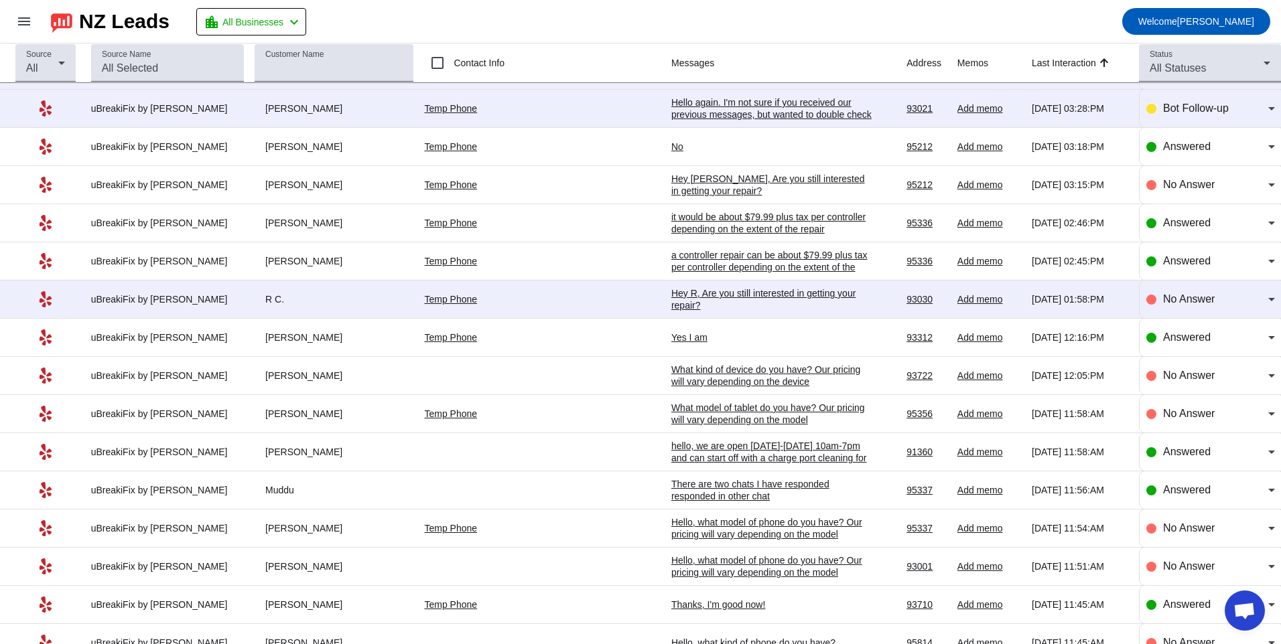
click at [688, 303] on div "Hey R, Are you still interested in getting your repair?​" at bounding box center [771, 299] width 201 height 24
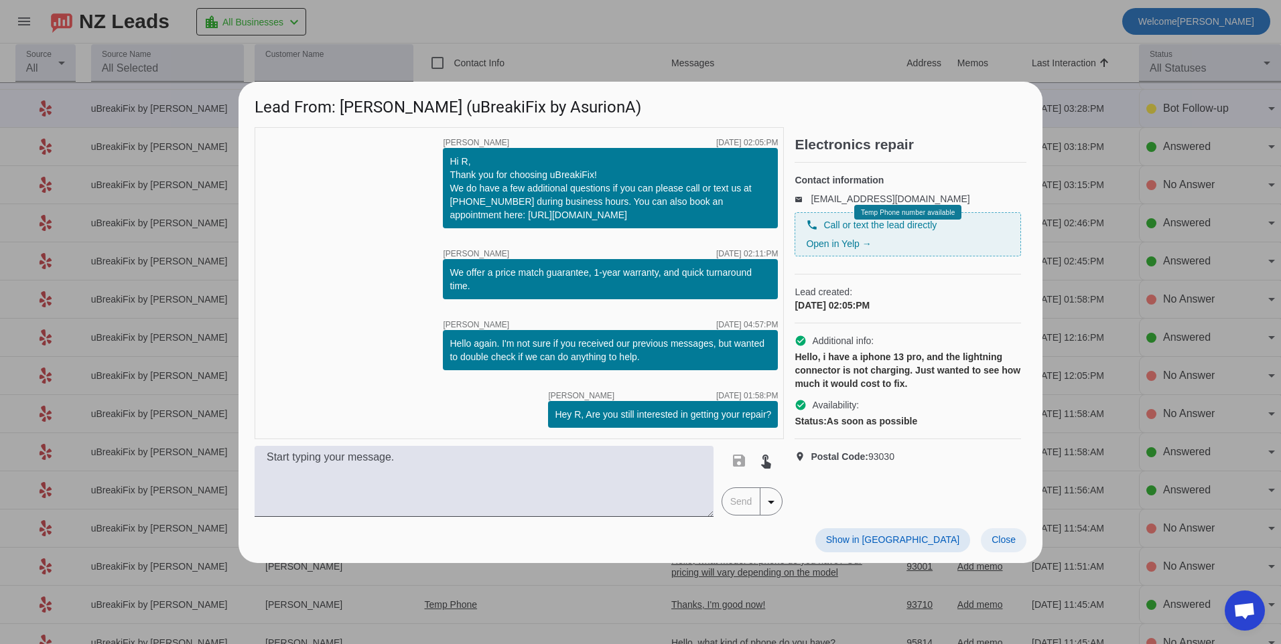
click at [999, 545] on span "Close" at bounding box center [1003, 540] width 24 height 11
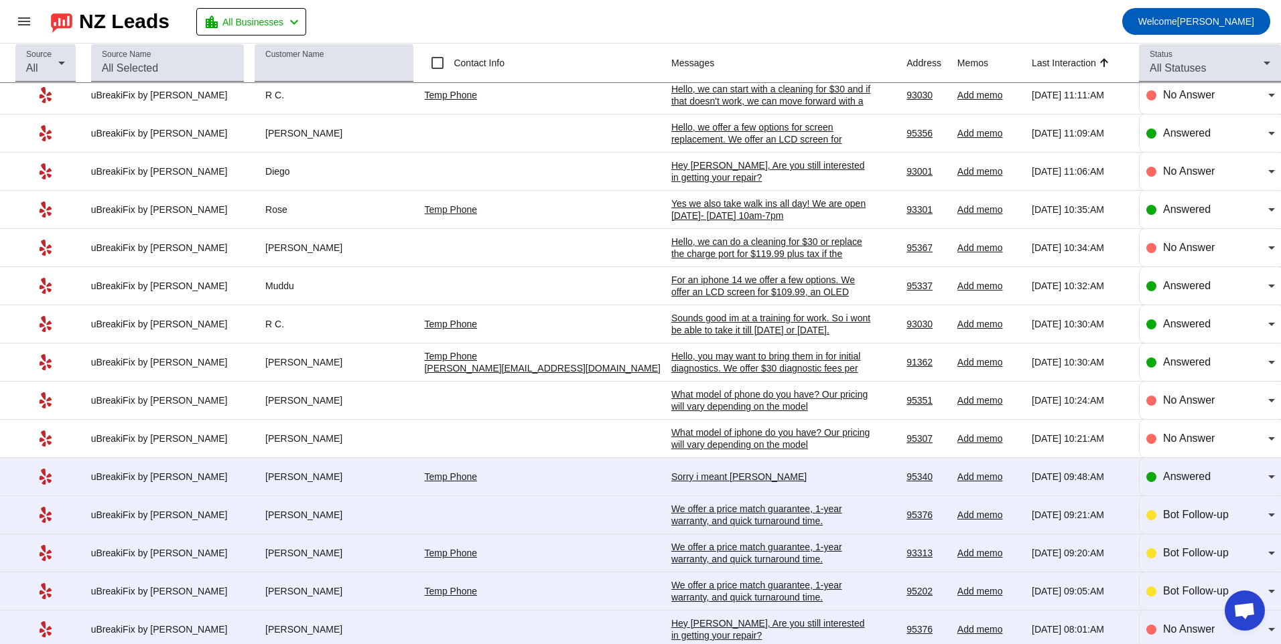
scroll to position [0, 0]
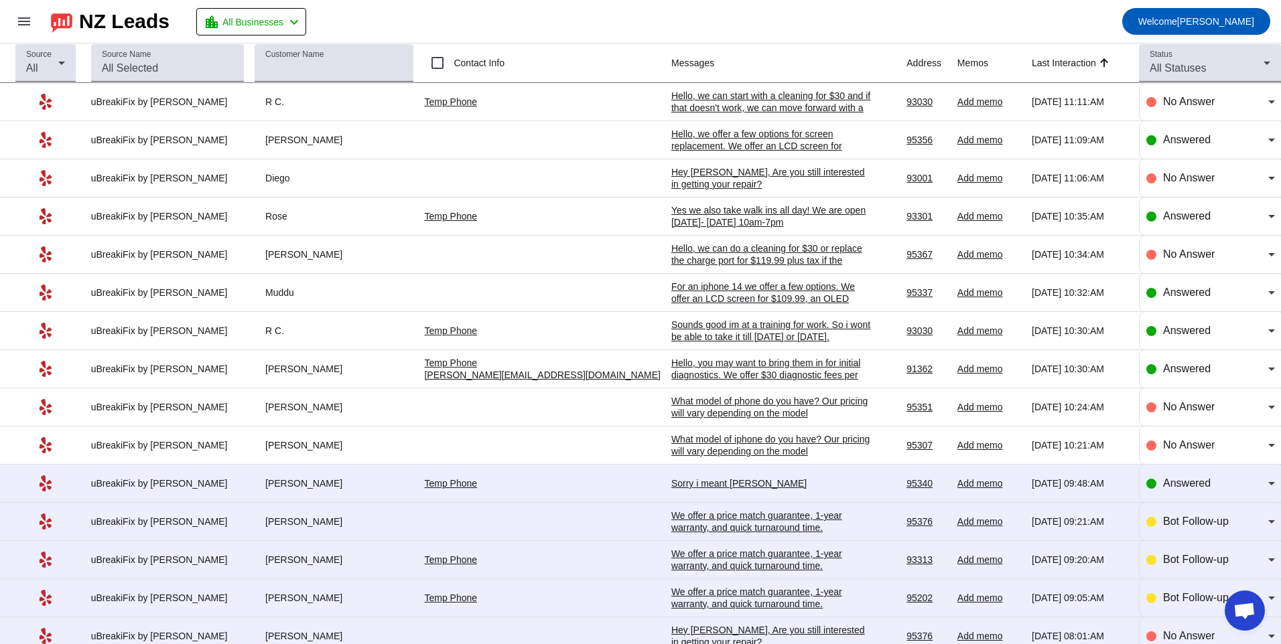
click at [671, 326] on div "Sounds good im at a training for work. So i wont be able to take it till [DATE]…" at bounding box center [771, 331] width 201 height 24
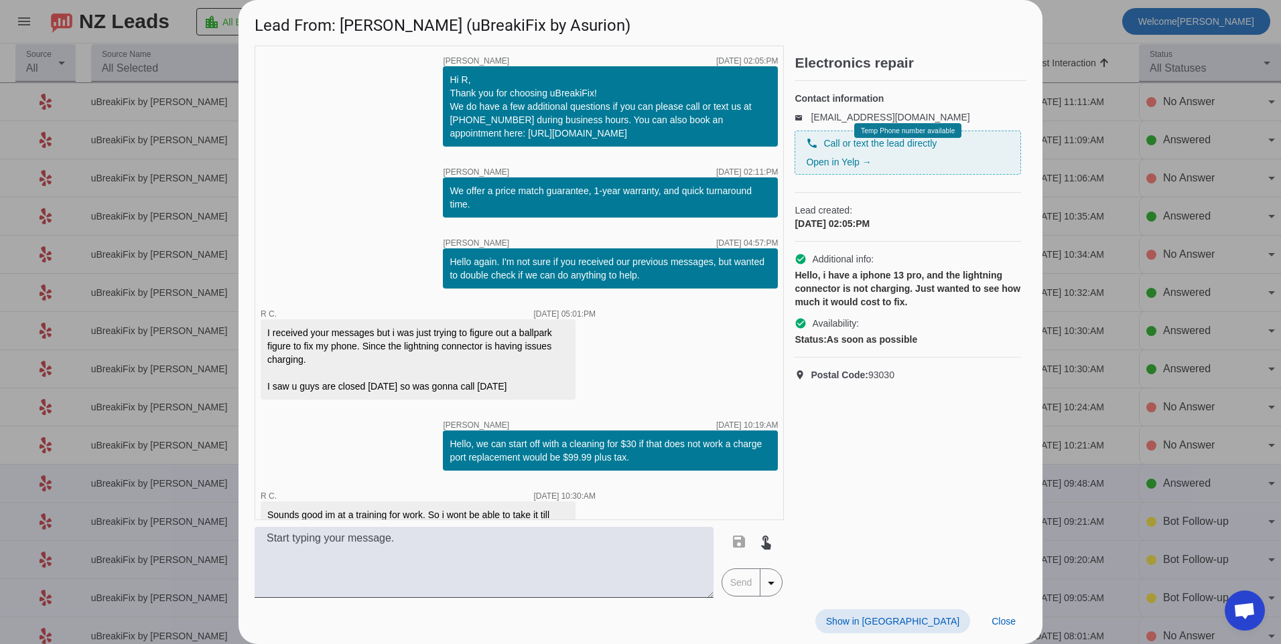
scroll to position [33, 0]
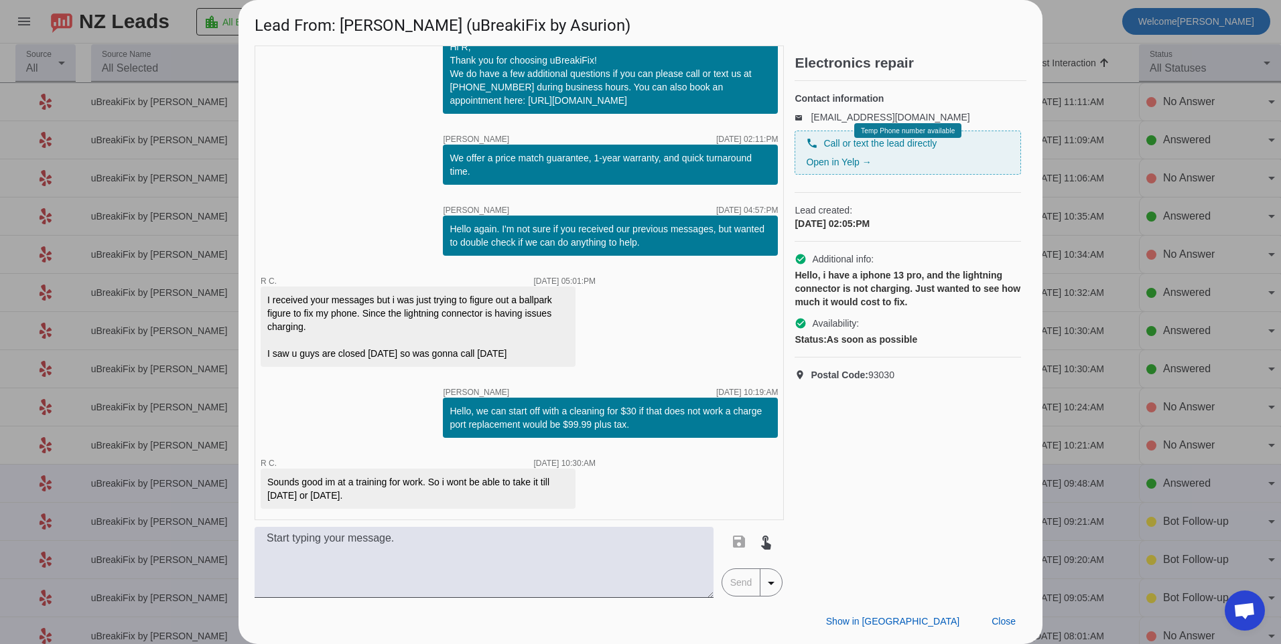
click at [449, 410] on div "Hello, we can start off with a cleaning for $30 if that does not work a charge …" at bounding box center [610, 418] width 322 height 27
click at [541, 557] on textarea at bounding box center [484, 562] width 459 height 71
type textarea "No problem we take walk ins all day!"
click at [747, 579] on span "Send" at bounding box center [741, 582] width 38 height 27
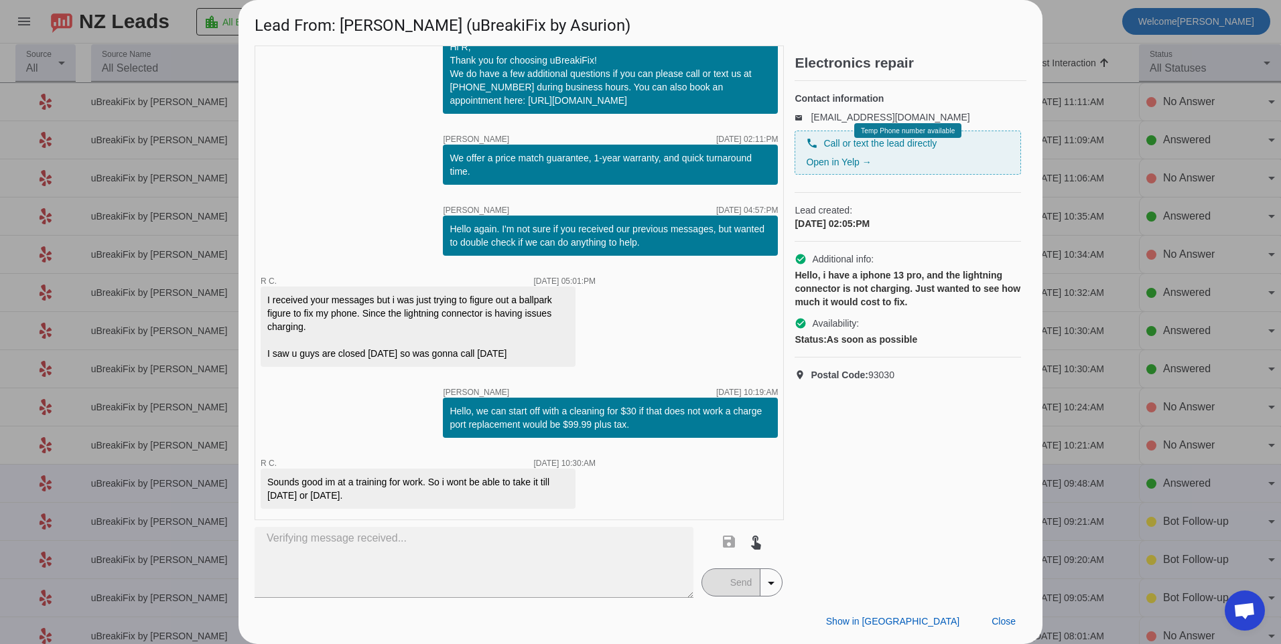
drag, startPoint x: 441, startPoint y: 410, endPoint x: 663, endPoint y: 421, distance: 222.7
click at [663, 421] on div "Hello, we can start off with a cleaning for $30 if that does not work a charge …" at bounding box center [610, 418] width 322 height 27
copy div "Hello, we can start off with a cleaning for $30 if that does not work a charge …"
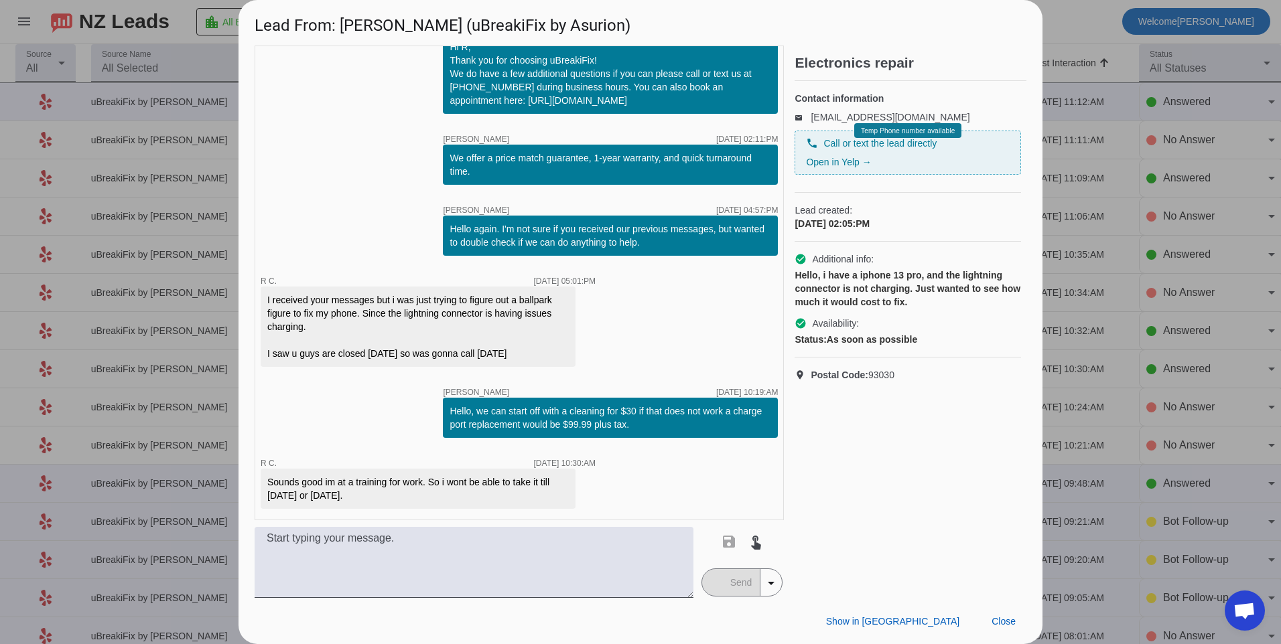
scroll to position [90, 0]
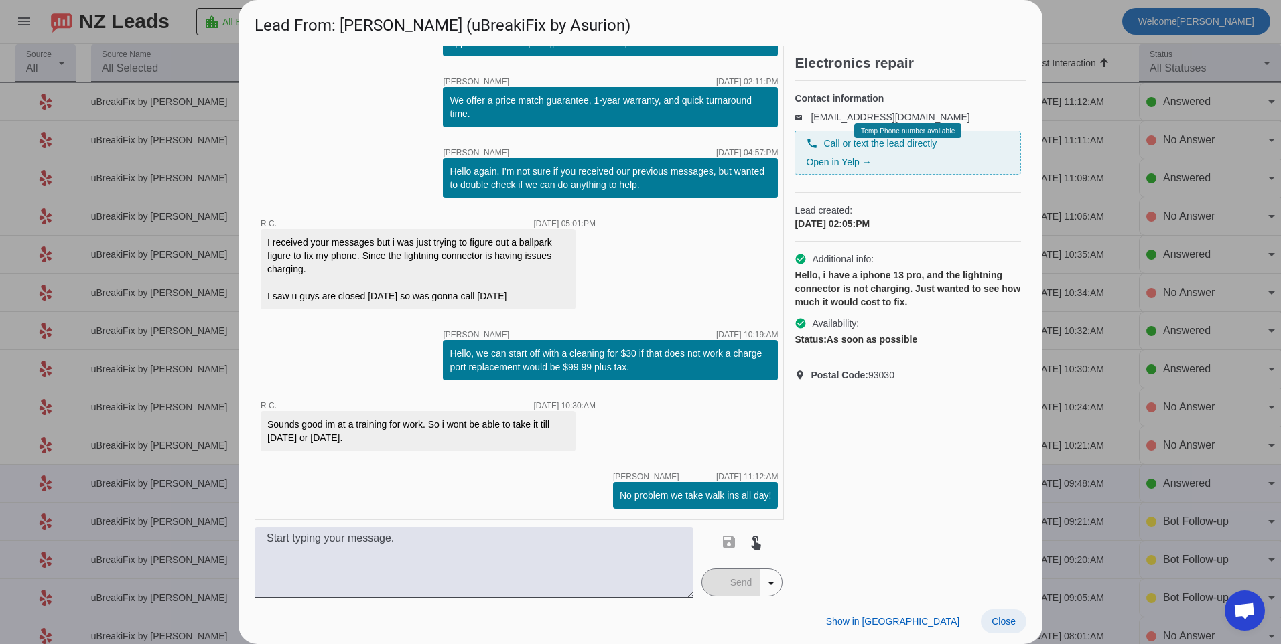
click at [1013, 629] on span at bounding box center [1004, 622] width 46 height 24
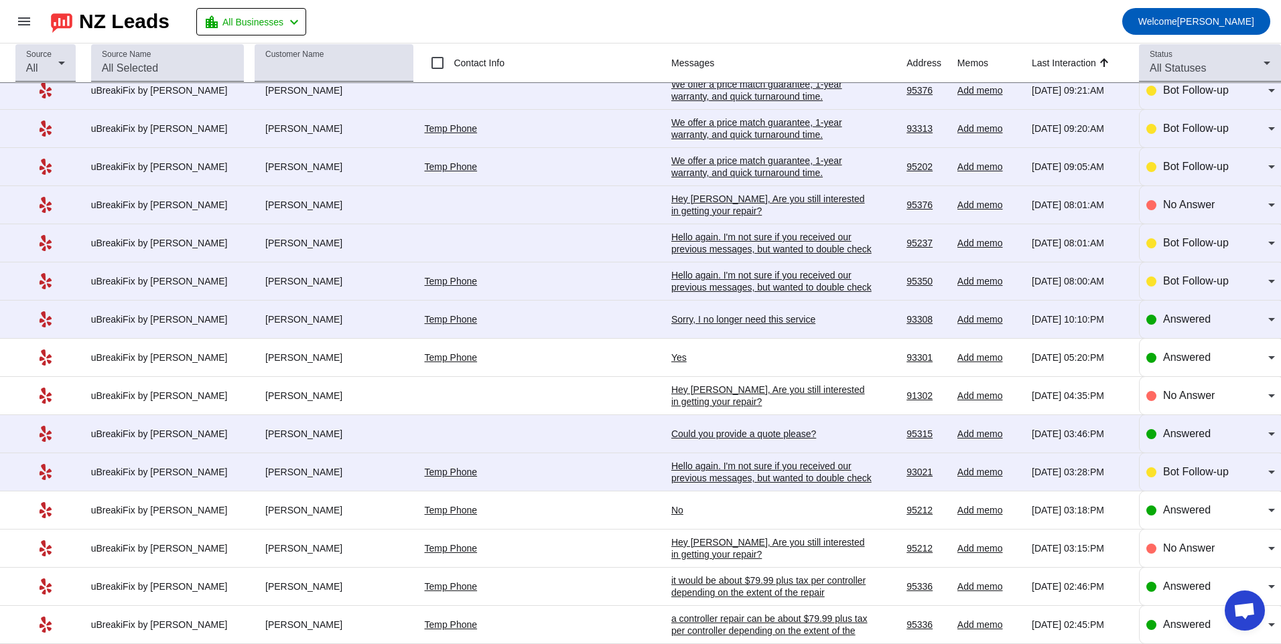
scroll to position [594, 0]
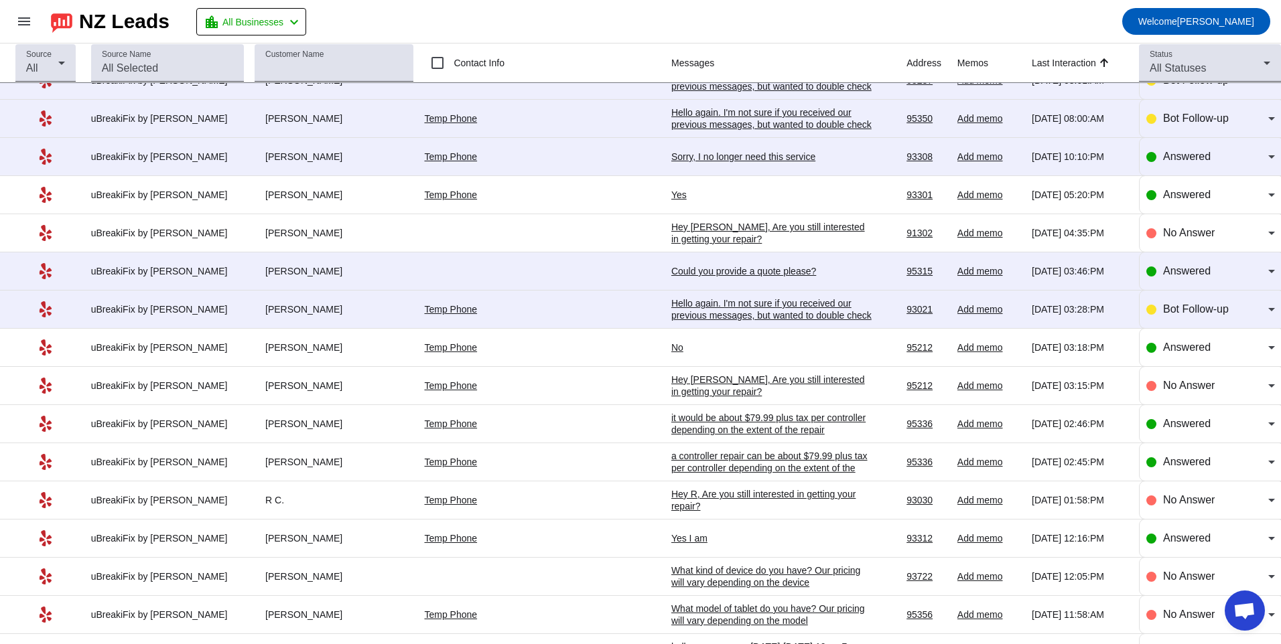
click at [671, 504] on div "Hey R, Are you still interested in getting your repair?​" at bounding box center [771, 500] width 201 height 24
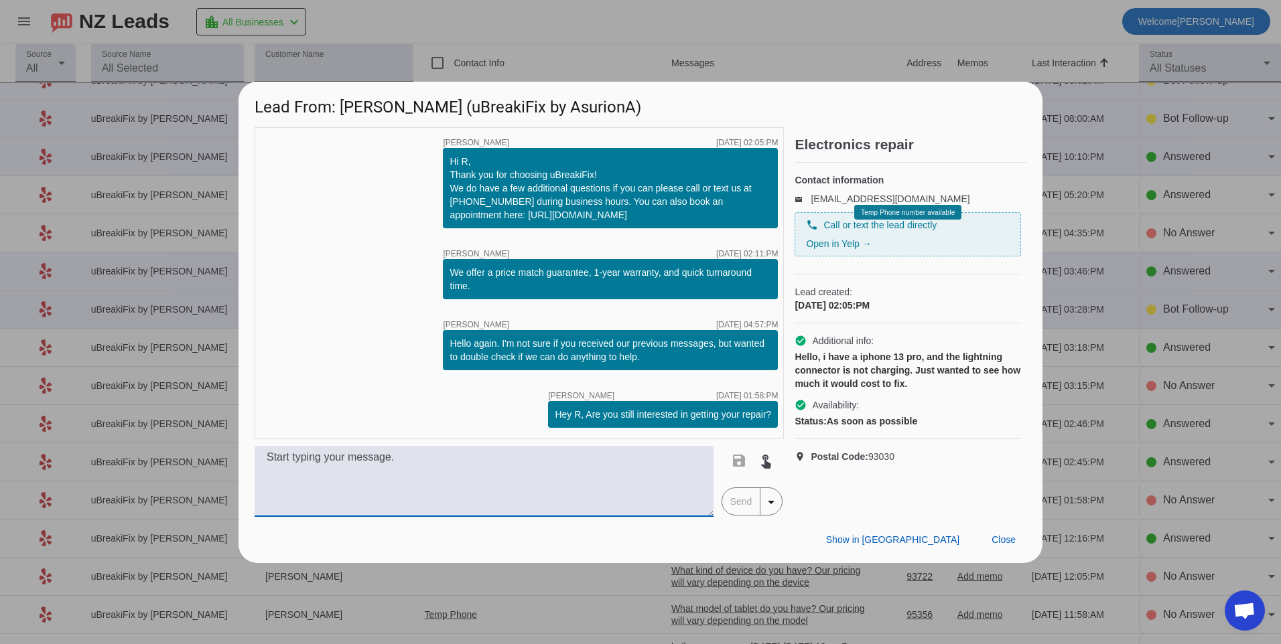
click at [451, 495] on textarea at bounding box center [484, 481] width 459 height 71
paste textarea "Hello, we can start off with a cleaning for $30 if that does not work a charge …"
type textarea "Hello, we can start off with a cleaning for $30 if that does not work a charge …"
click at [755, 512] on span "Send" at bounding box center [741, 501] width 38 height 27
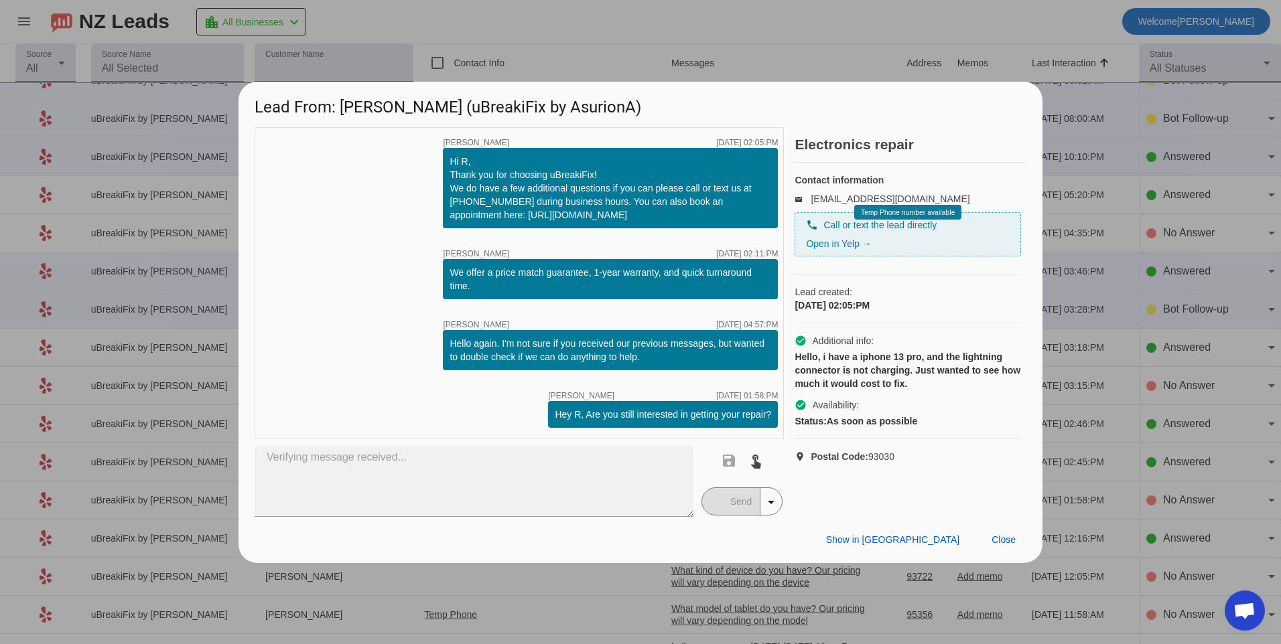
scroll to position [0, 0]
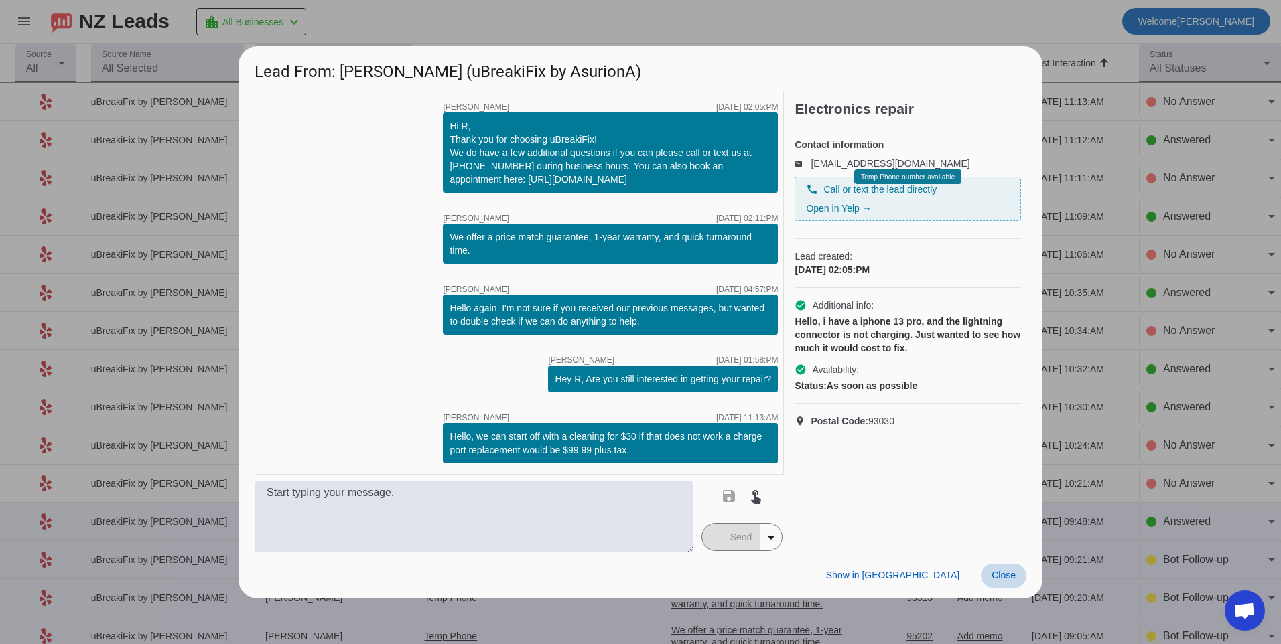
click at [1006, 579] on span "Close" at bounding box center [1003, 575] width 24 height 11
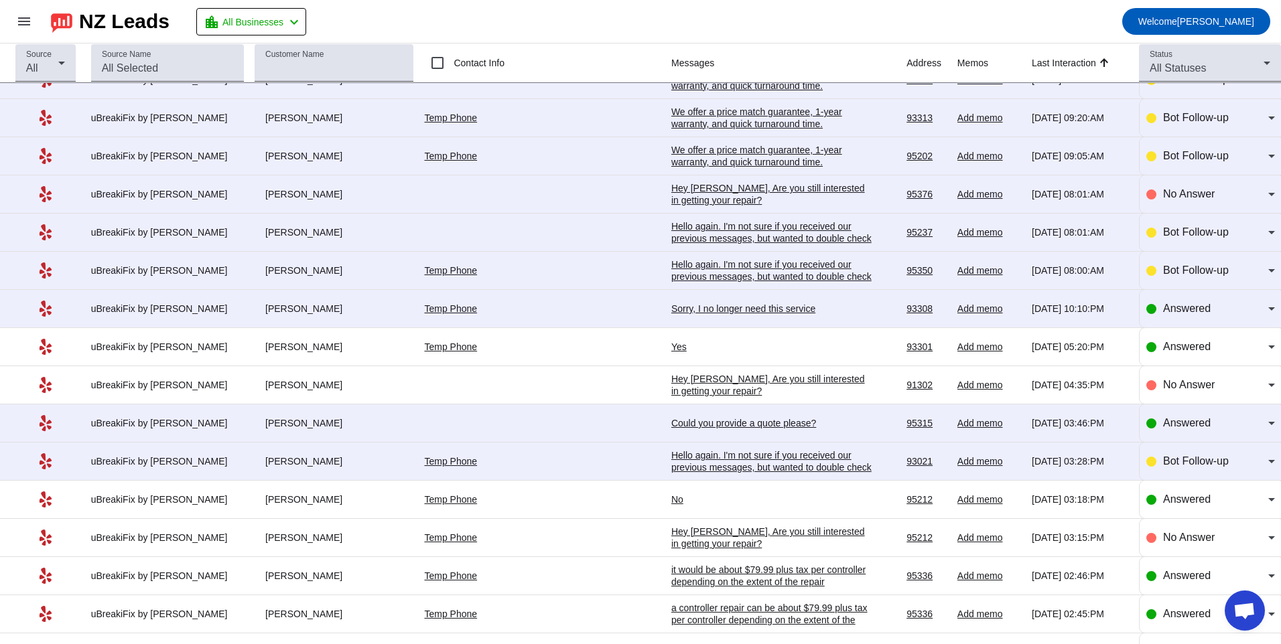
scroll to position [469, 0]
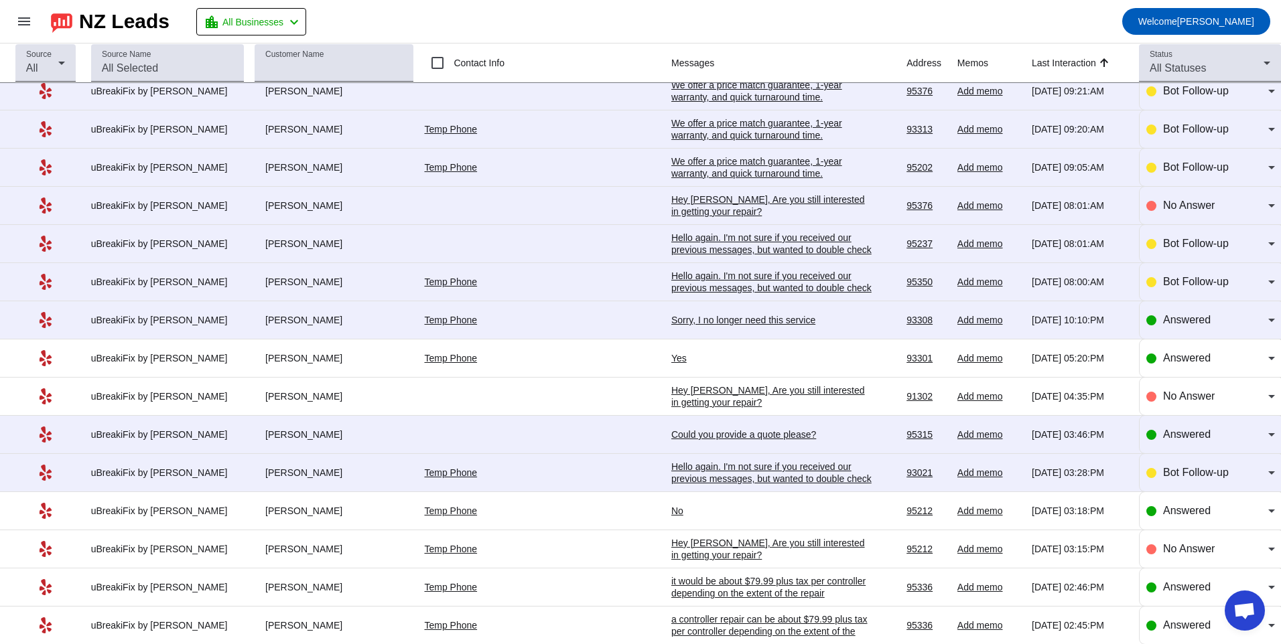
click at [757, 472] on div "Hello again. I'm not sure if you received our previous messages, but wanted to …" at bounding box center [771, 479] width 201 height 36
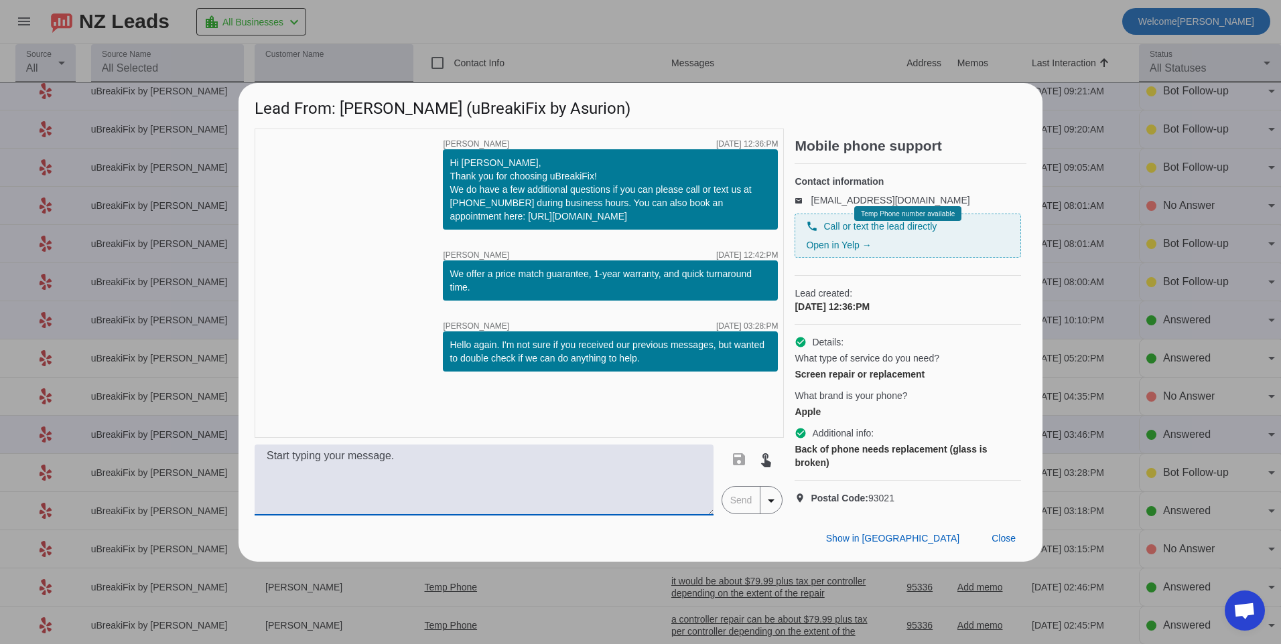
click at [633, 478] on textarea at bounding box center [484, 480] width 459 height 71
click at [510, 482] on textarea "What model of phone do you have" at bounding box center [484, 480] width 459 height 71
type textarea "What model of phone do you have? Our pricing will vary depending on the model."
click at [729, 504] on span "Send" at bounding box center [741, 500] width 38 height 27
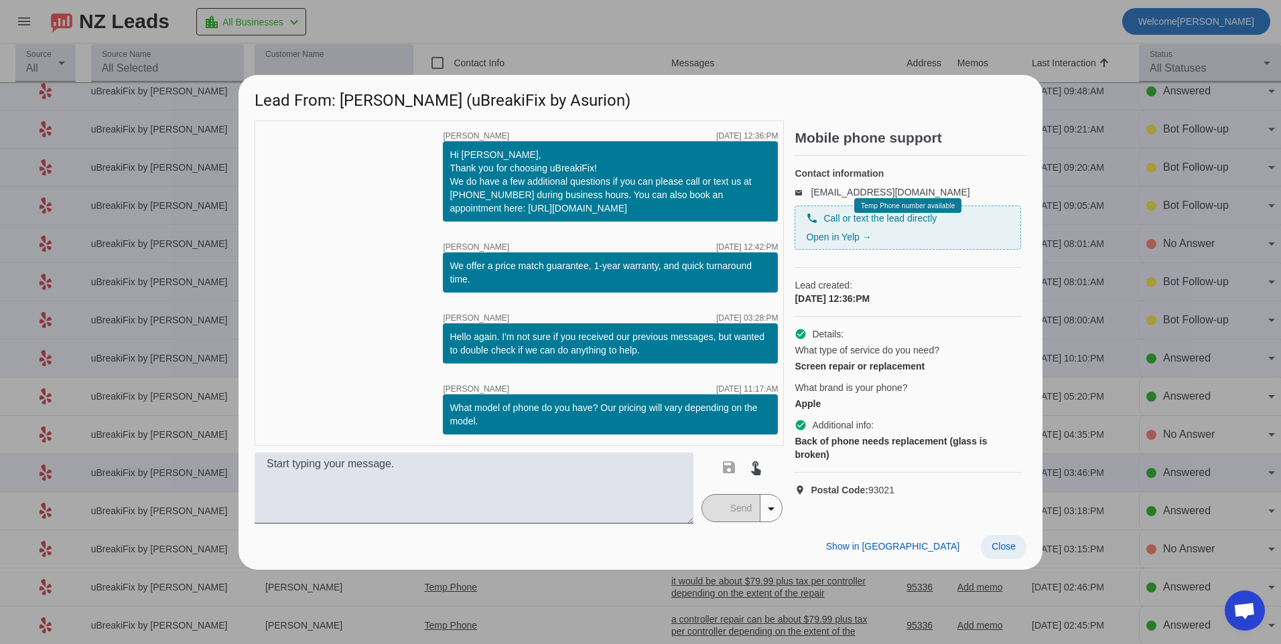
scroll to position [0, 0]
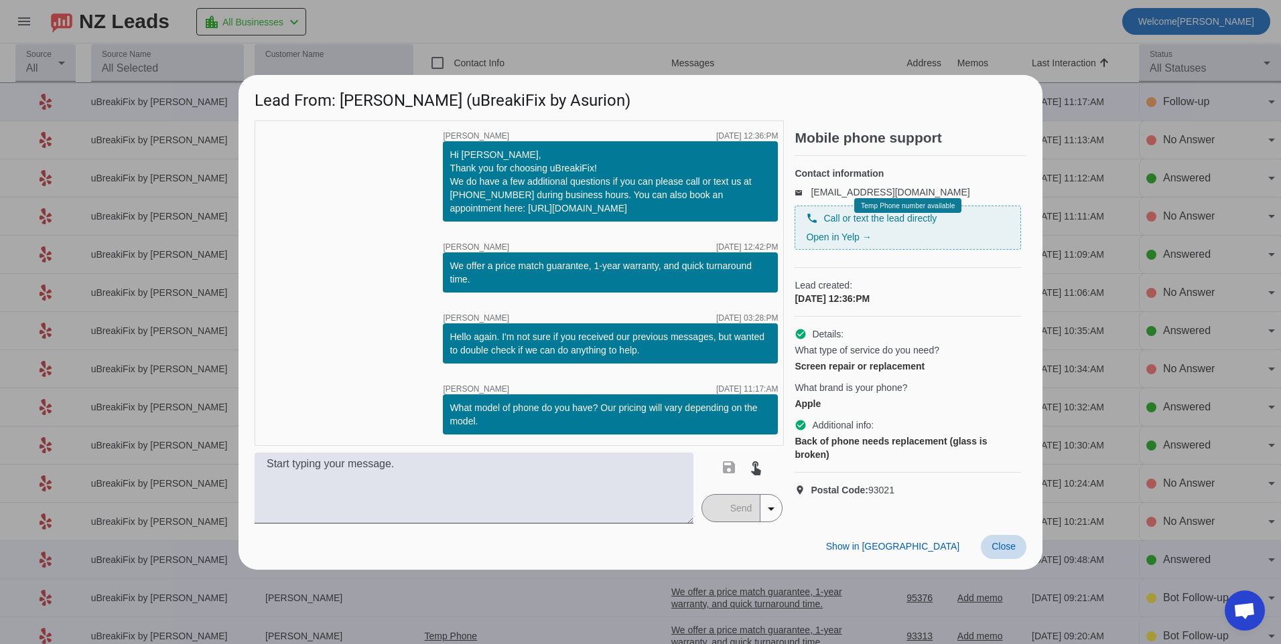
click at [1016, 556] on span at bounding box center [1004, 547] width 46 height 24
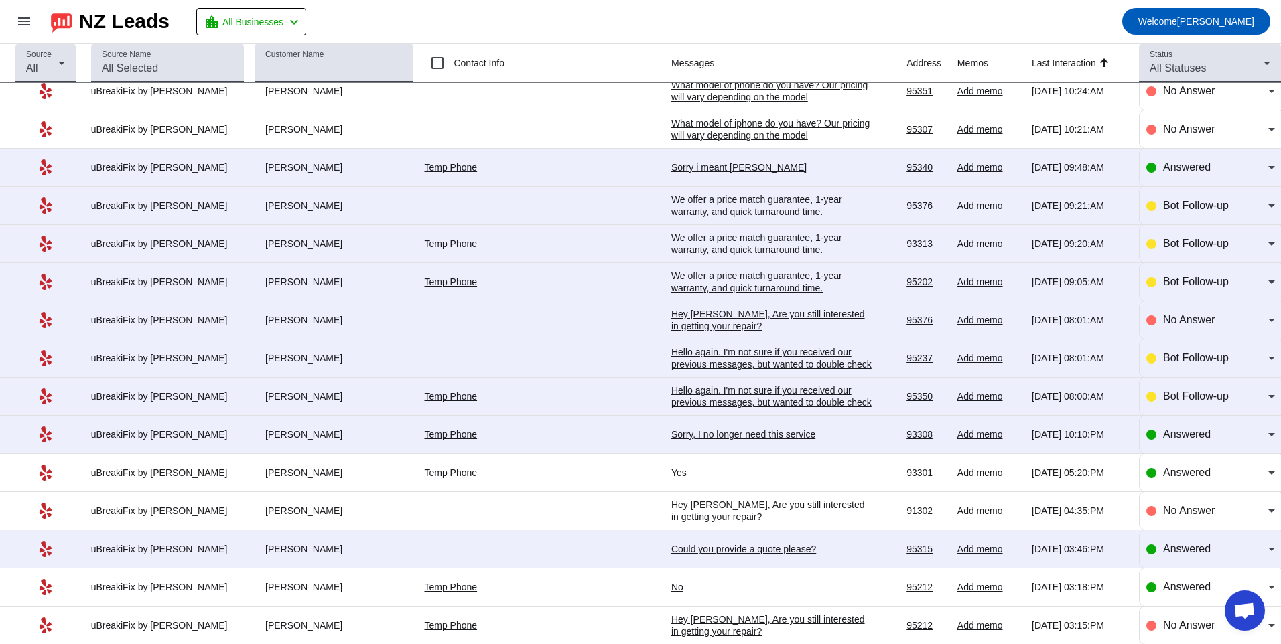
scroll to position [393, 0]
click at [671, 439] on div "Sorry, I no longer need this service" at bounding box center [771, 434] width 201 height 12
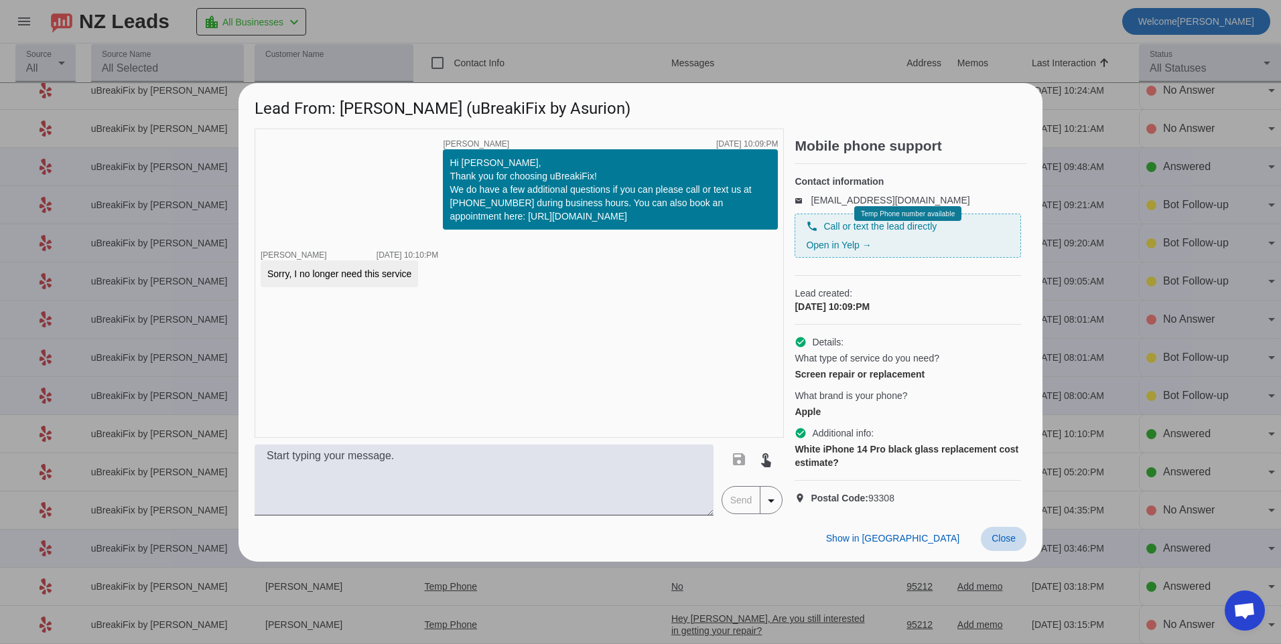
click at [994, 551] on span at bounding box center [1004, 539] width 46 height 24
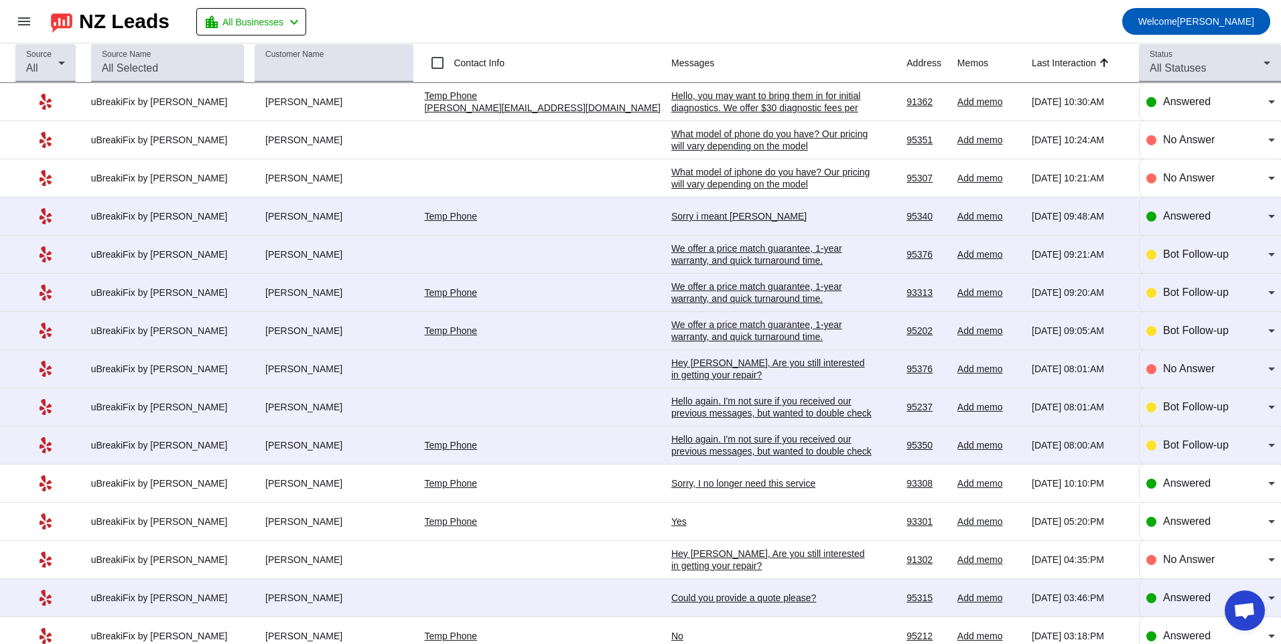
scroll to position [343, 0]
click at [671, 451] on div "Hello again. I'm not sure if you received our previous messages, but wanted to …" at bounding box center [771, 452] width 201 height 36
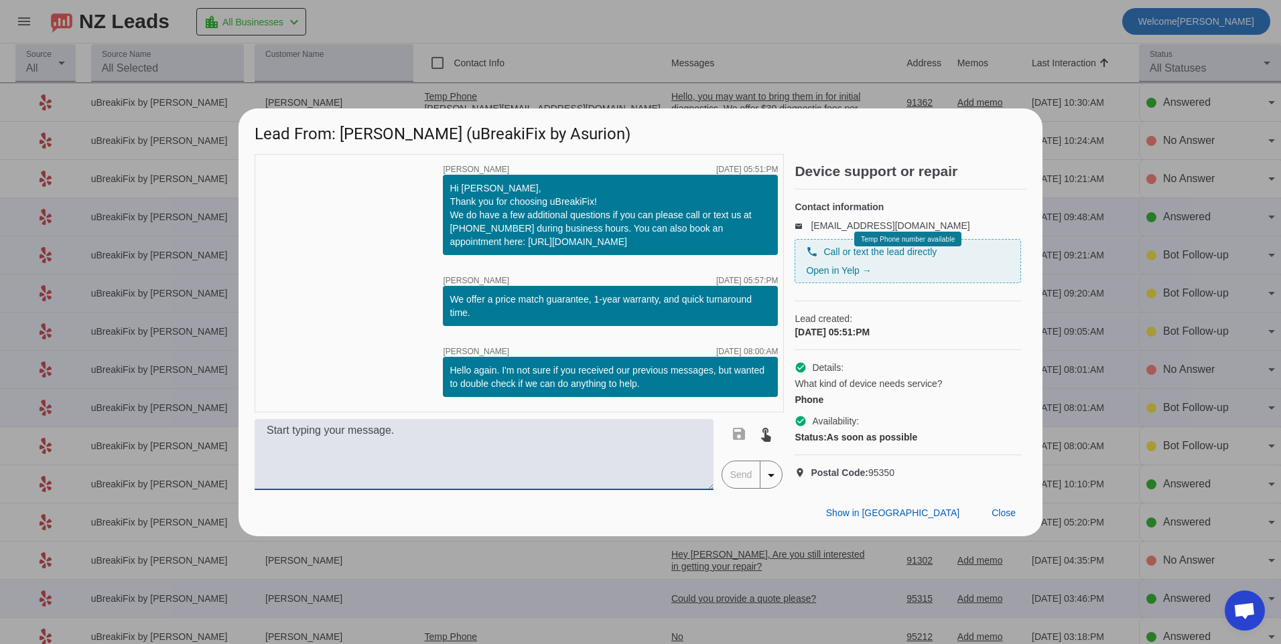
click at [631, 478] on textarea at bounding box center [484, 454] width 459 height 71
type textarea "What model of phone do you have? Our pricing will vary depending on the model"
click at [736, 488] on span "Send" at bounding box center [741, 475] width 38 height 27
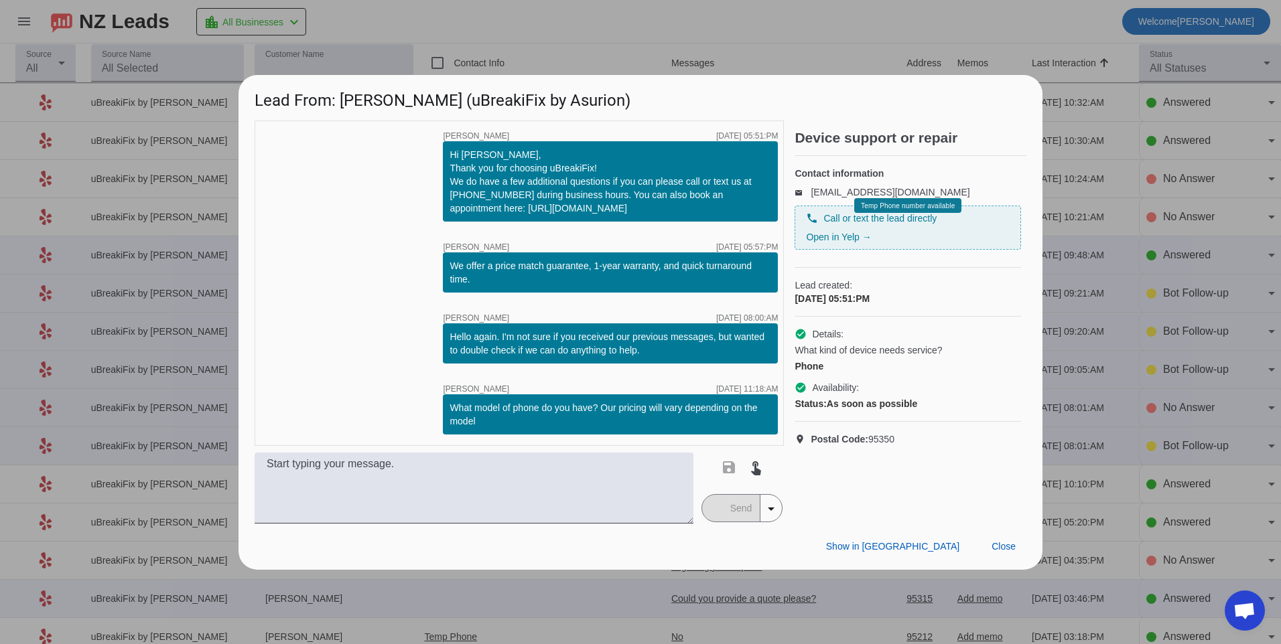
scroll to position [0, 0]
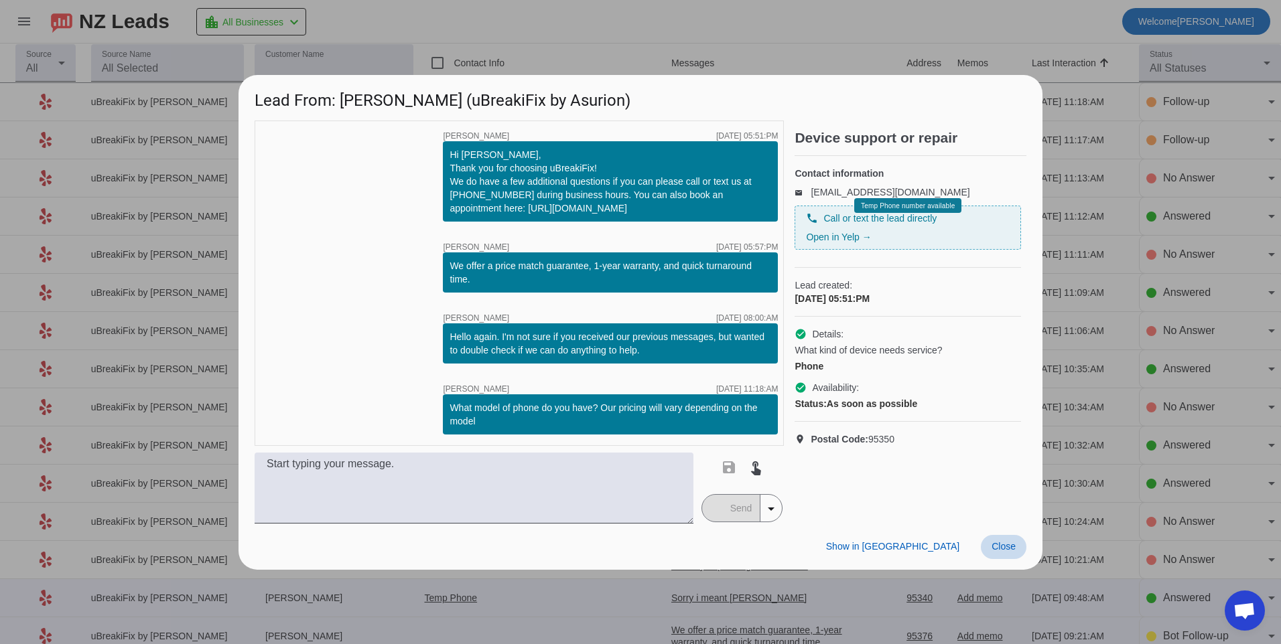
click at [1018, 542] on span at bounding box center [1004, 547] width 46 height 24
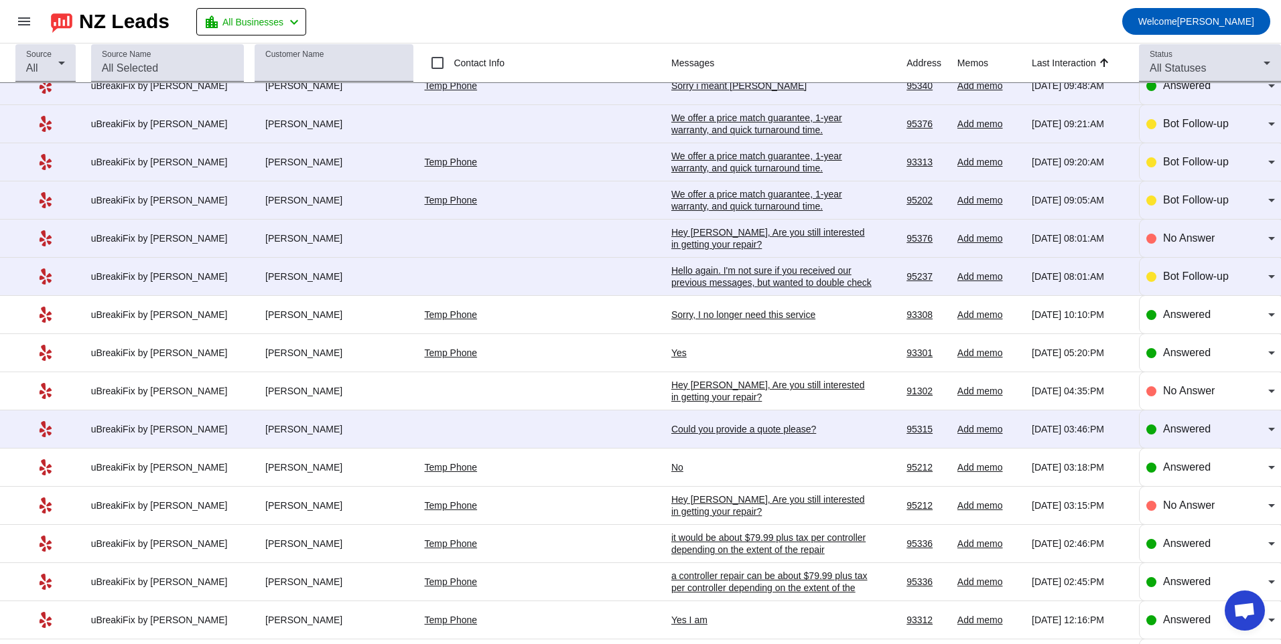
scroll to position [536, 0]
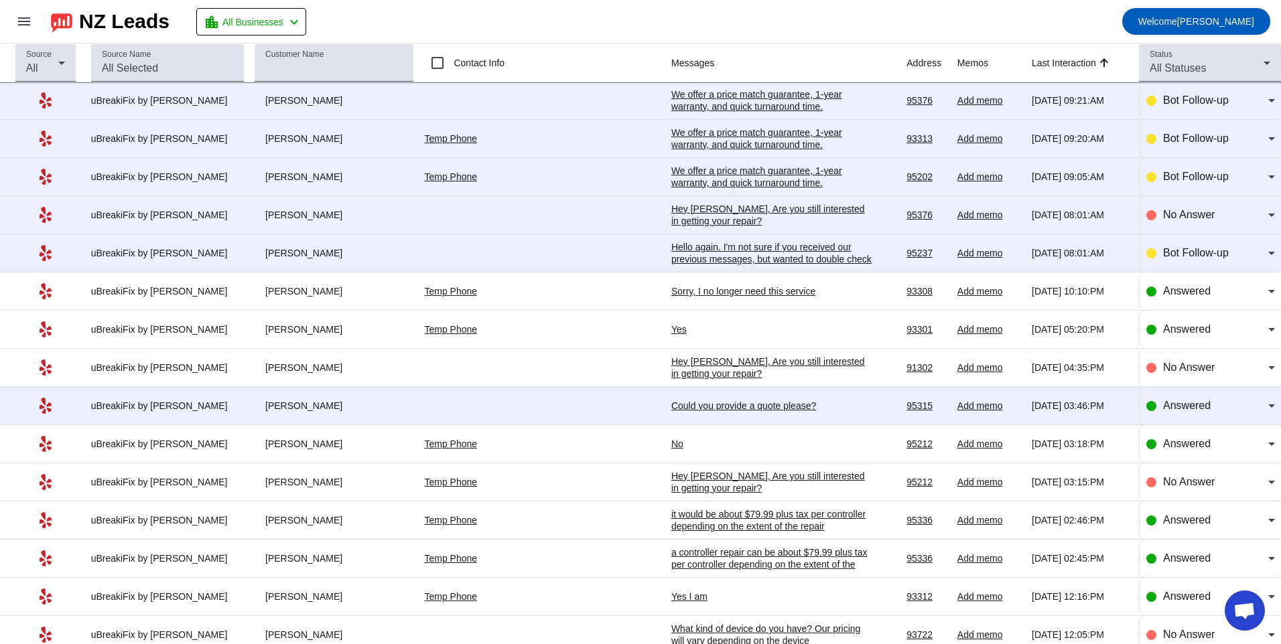
click at [673, 397] on td "Could you provide a quote please? 9/29/2025, 03:46:PM" at bounding box center [788, 406] width 235 height 38
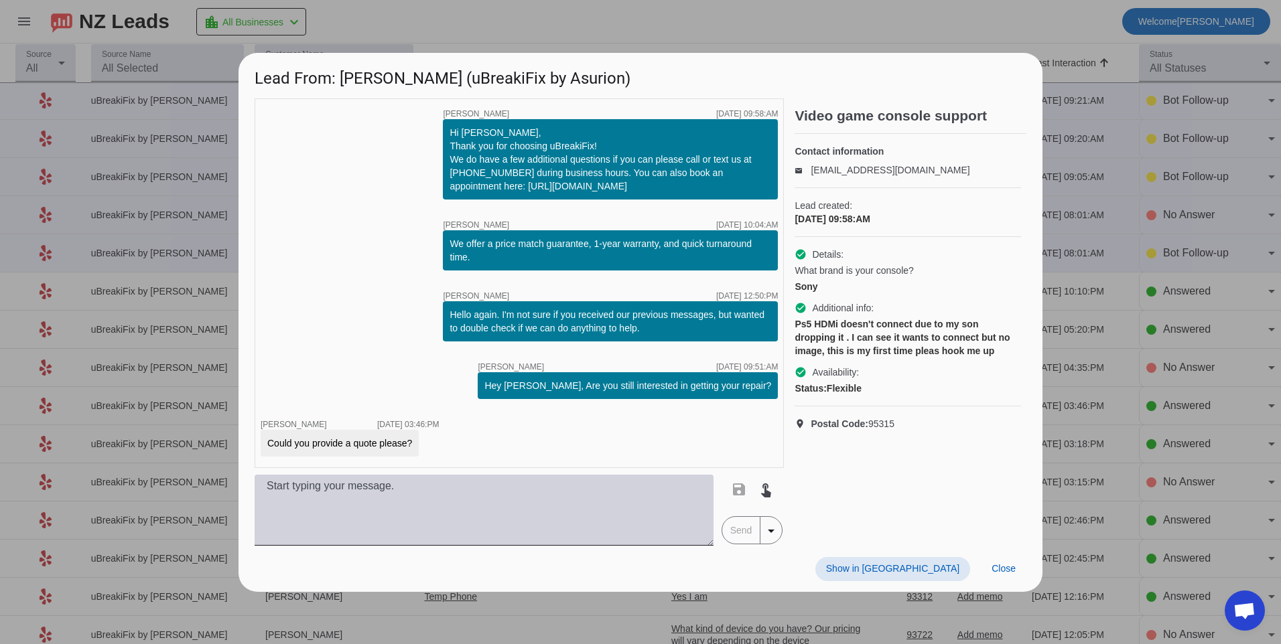
click at [619, 498] on textarea at bounding box center [484, 510] width 459 height 71
click at [586, 476] on textarea "For an HDMI port repair for this device it would be $" at bounding box center [484, 510] width 459 height 71
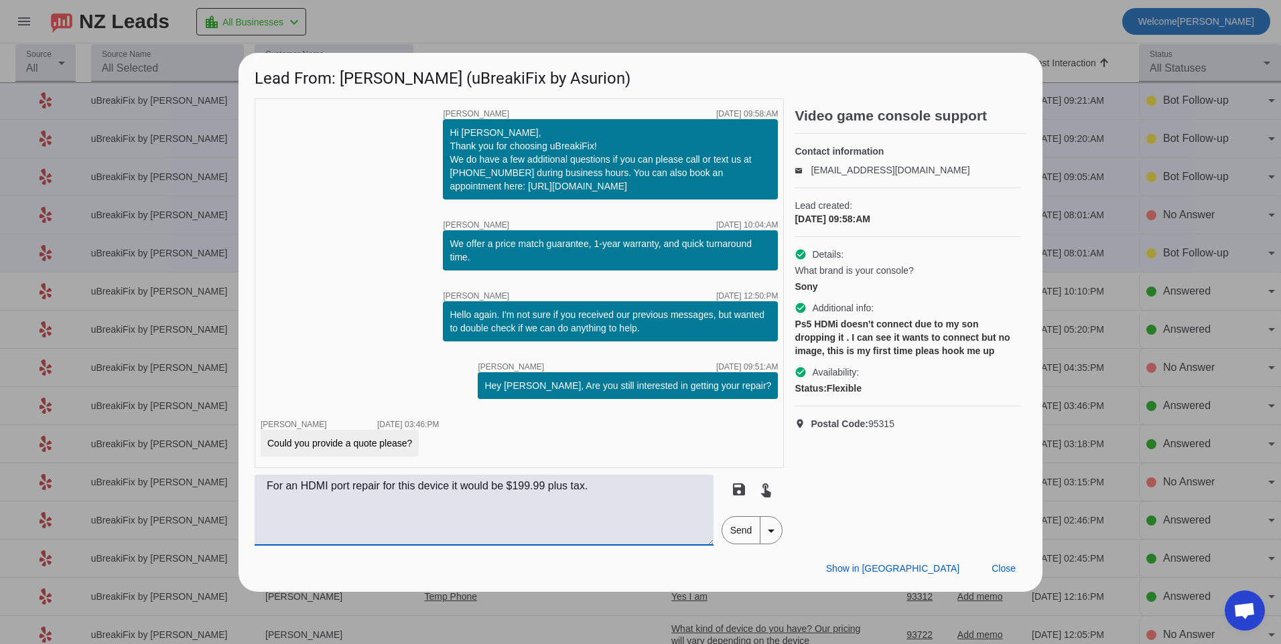
type textarea "For an HDMI port repair for this device it would be $199.99 plus tax."
click at [733, 531] on span "Send" at bounding box center [741, 530] width 38 height 27
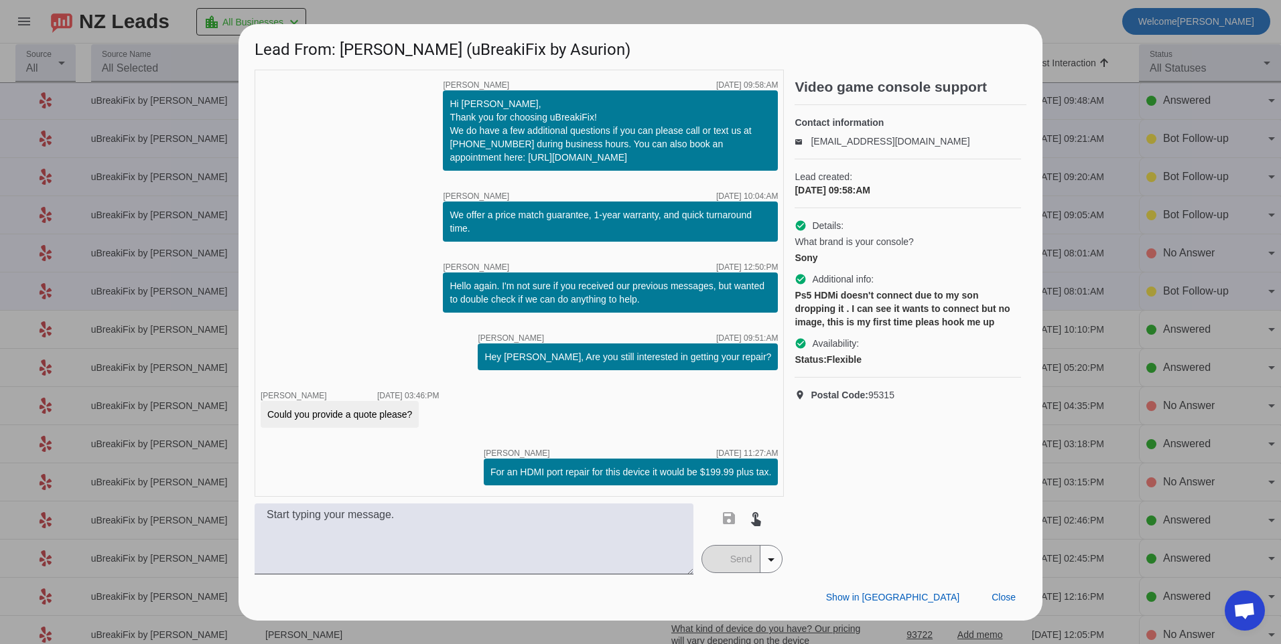
scroll to position [0, 0]
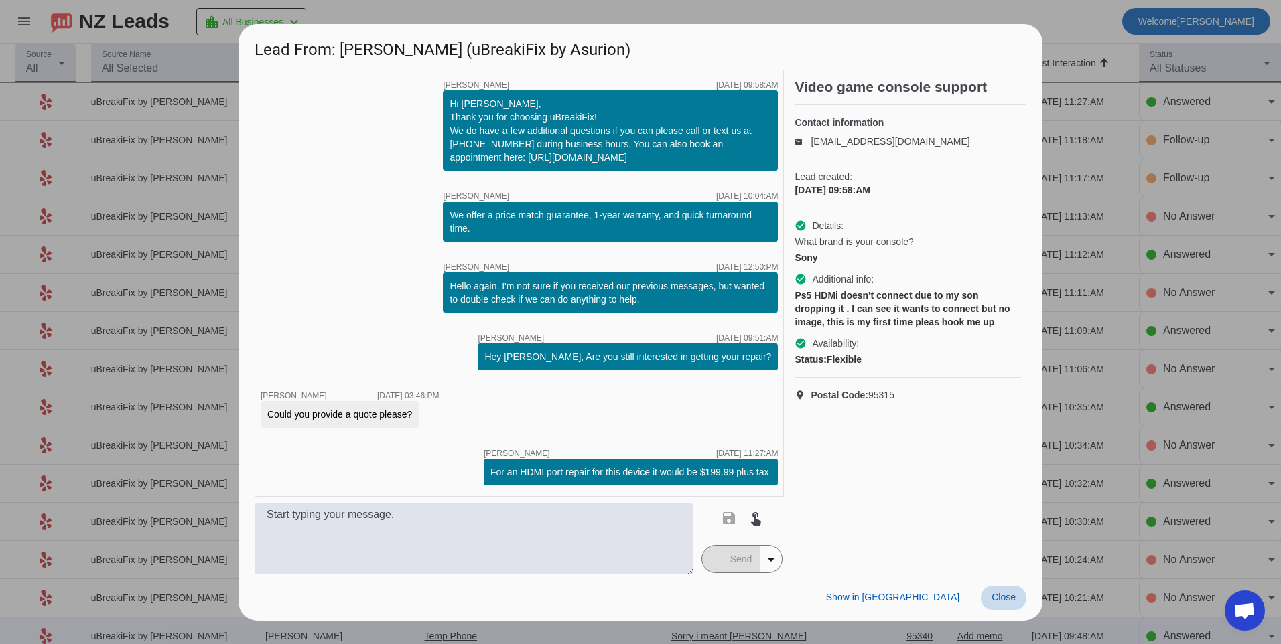
click at [1000, 602] on span "Close" at bounding box center [1003, 597] width 24 height 11
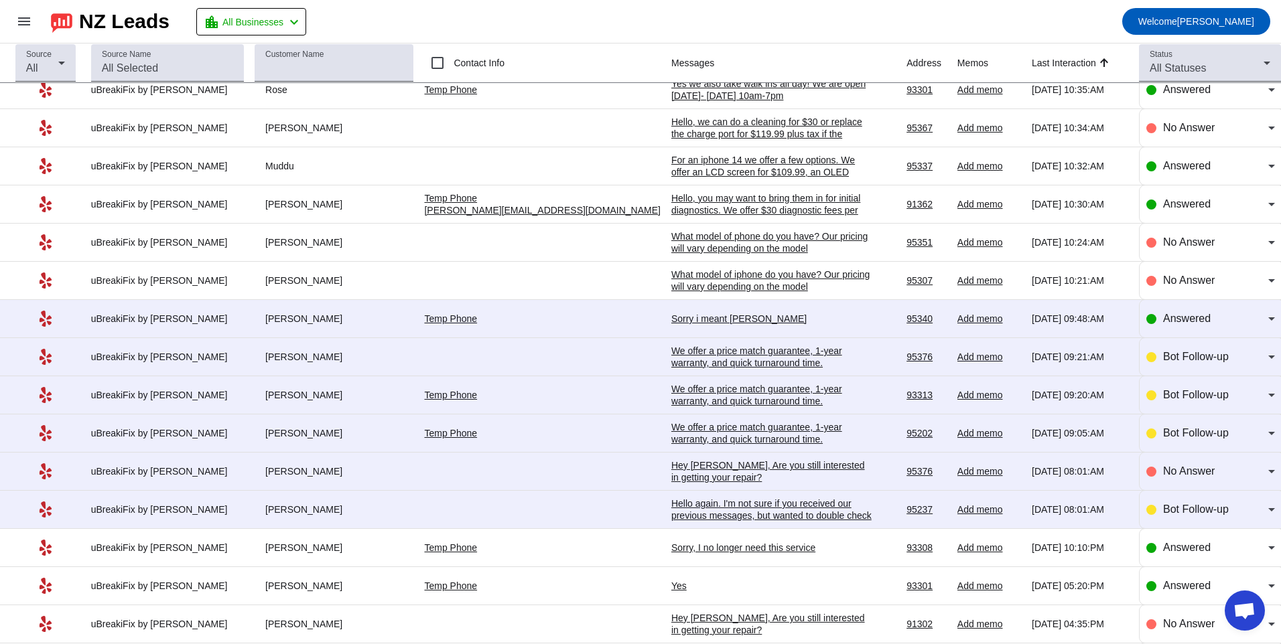
scroll to position [268, 0]
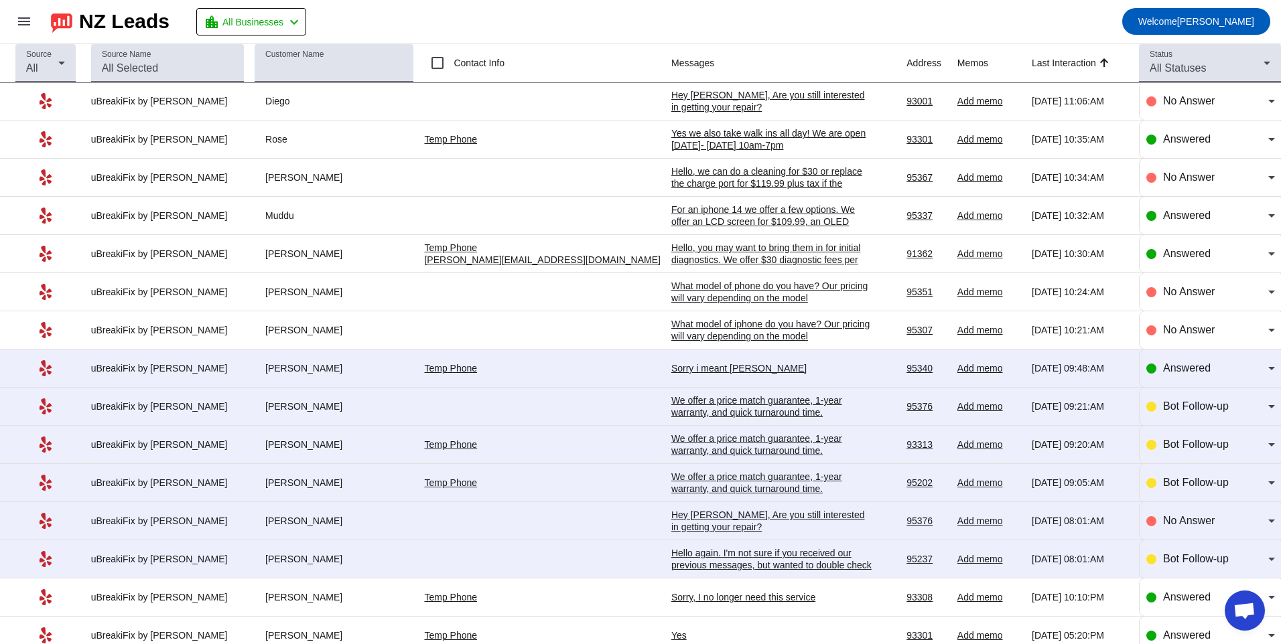
click at [671, 563] on div "Hello again. I'm not sure if you received our previous messages, but wanted to …" at bounding box center [771, 565] width 201 height 36
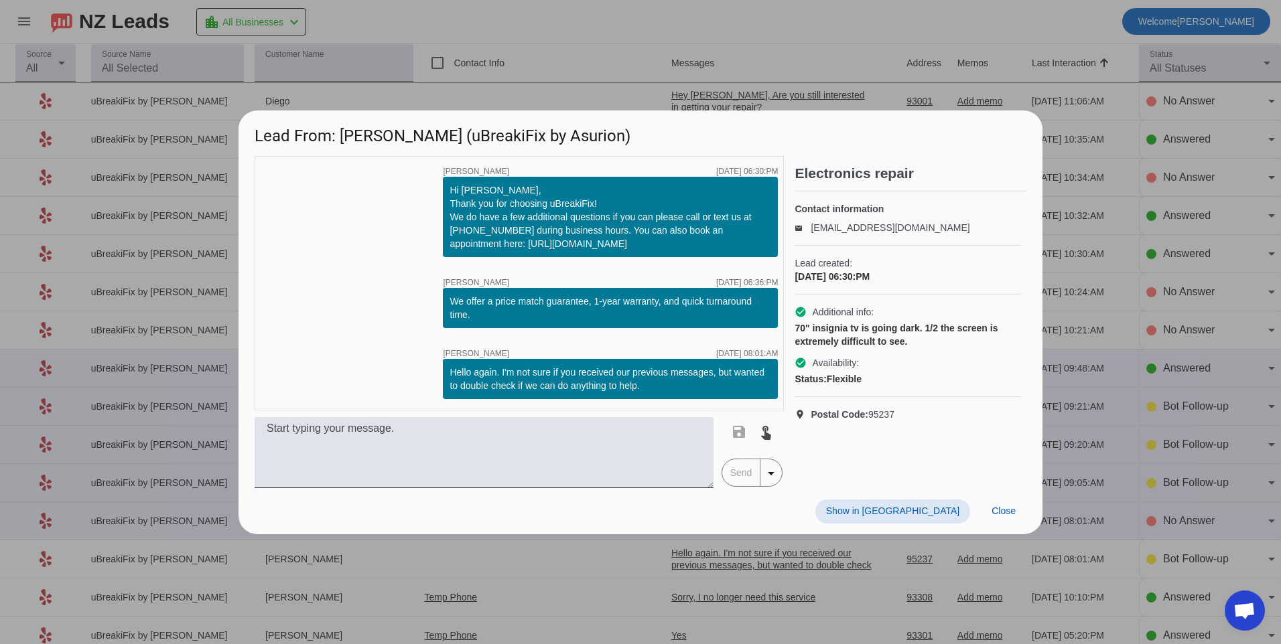
scroll to position [0, 0]
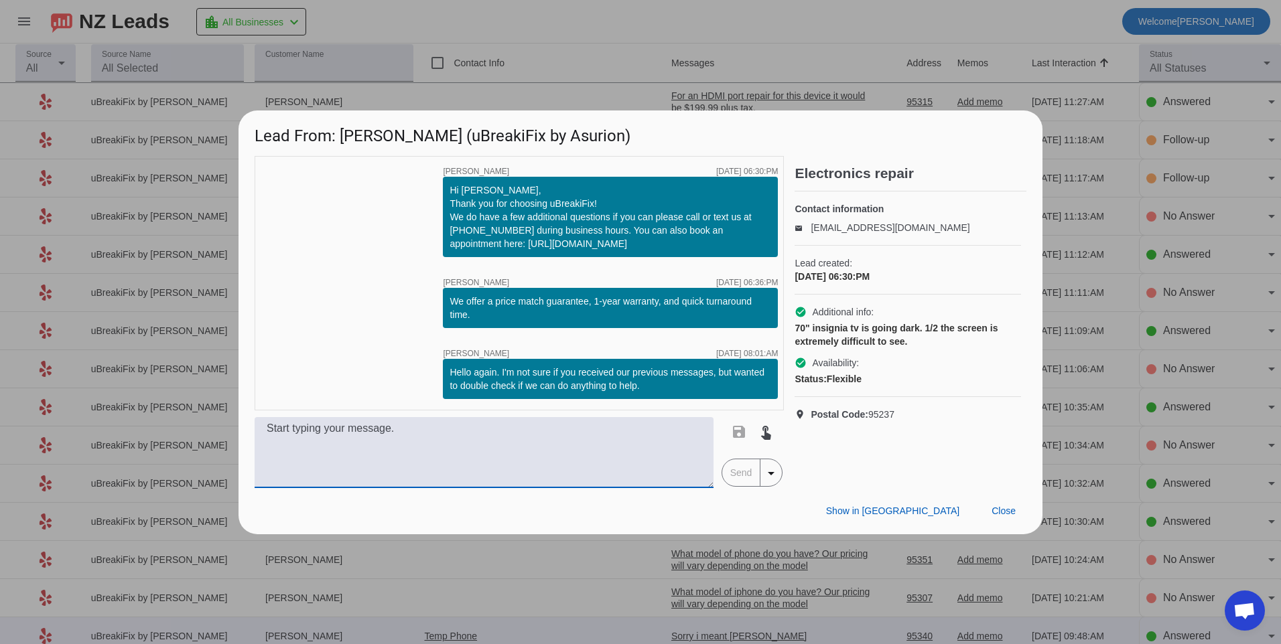
click at [500, 449] on textarea at bounding box center [484, 452] width 459 height 71
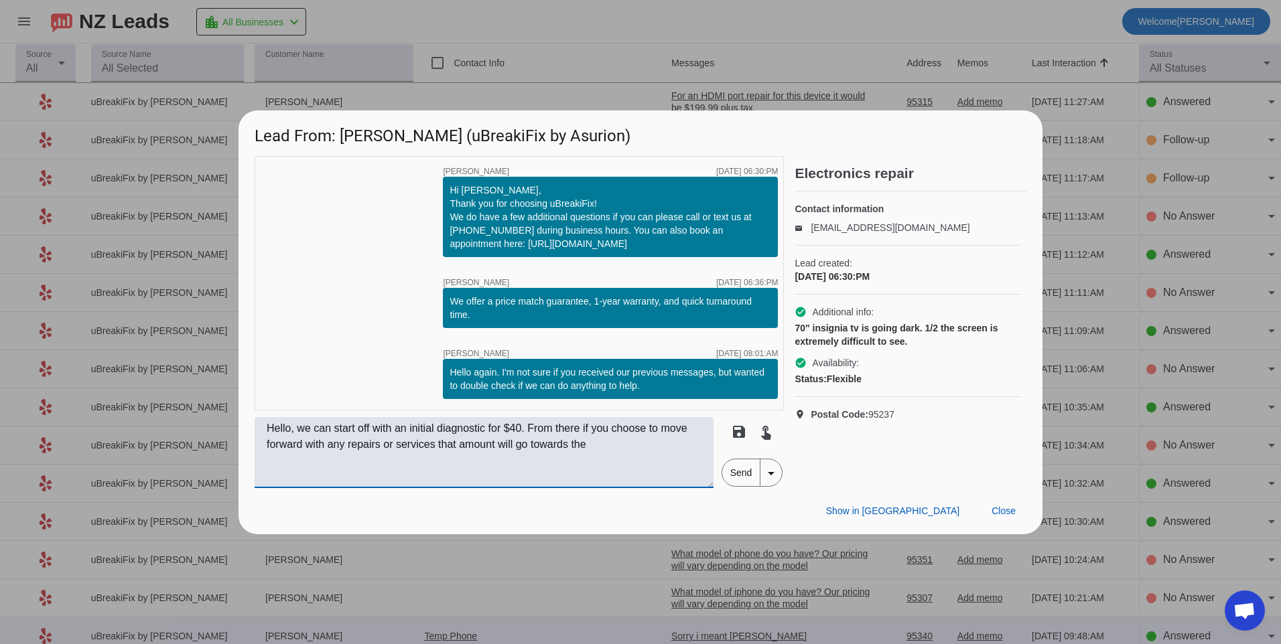
click at [606, 451] on textarea "Hello, we can start off with an initial diagnostic for $40. From there if you c…" at bounding box center [484, 452] width 459 height 71
click at [647, 464] on textarea "Hello, we can start off with an initial diagnostic for $40. From there if you c…" at bounding box center [484, 452] width 459 height 71
type textarea "Hello, we can start off with an initial diagnostic for $40. From there if you c…"
click at [746, 468] on span "Send" at bounding box center [741, 473] width 38 height 27
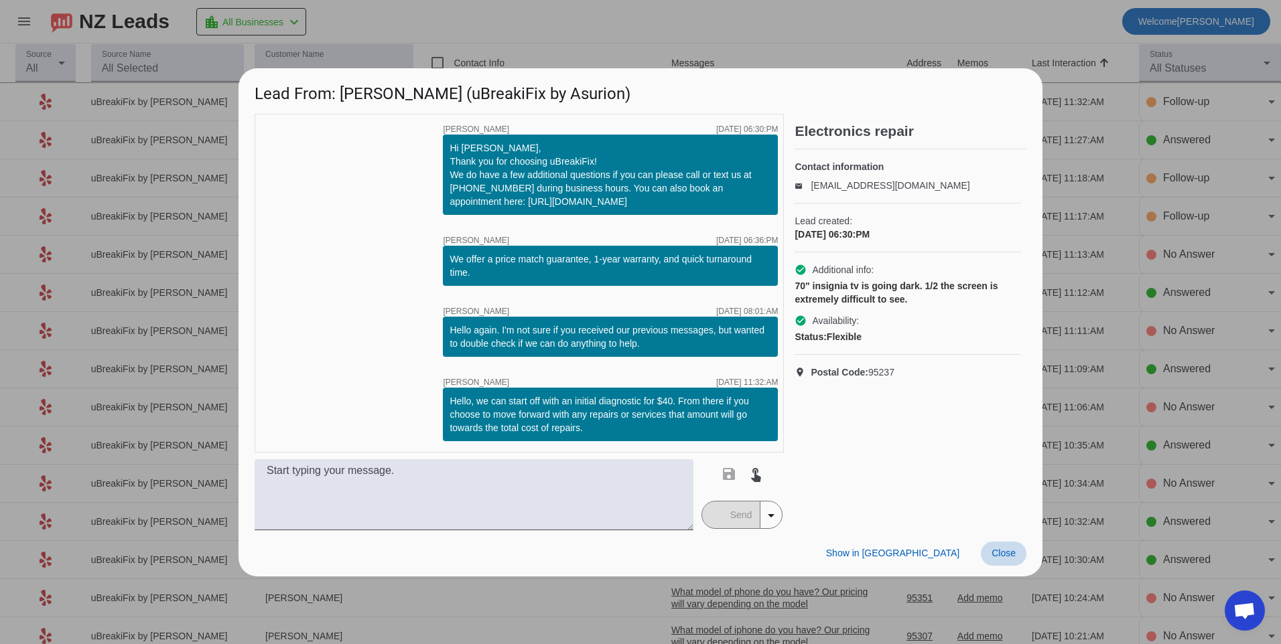
click at [1000, 555] on span "Close" at bounding box center [1003, 553] width 24 height 11
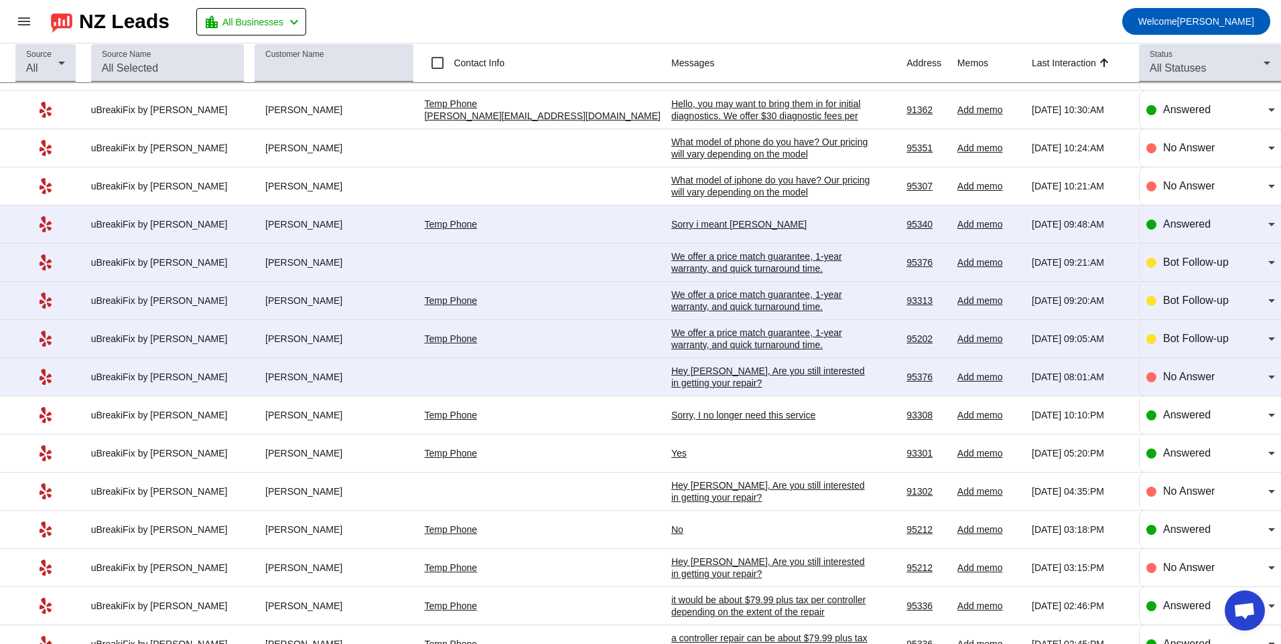
scroll to position [427, 0]
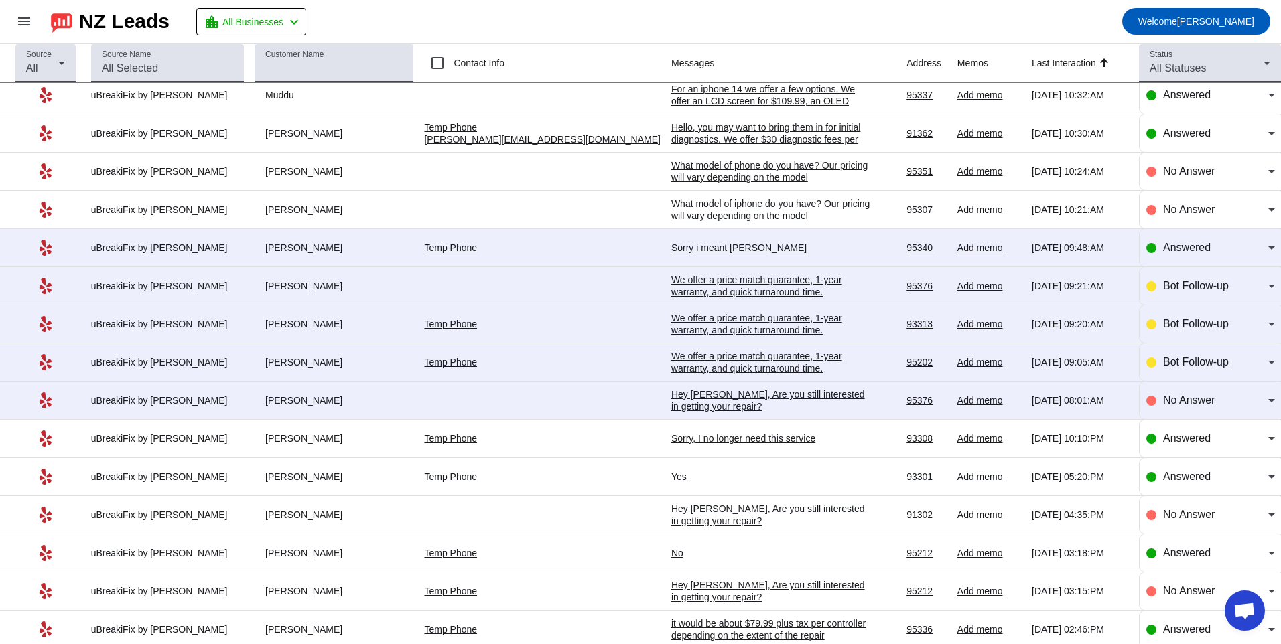
click at [672, 401] on div "Hey [PERSON_NAME], Are you still interested in getting your repair?​" at bounding box center [771, 401] width 201 height 24
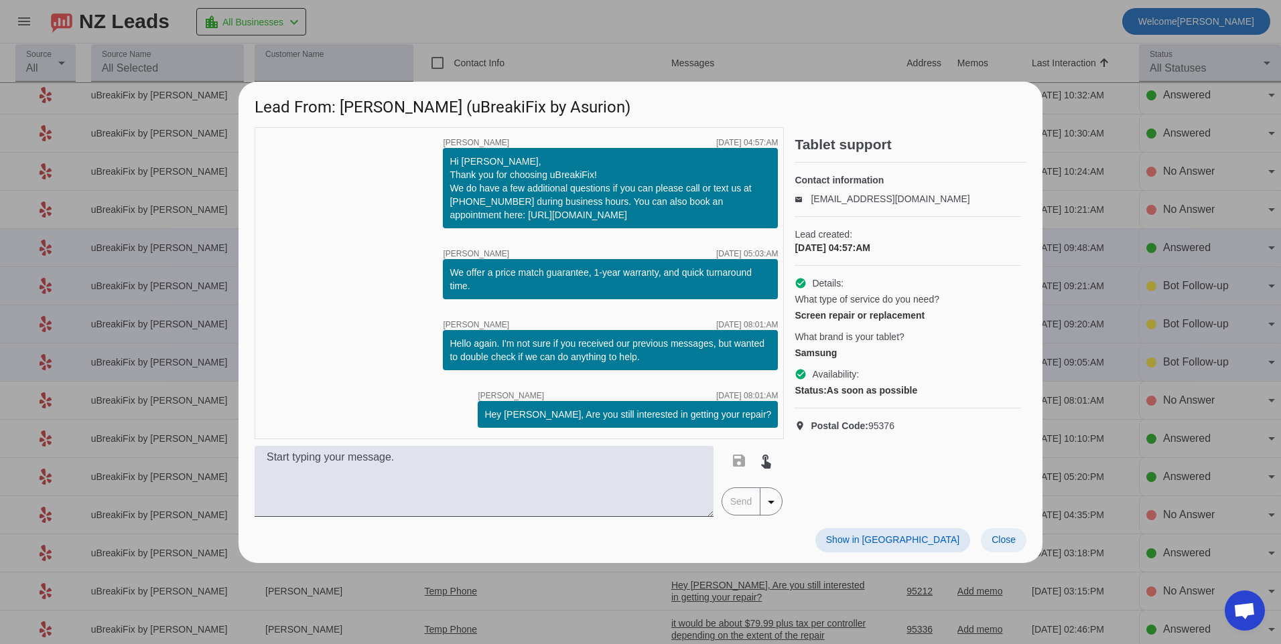
click at [1005, 540] on span "Close" at bounding box center [1003, 540] width 24 height 11
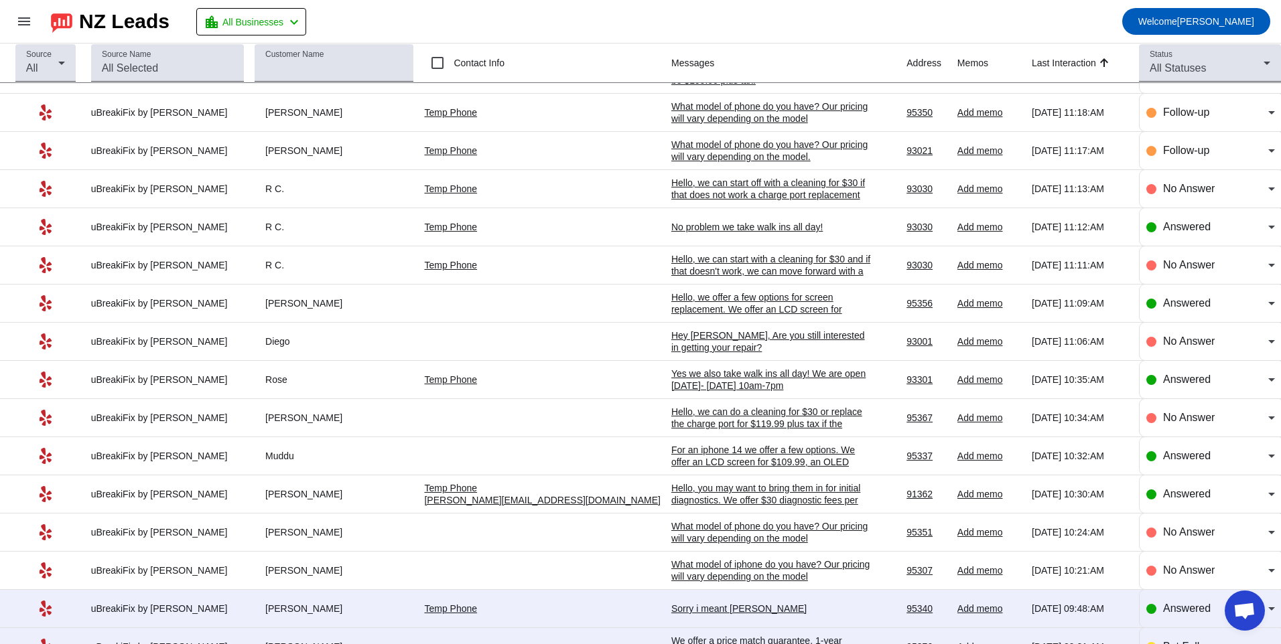
scroll to position [0, 0]
